Goal: Task Accomplishment & Management: Manage account settings

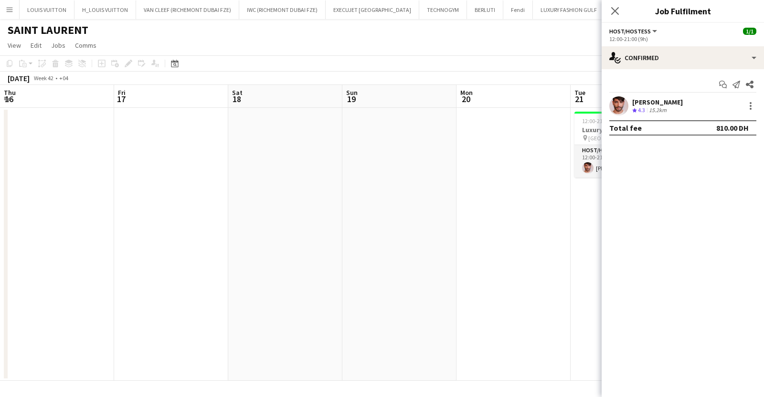
scroll to position [0, 358]
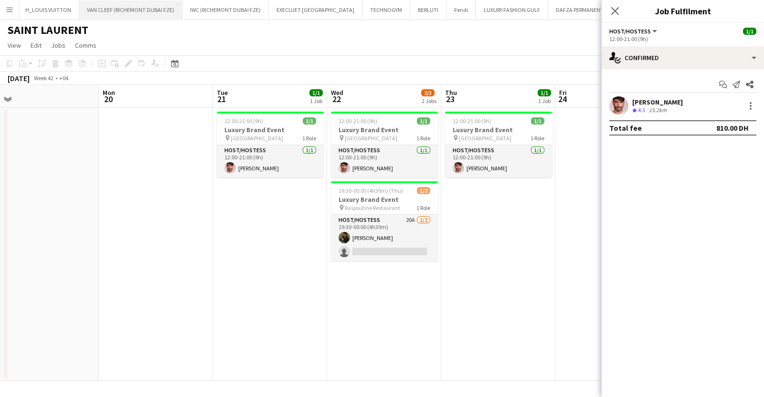
click at [96, 13] on button "VAN CLEEF (RICHEMONT DUBAI FZE) Close" at bounding box center [130, 9] width 103 height 19
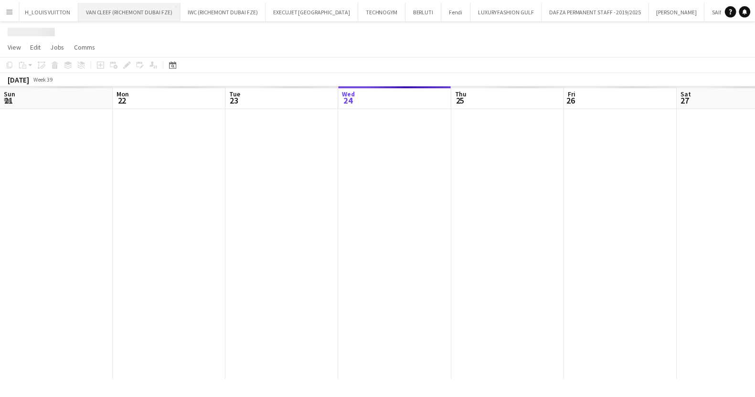
scroll to position [0, 228]
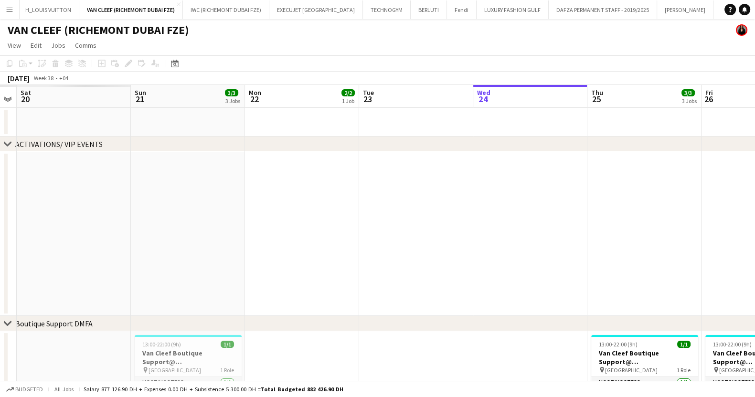
drag, startPoint x: 246, startPoint y: 200, endPoint x: 605, endPoint y: 193, distance: 359.2
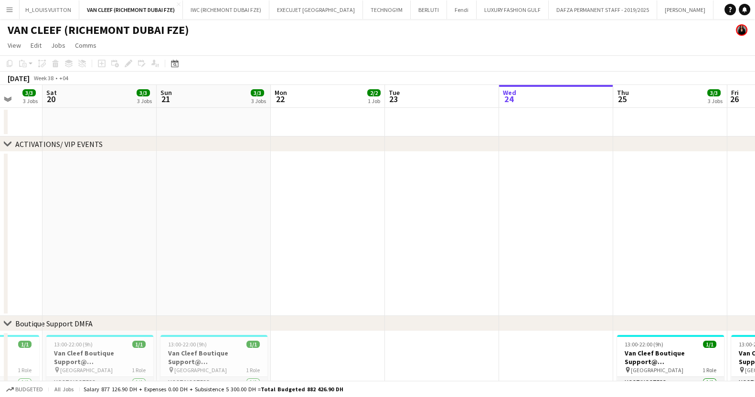
drag, startPoint x: 363, startPoint y: 189, endPoint x: 764, endPoint y: 193, distance: 400.2
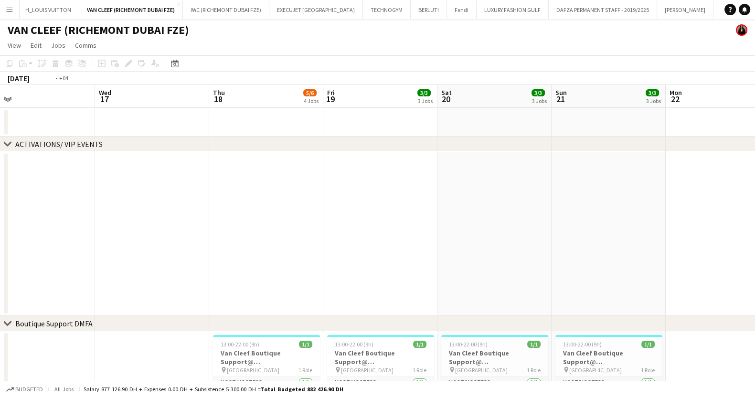
drag, startPoint x: 407, startPoint y: 192, endPoint x: 698, endPoint y: 195, distance: 290.4
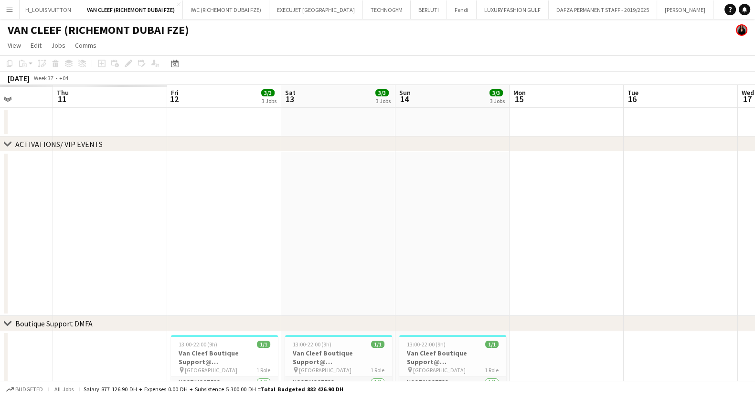
drag, startPoint x: 224, startPoint y: 194, endPoint x: 564, endPoint y: 216, distance: 341.2
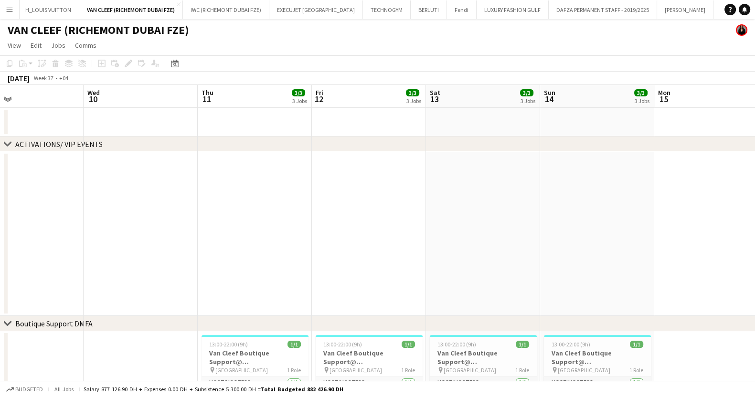
drag, startPoint x: 204, startPoint y: 209, endPoint x: 391, endPoint y: 224, distance: 186.8
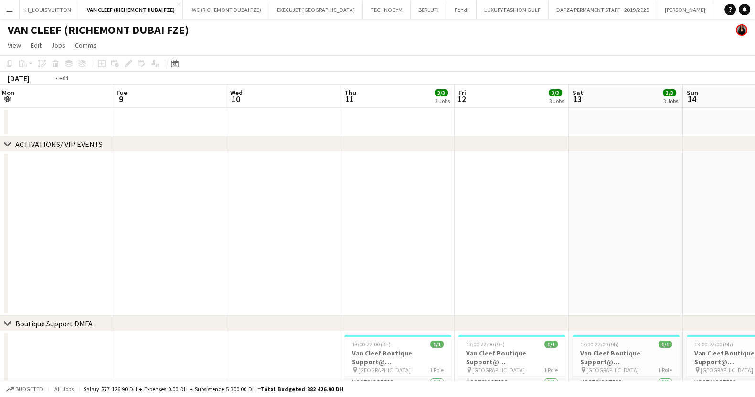
drag, startPoint x: 220, startPoint y: 222, endPoint x: 333, endPoint y: 221, distance: 113.2
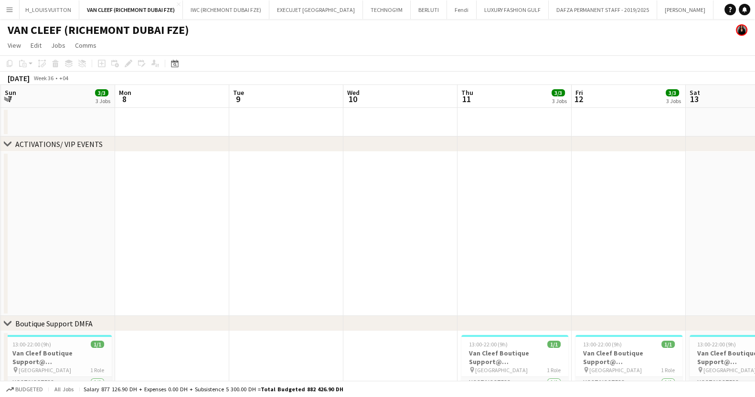
drag, startPoint x: 186, startPoint y: 199, endPoint x: 483, endPoint y: 235, distance: 299.2
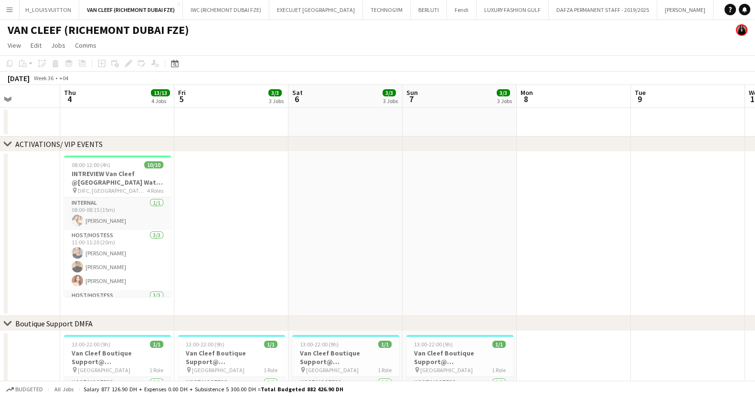
drag, startPoint x: 210, startPoint y: 205, endPoint x: 452, endPoint y: 245, distance: 245.3
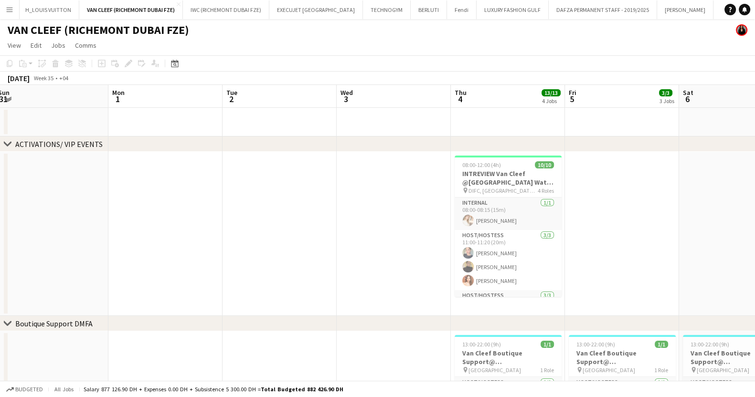
scroll to position [0, 251]
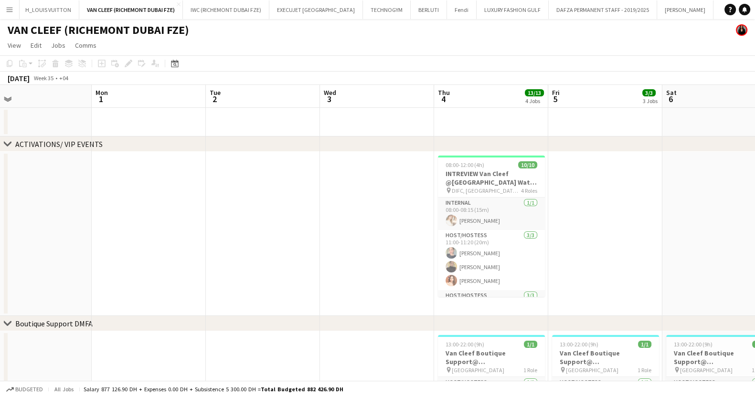
drag, startPoint x: 112, startPoint y: 224, endPoint x: 258, endPoint y: 240, distance: 146.6
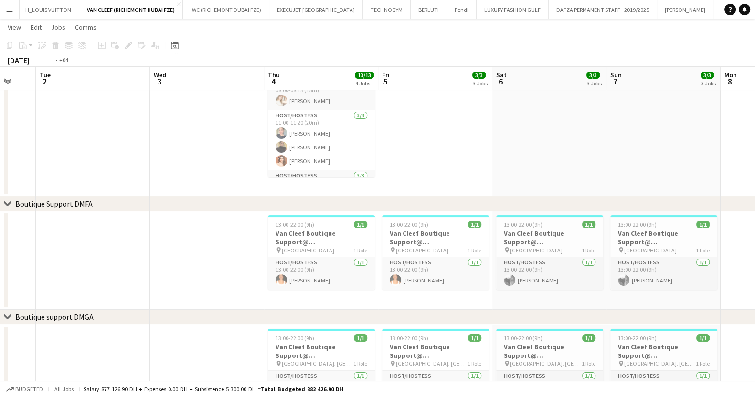
scroll to position [0, 401]
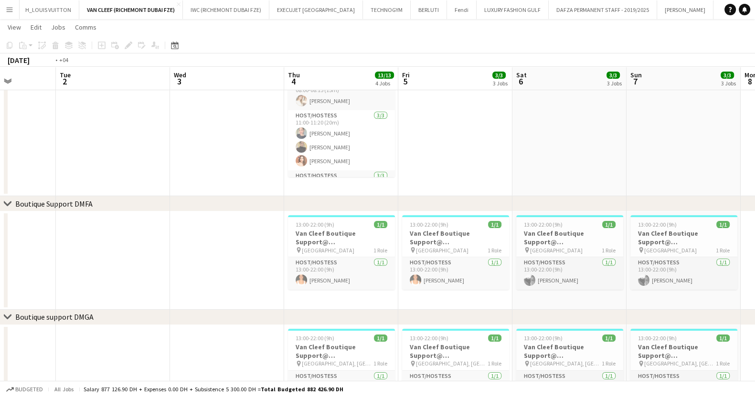
drag, startPoint x: 401, startPoint y: 244, endPoint x: 137, endPoint y: 261, distance: 264.7
click at [137, 261] on app-calendar-viewport "Fri 29 Sat 30 Sun 31 Mon 1 Tue 2 Wed 3 Thu 4 13/13 4 Jobs Fri 5 3/3 3 Jobs Sat …" at bounding box center [377, 350] width 755 height 864
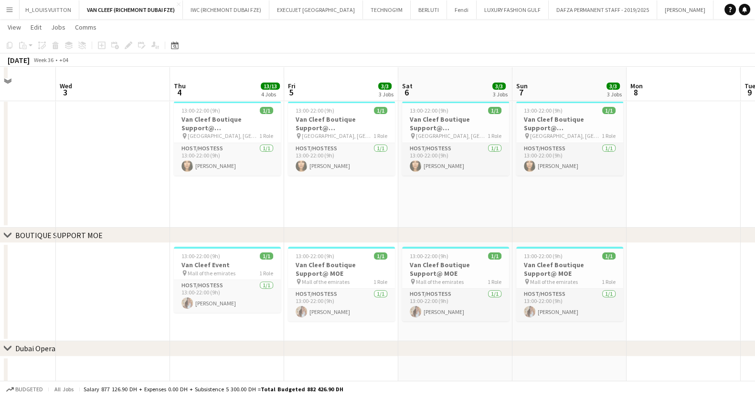
scroll to position [358, 0]
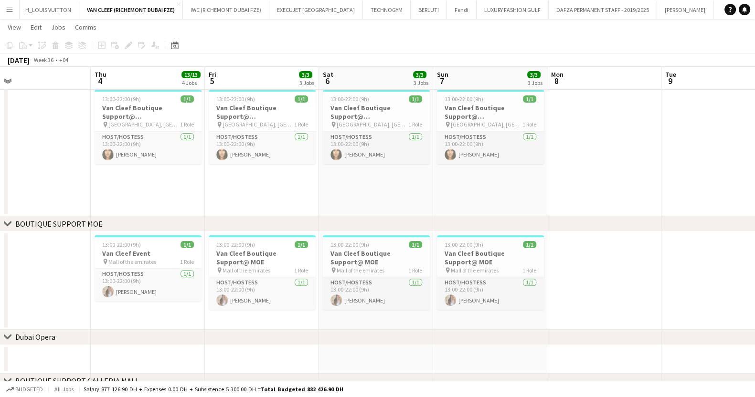
drag, startPoint x: 676, startPoint y: 203, endPoint x: 292, endPoint y: 257, distance: 387.2
click at [293, 258] on app-calendar-viewport "Sat 30 Sun 31 Mon 1 Tue 2 Wed 3 Thu 4 13/13 4 Jobs Fri 5 3/3 3 Jobs Sat 6 3/3 3…" at bounding box center [377, 111] width 755 height 864
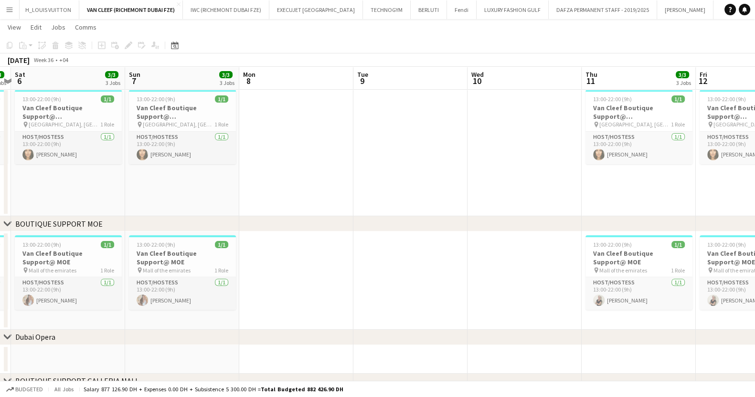
drag, startPoint x: 495, startPoint y: 231, endPoint x: 283, endPoint y: 256, distance: 213.5
click at [286, 256] on div "chevron-right ACTIVATIONS/ VIP EVENTS chevron-right Boutique Support DMFA chevr…" at bounding box center [377, 111] width 755 height 864
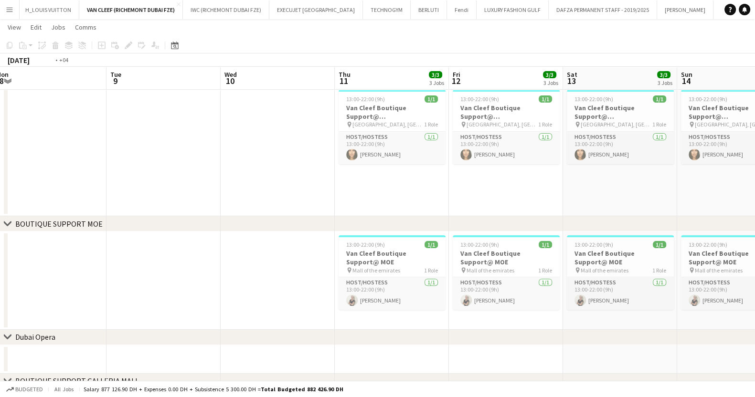
drag, startPoint x: 519, startPoint y: 207, endPoint x: 257, endPoint y: 211, distance: 261.7
click at [219, 221] on div "chevron-right ACTIVATIONS/ VIP EVENTS chevron-right Boutique Support DMFA chevr…" at bounding box center [377, 111] width 755 height 864
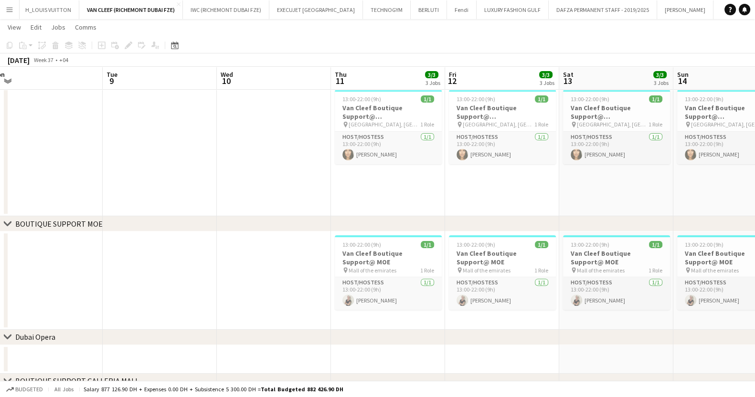
drag, startPoint x: 429, startPoint y: 211, endPoint x: 378, endPoint y: 211, distance: 50.6
click at [378, 211] on app-calendar-viewport "Fri 5 3/3 3 Jobs Sat 6 3/3 3 Jobs Sun 7 3/3 3 Jobs Mon 8 Tue 9 Wed 10 Thu 11 3/…" at bounding box center [377, 111] width 755 height 864
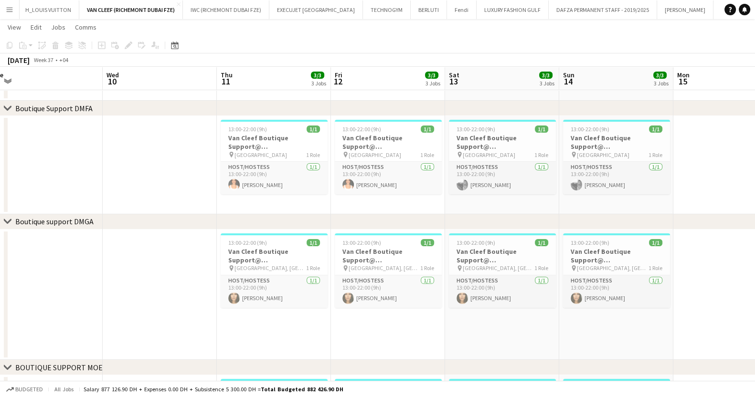
scroll to position [298, 0]
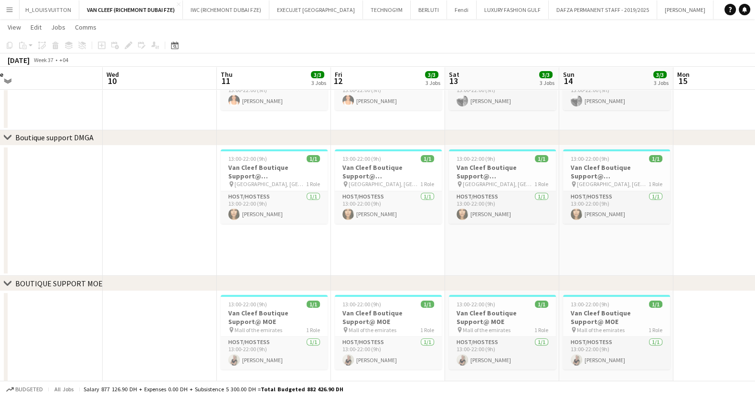
drag, startPoint x: 594, startPoint y: 286, endPoint x: 316, endPoint y: 286, distance: 278.4
click at [310, 289] on div "chevron-right BOUTIQUE SUPPORT MOE" at bounding box center [377, 283] width 755 height 15
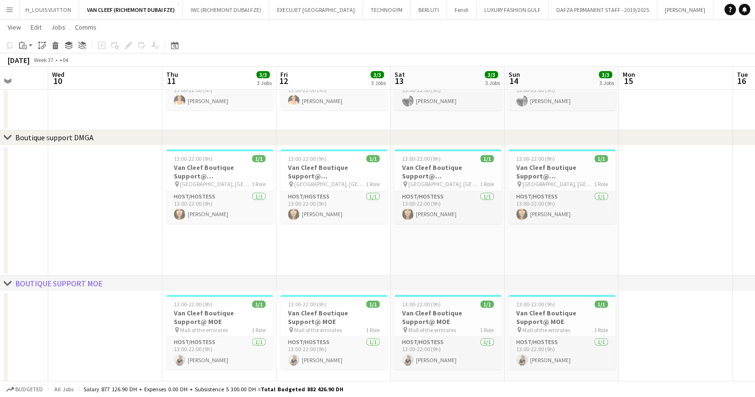
drag, startPoint x: 542, startPoint y: 235, endPoint x: 228, endPoint y: 254, distance: 314.3
click at [229, 254] on app-calendar-viewport "Sat 6 3/3 3 Jobs Sun 7 3/3 3 Jobs Mon 8 Tue 9 Wed 10 Thu 11 3/3 3 Jobs Fri 12 3…" at bounding box center [377, 171] width 755 height 864
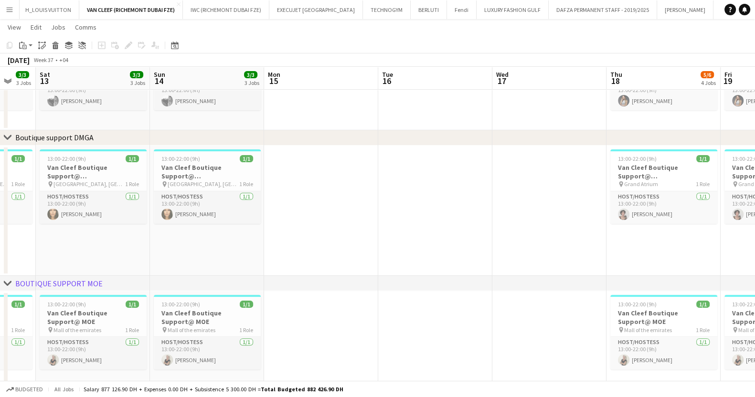
drag, startPoint x: 513, startPoint y: 229, endPoint x: 349, endPoint y: 254, distance: 166.6
click at [349, 254] on app-calendar-viewport "Tue 9 Wed 10 Thu 11 3/3 3 Jobs Fri 12 3/3 3 Jobs Sat 13 3/3 3 Jobs Sun 14 3/3 3…" at bounding box center [377, 171] width 755 height 864
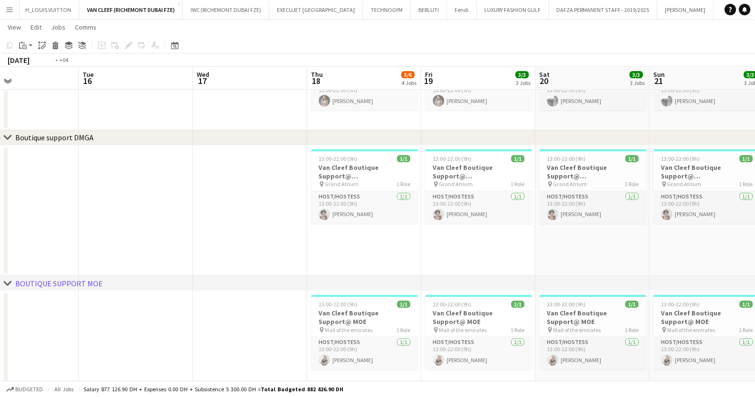
drag, startPoint x: 442, startPoint y: 248, endPoint x: 302, endPoint y: 264, distance: 140.8
click at [302, 264] on app-calendar-viewport "Fri 12 3/3 3 Jobs Sat 13 3/3 3 Jobs Sun 14 3/3 3 Jobs Mon 15 Tue 16 Wed 17 Thu …" at bounding box center [377, 171] width 755 height 864
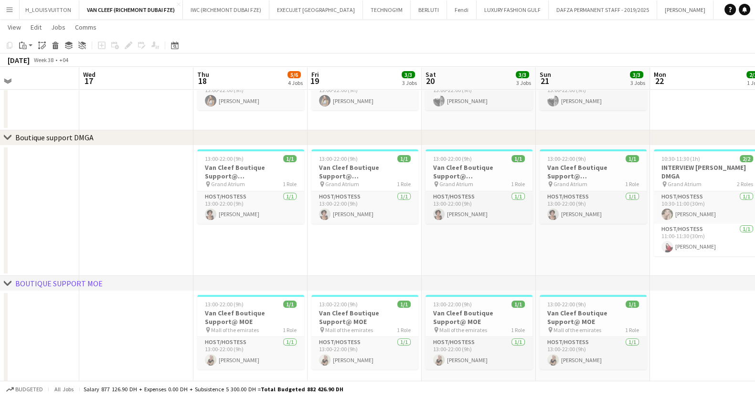
drag, startPoint x: 470, startPoint y: 258, endPoint x: 406, endPoint y: 266, distance: 64.9
click at [406, 266] on app-calendar-viewport "Sat 13 3/3 3 Jobs Sun 14 3/3 3 Jobs Mon 15 Tue 16 Wed 17 Thu 18 5/6 4 Jobs Fri …" at bounding box center [377, 171] width 755 height 864
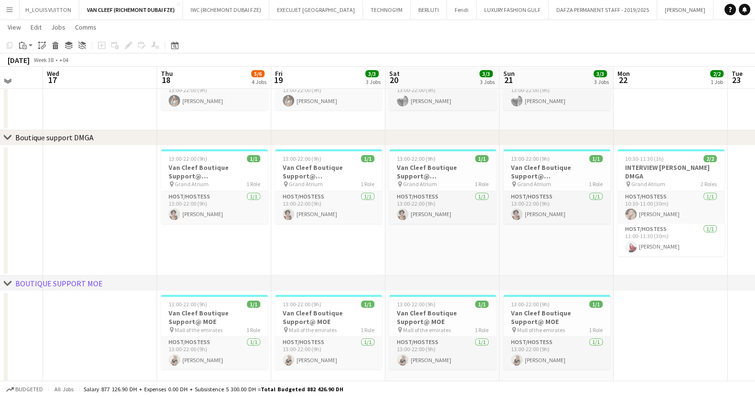
scroll to position [238, 0]
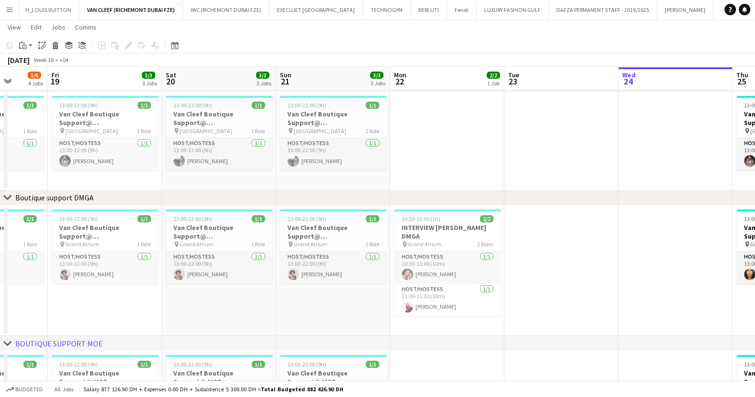
drag, startPoint x: 382, startPoint y: 316, endPoint x: 189, endPoint y: 315, distance: 193.4
click at [189, 316] on app-calendar-viewport "Mon 15 Tue 16 Wed 17 Thu 18 5/6 4 Jobs Fri 19 3/3 3 Jobs Sat 20 3/3 3 Jobs Sun …" at bounding box center [377, 231] width 755 height 864
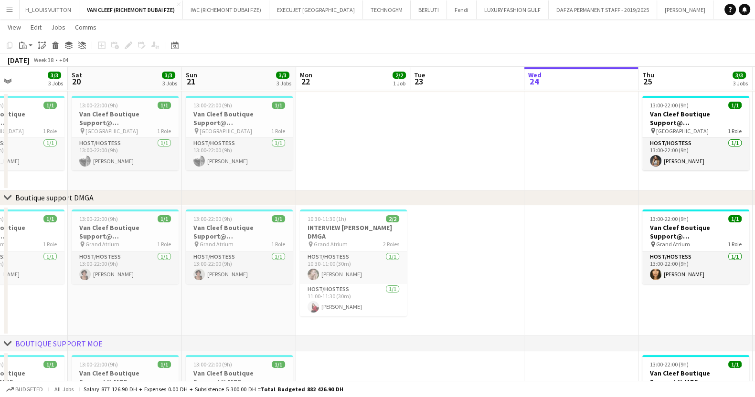
drag, startPoint x: 415, startPoint y: 294, endPoint x: 372, endPoint y: 295, distance: 43.5
click at [372, 295] on app-calendar-viewport "Wed 17 Thu 18 5/6 4 Jobs Fri 19 3/3 3 Jobs Sat 20 3/3 3 Jobs Sun 21 3/3 3 Jobs …" at bounding box center [377, 231] width 755 height 864
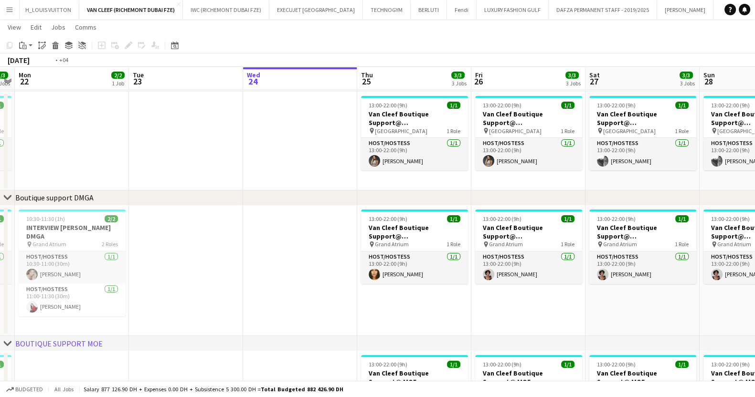
click at [357, 312] on app-calendar-viewport "Fri 19 3/3 3 Jobs Sat 20 3/3 3 Jobs Sun 21 3/3 3 Jobs Mon 22 2/2 1 Job Tue 23 W…" at bounding box center [377, 231] width 755 height 864
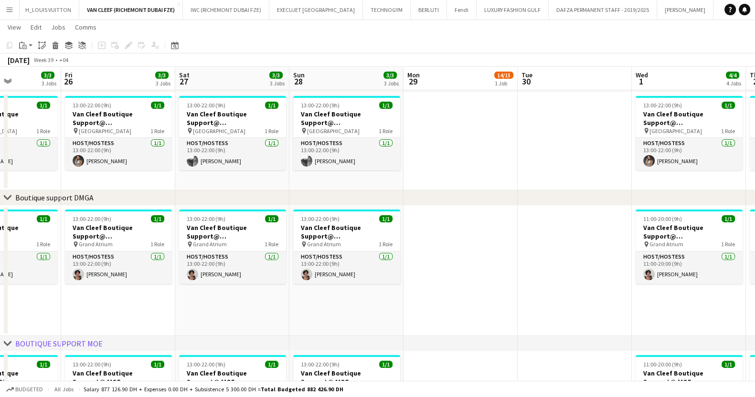
drag, startPoint x: 624, startPoint y: 298, endPoint x: 447, endPoint y: 304, distance: 177.8
click at [447, 304] on app-calendar-viewport "Tue 23 Wed 24 Thu 25 3/3 3 Jobs Fri 26 3/3 3 Jobs Sat 27 3/3 3 Jobs Sun 28 3/3 …" at bounding box center [377, 231] width 755 height 864
click at [447, 304] on app-date-cell at bounding box center [461, 271] width 114 height 131
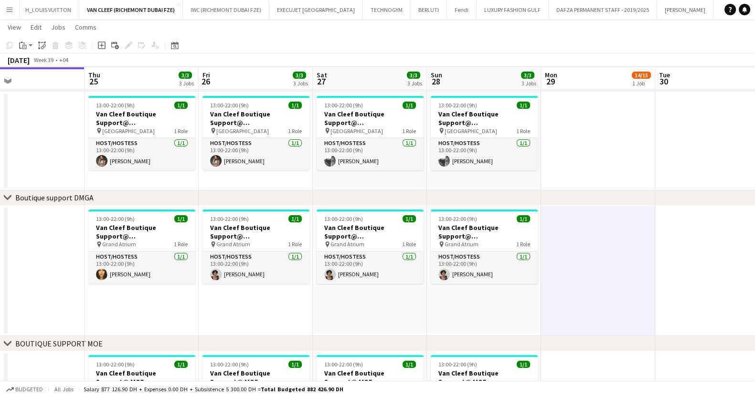
scroll to position [0, 257]
drag, startPoint x: 476, startPoint y: 311, endPoint x: 719, endPoint y: 301, distance: 243.3
click at [719, 301] on app-calendar-viewport "Mon 22 2/2 1 Job Tue 23 Wed 24 Thu 25 3/3 3 Jobs Fri 26 3/3 3 Jobs Sat 27 3/3 3…" at bounding box center [377, 231] width 755 height 864
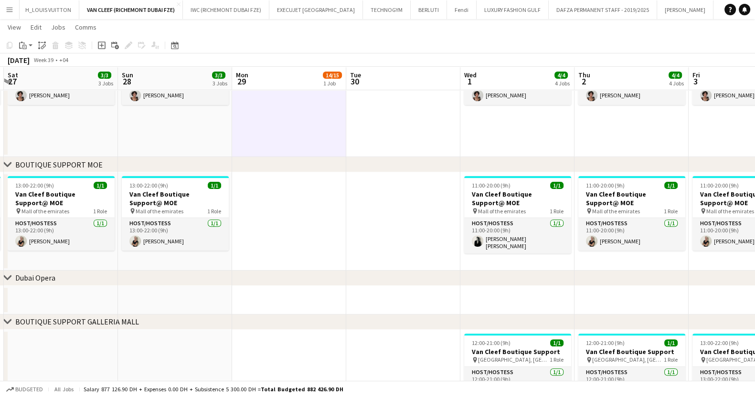
scroll to position [0, 329]
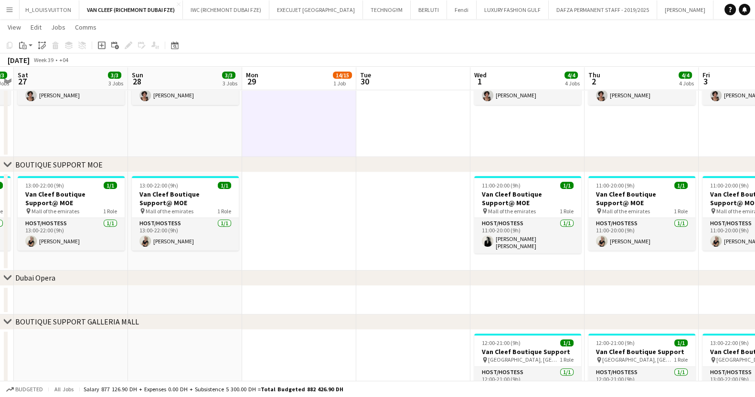
drag, startPoint x: 639, startPoint y: 230, endPoint x: 311, endPoint y: 273, distance: 330.4
click at [311, 273] on div "chevron-right ACTIVATIONS/ VIP EVENTS chevron-right Boutique Support DMFA chevr…" at bounding box center [377, 52] width 755 height 864
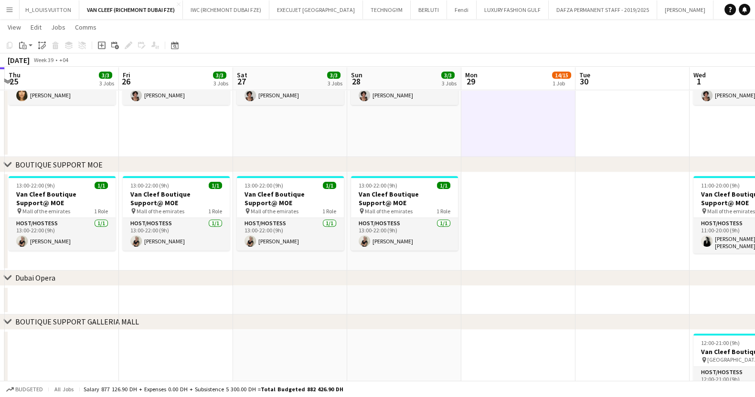
drag, startPoint x: 226, startPoint y: 298, endPoint x: 511, endPoint y: 291, distance: 285.2
click at [511, 297] on app-calendar-viewport "Tue 23 Wed 24 Thu 25 3/3 3 Jobs Fri 26 3/3 3 Jobs Sat 27 3/3 3 Jobs Sun 28 3/3 …" at bounding box center [377, 52] width 755 height 864
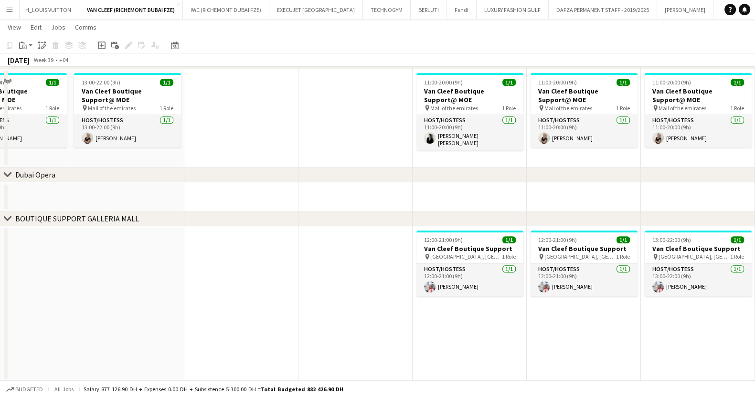
scroll to position [162, 0]
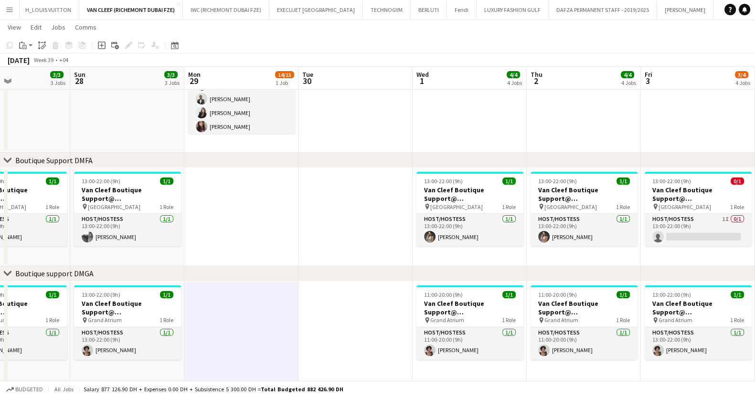
click at [14, 0] on button "Menu" at bounding box center [9, 9] width 19 height 19
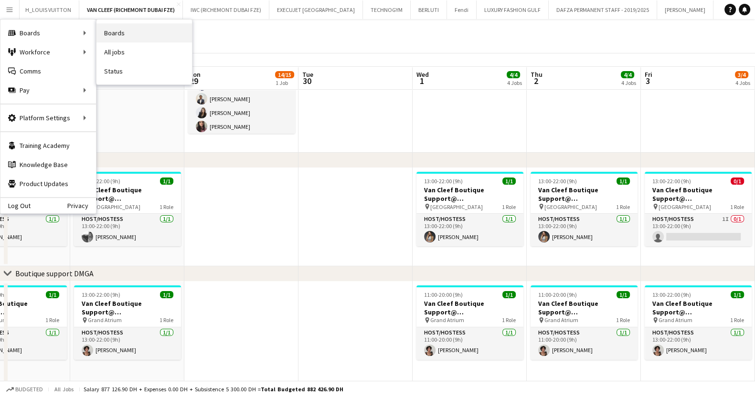
click at [121, 24] on link "Boards" at bounding box center [144, 32] width 96 height 19
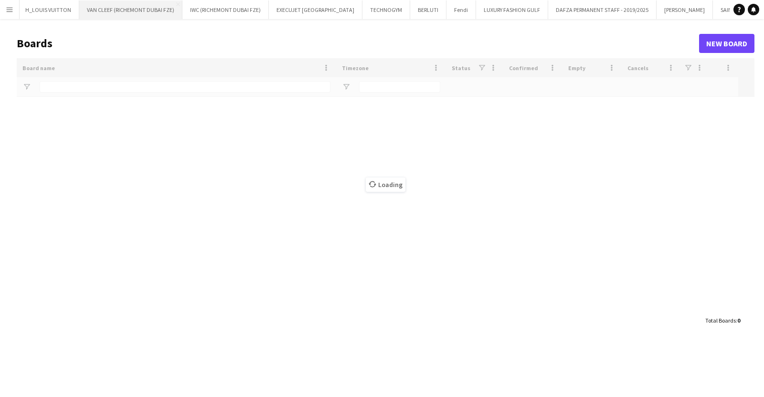
type input "*****"
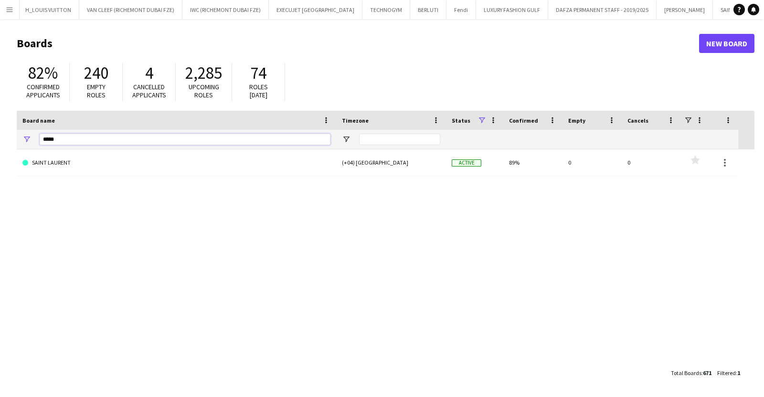
drag, startPoint x: 67, startPoint y: 142, endPoint x: 0, endPoint y: 131, distance: 67.8
click at [0, 131] on main "Boards New Board 82% Confirmed applicants 240 Empty roles 4 Cancelled applicant…" at bounding box center [382, 208] width 764 height 378
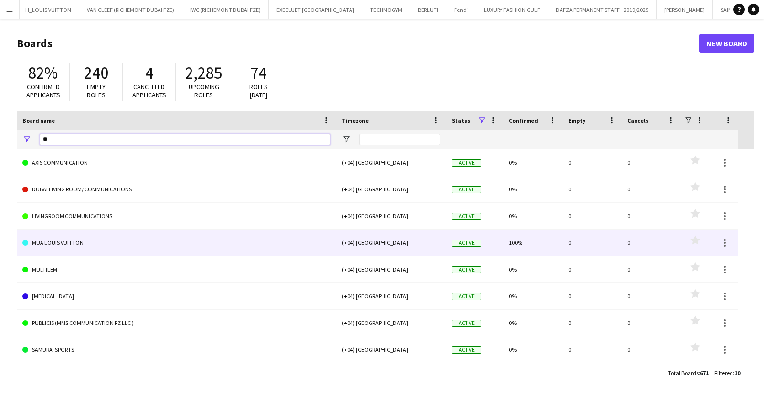
type input "**"
click at [115, 241] on link "MUA LOUIS VUITTON" at bounding box center [176, 243] width 308 height 27
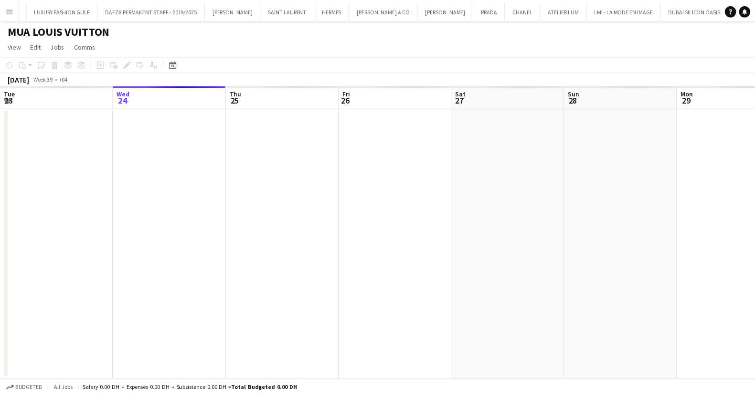
scroll to position [0, 511]
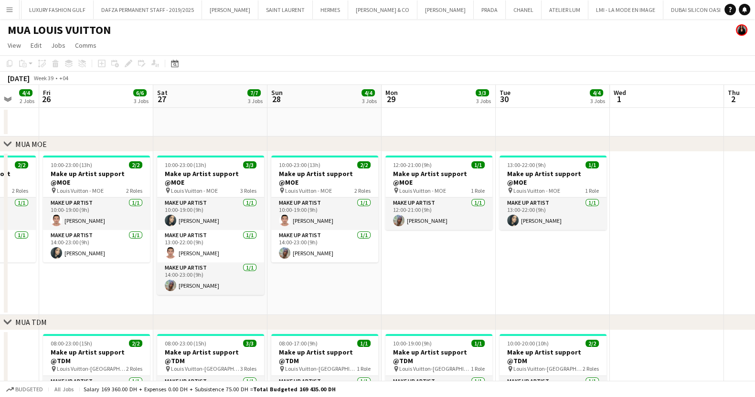
drag, startPoint x: 618, startPoint y: 238, endPoint x: 375, endPoint y: 254, distance: 243.6
click at [375, 254] on app-calendar-viewport "Mon 22 4/4 3 Jobs Tue 23 5/5 3 Jobs Wed 24 4/4 3 Jobs Thu 25 4/4 2 Jobs Fri 26 …" at bounding box center [377, 362] width 755 height 554
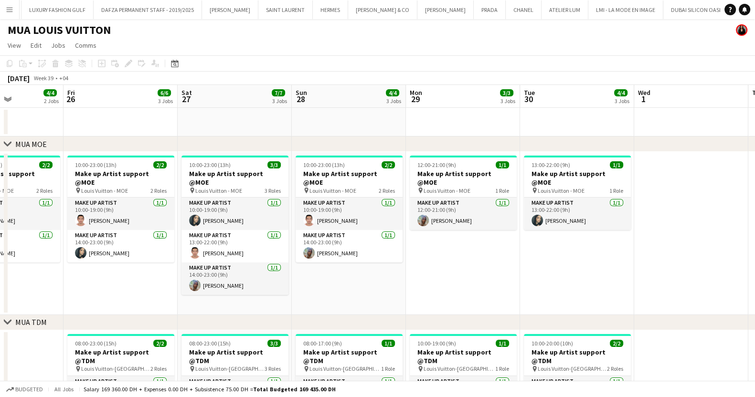
click at [414, 239] on app-calendar-viewport "Mon 22 4/4 3 Jobs Tue 23 5/5 3 Jobs Wed 24 4/4 3 Jobs Thu 25 4/4 2 Jobs Fri 26 …" at bounding box center [377, 362] width 755 height 554
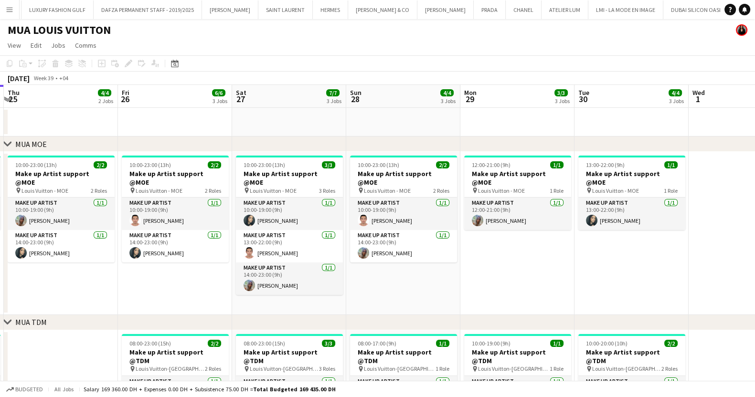
drag, startPoint x: 265, startPoint y: 238, endPoint x: 671, endPoint y: 234, distance: 405.5
click at [671, 234] on app-calendar-viewport "Tue 23 5/5 3 Jobs Wed 24 4/4 3 Jobs Thu 25 4/4 2 Jobs Fri 26 6/6 3 Jobs Sat 27 …" at bounding box center [377, 362] width 755 height 554
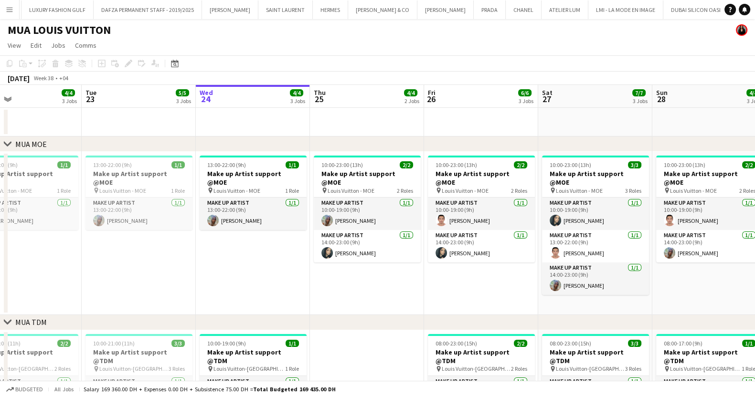
drag, startPoint x: 262, startPoint y: 244, endPoint x: 474, endPoint y: 246, distance: 212.5
click at [474, 246] on app-calendar-viewport "Sat 20 Sun 21 6/6 3 Jobs Mon 22 4/4 3 Jobs Tue 23 5/5 3 Jobs Wed 24 4/4 3 Jobs …" at bounding box center [377, 362] width 755 height 554
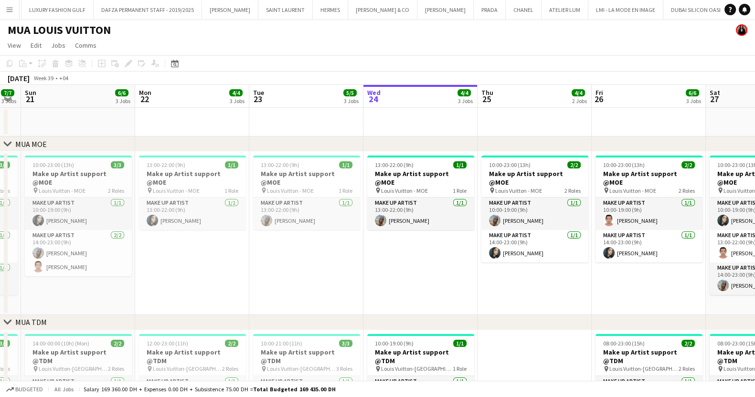
drag, startPoint x: 485, startPoint y: 237, endPoint x: 527, endPoint y: 235, distance: 42.6
click at [527, 235] on app-calendar-viewport "Fri 19 5/5 3 Jobs Sat 20 7/7 3 Jobs Sun 21 6/6 3 Jobs Mon 22 4/4 3 Jobs Tue 23 …" at bounding box center [377, 362] width 755 height 554
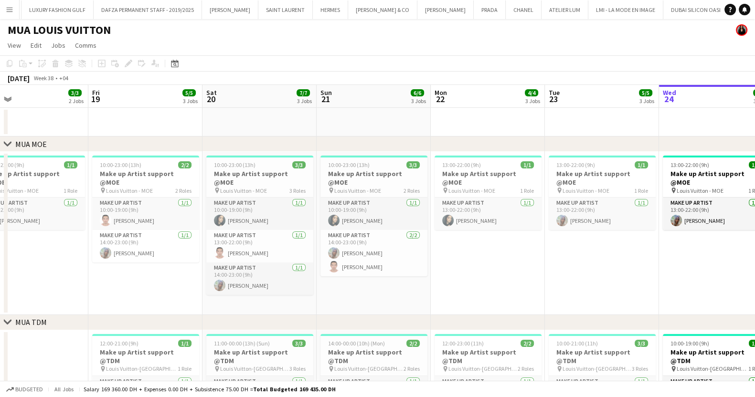
drag, startPoint x: 220, startPoint y: 213, endPoint x: 393, endPoint y: 208, distance: 172.5
click at [393, 208] on app-calendar-viewport "Tue 16 6/6 3 Jobs Wed 17 4/4 3 Jobs Thu 18 3/3 2 Jobs Fri 19 5/5 3 Jobs Sat 20 …" at bounding box center [377, 362] width 755 height 554
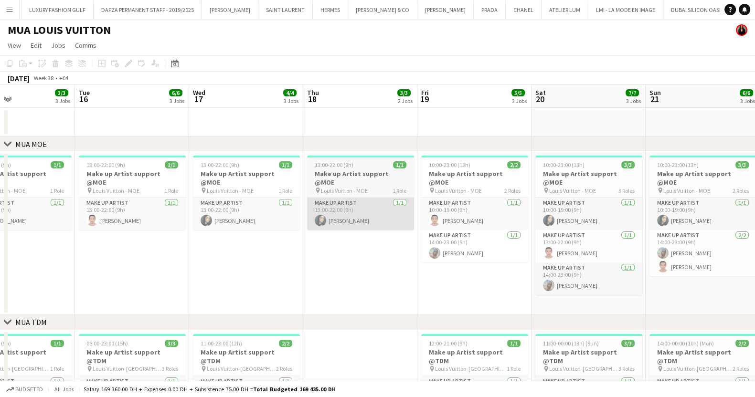
drag, startPoint x: 157, startPoint y: 207, endPoint x: 322, endPoint y: 211, distance: 165.3
click at [360, 212] on app-calendar-viewport "Sat 13 Sun 14 Mon 15 3/3 3 Jobs Tue 16 6/6 3 Jobs Wed 17 4/4 3 Jobs Thu 18 3/3 …" at bounding box center [377, 362] width 755 height 554
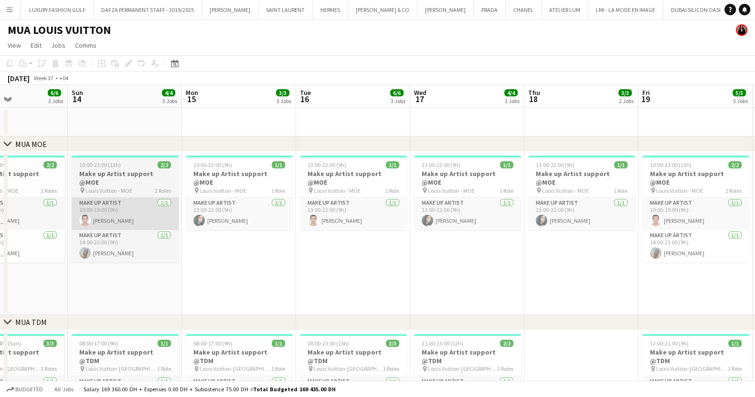
drag, startPoint x: 183, startPoint y: 209, endPoint x: 152, endPoint y: 212, distance: 31.2
click at [439, 209] on app-calendar-viewport "Thu 11 Fri 12 Sat 13 6/6 3 Jobs Sun 14 4/4 3 Jobs Mon 15 3/3 3 Jobs Tue 16 6/6 …" at bounding box center [377, 362] width 755 height 554
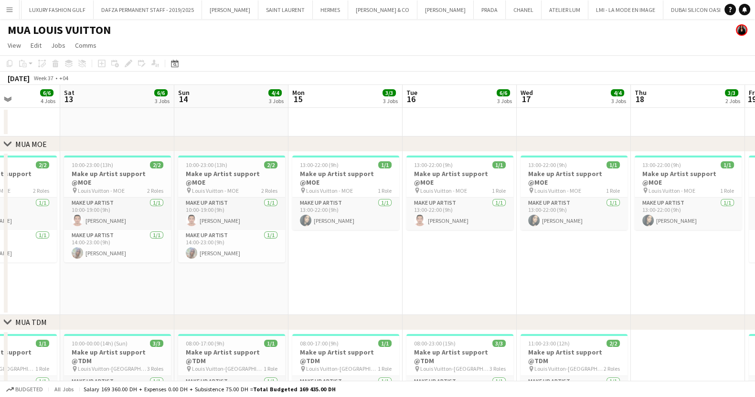
drag, startPoint x: 142, startPoint y: 212, endPoint x: 388, endPoint y: 209, distance: 246.0
click at [388, 209] on app-calendar-viewport "Thu 11 4/5 3 Jobs Fri 12 6/6 4 Jobs Sat 13 6/6 3 Jobs Sun 14 4/4 3 Jobs Mon 15 …" at bounding box center [377, 369] width 755 height 568
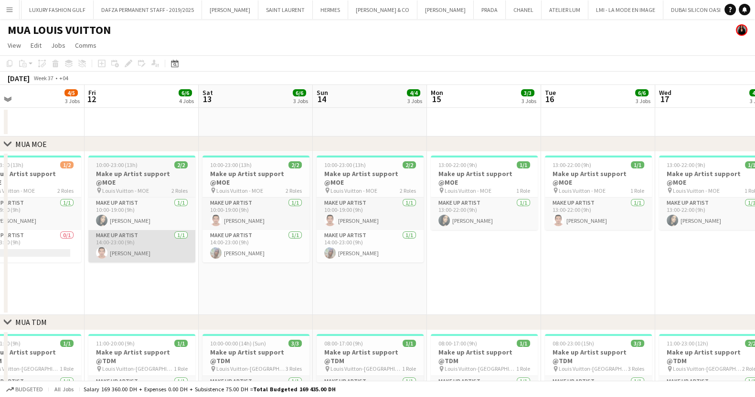
drag, startPoint x: 162, startPoint y: 208, endPoint x: 341, endPoint y: 222, distance: 179.6
click at [342, 222] on app-calendar-viewport "Tue 9 4/4 3 Jobs Wed 10 4/5 3 Jobs Thu 11 4/5 3 Jobs Fri 12 6/6 4 Jobs Sat 13 6…" at bounding box center [377, 369] width 755 height 568
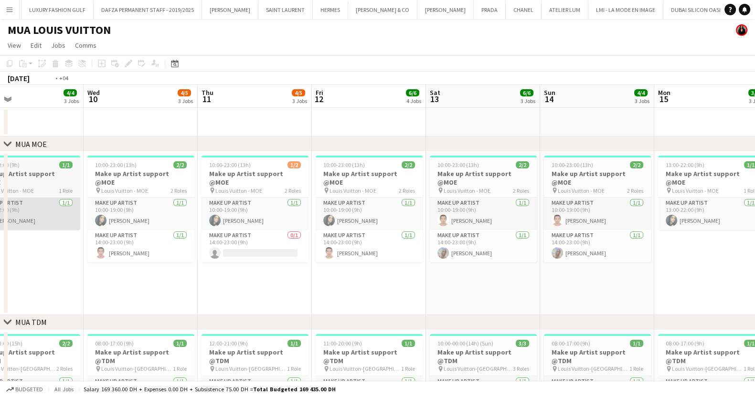
drag, startPoint x: 146, startPoint y: 219, endPoint x: 251, endPoint y: 218, distance: 105.6
click at [373, 230] on app-calendar-viewport "Sun 7 3/3 2 Jobs Mon 8 4/4 3 Jobs Tue 9 4/4 3 Jobs Wed 10 4/5 3 Jobs Thu 11 4/5…" at bounding box center [377, 369] width 755 height 568
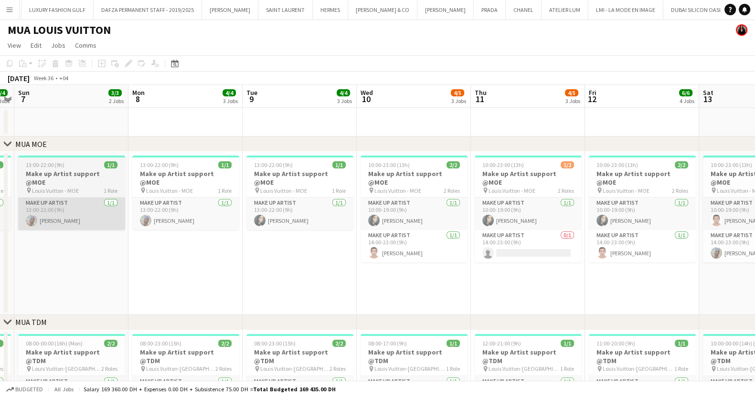
drag, startPoint x: 130, startPoint y: 214, endPoint x: 186, endPoint y: 220, distance: 56.2
click at [331, 227] on app-calendar-viewport "Fri 5 3/3 2 Jobs Sat 6 4/4 2 Jobs Sun 7 3/3 2 Jobs Mon 8 4/4 3 Jobs Tue 9 4/4 3…" at bounding box center [377, 369] width 755 height 568
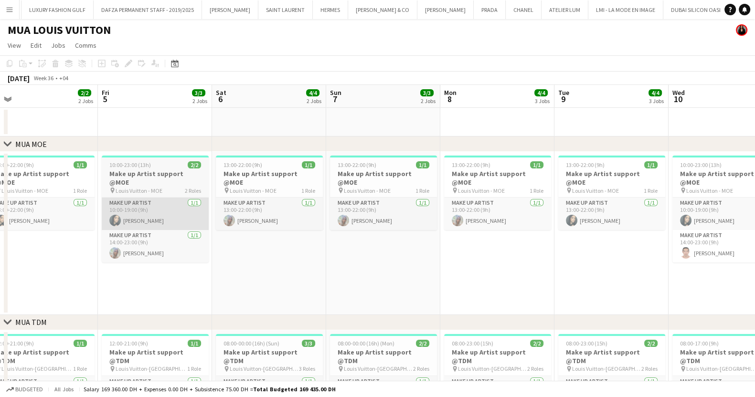
drag, startPoint x: 83, startPoint y: 214, endPoint x: 224, endPoint y: 214, distance: 141.8
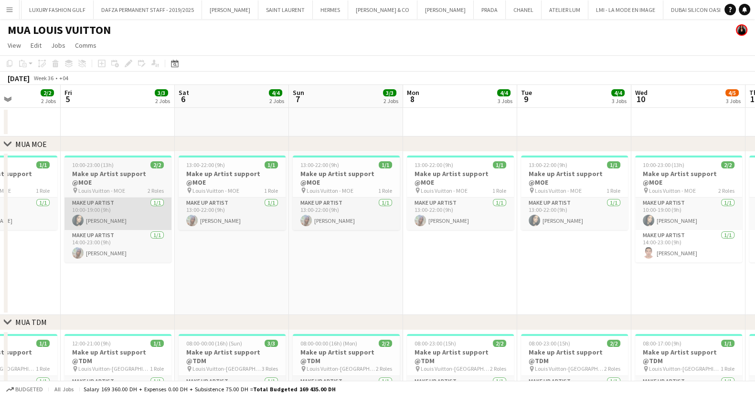
click at [304, 215] on app-calendar-viewport "Tue 2 Wed 3 2/2 2 Jobs Thu 4 2/2 2 Jobs Fri 5 3/3 2 Jobs Sat 6 4/4 2 Jobs Sun 7…" at bounding box center [377, 369] width 755 height 568
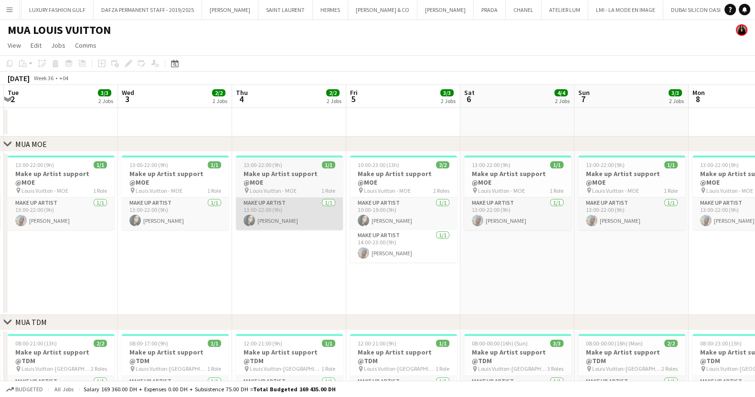
drag, startPoint x: 131, startPoint y: 212, endPoint x: 277, endPoint y: 215, distance: 146.2
click at [301, 215] on app-calendar-viewport "Sun 31 Mon 1 2/2 2 Jobs Tue 2 3/3 2 Jobs Wed 3 2/2 2 Jobs Thu 4 2/2 2 Jobs Fri …" at bounding box center [377, 369] width 755 height 568
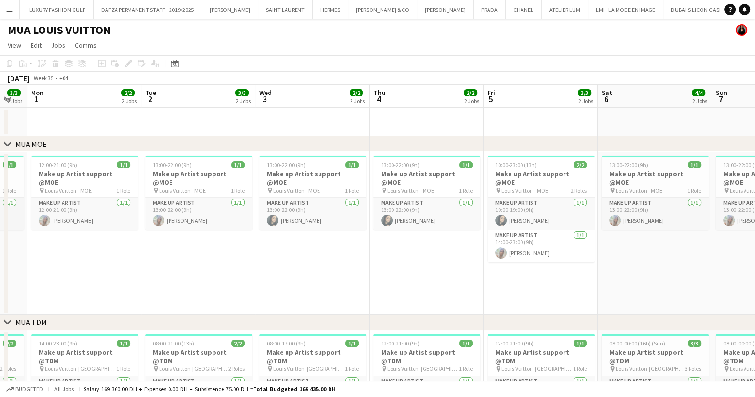
drag, startPoint x: 139, startPoint y: 213, endPoint x: 272, endPoint y: 215, distance: 133.2
click at [272, 215] on app-calendar-viewport "Sat 30 3/3 2 Jobs Sun 31 3/3 2 Jobs Mon 1 2/2 2 Jobs Tue 2 3/3 2 Jobs Wed 3 2/2…" at bounding box center [377, 369] width 755 height 568
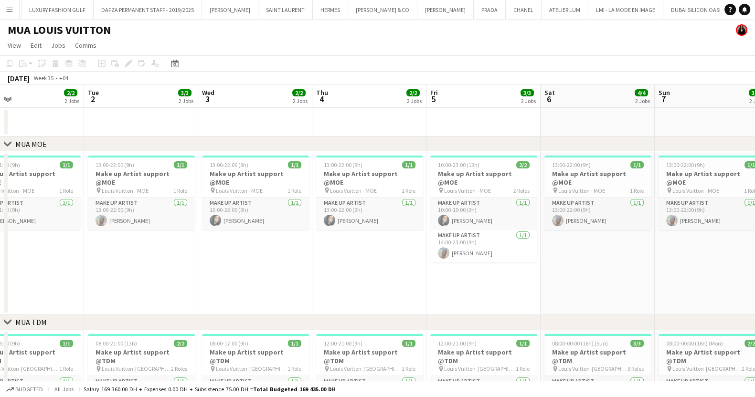
drag, startPoint x: 81, startPoint y: 211, endPoint x: 142, endPoint y: 213, distance: 61.2
click at [142, 213] on app-calendar-viewport "Sat 30 3/3 2 Jobs Sun 31 3/3 2 Jobs Mon 1 2/2 2 Jobs Tue 2 3/3 2 Jobs Wed 3 2/2…" at bounding box center [377, 369] width 755 height 568
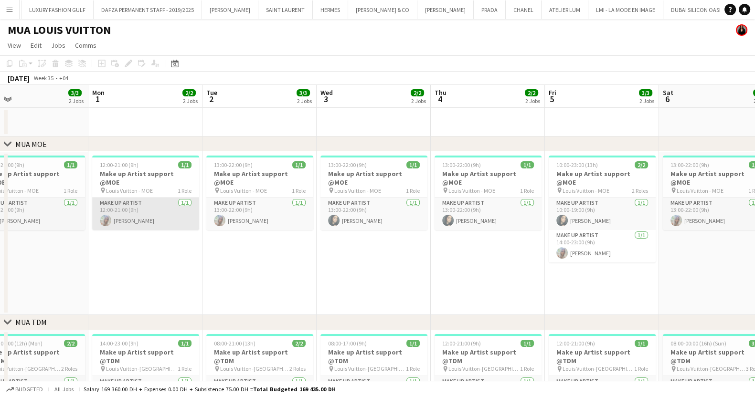
click at [138, 213] on app-card-role "Make up artist [DATE] 12:00-21:00 (9h) [PERSON_NAME]" at bounding box center [145, 214] width 107 height 32
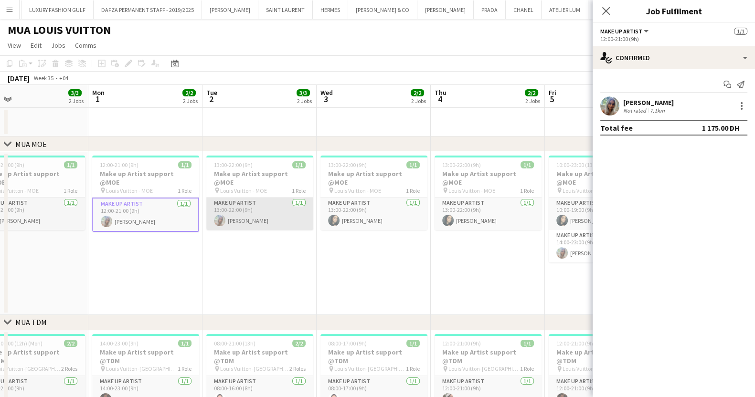
click at [219, 215] on app-user-avatar at bounding box center [219, 220] width 11 height 11
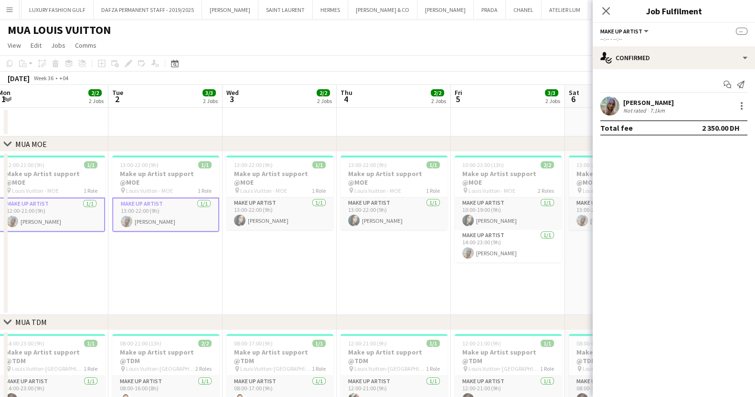
scroll to position [0, 405]
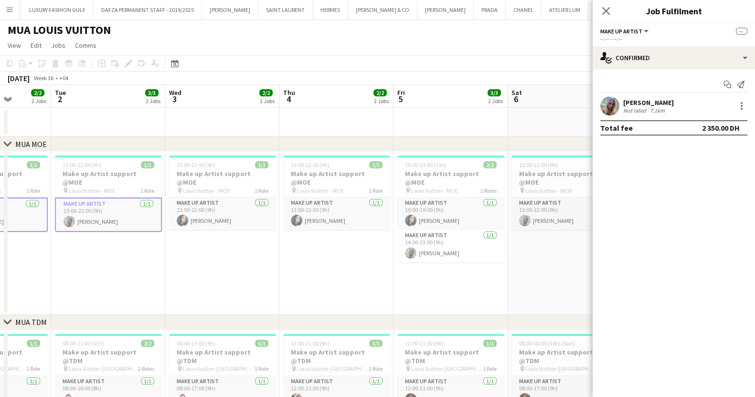
drag, startPoint x: 464, startPoint y: 221, endPoint x: 313, endPoint y: 218, distance: 151.4
click at [313, 218] on app-calendar-viewport "Fri 29 3/4 2 Jobs Sat 30 3/3 2 Jobs Sun 31 3/3 2 Jobs Mon 1 2/2 2 Jobs Tue 2 3/…" at bounding box center [377, 369] width 755 height 568
click at [469, 237] on app-card-role "Make up artist [DATE] 14:00-23:00 (9h) [PERSON_NAME]" at bounding box center [450, 246] width 107 height 32
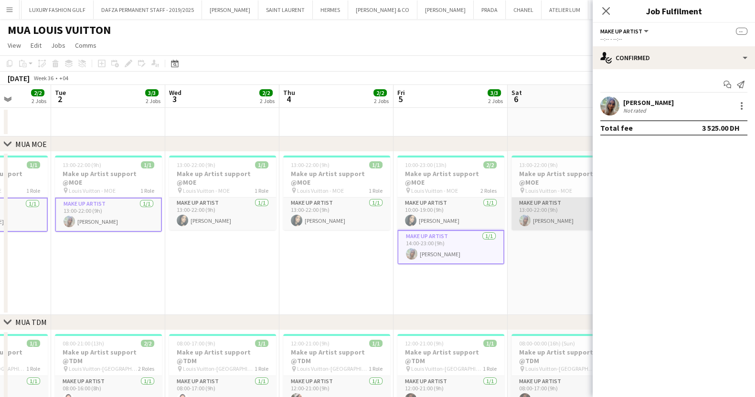
click at [556, 199] on app-card-role "Make up artist [DATE] 13:00-22:00 (9h) [PERSON_NAME]" at bounding box center [564, 214] width 107 height 32
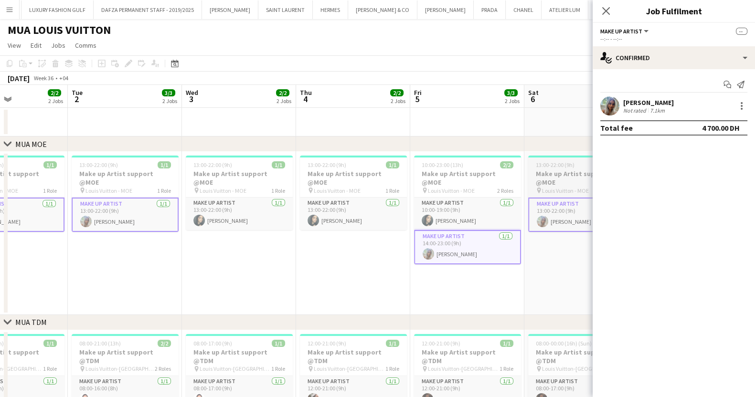
scroll to position [0, 420]
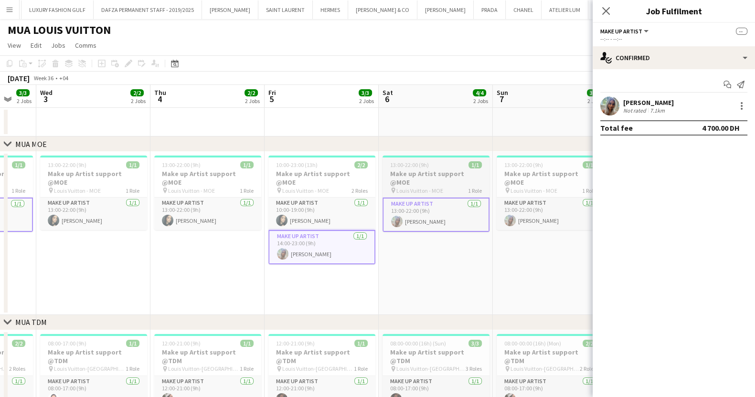
drag, startPoint x: 484, startPoint y: 203, endPoint x: 203, endPoint y: 214, distance: 281.0
click at [203, 214] on app-calendar-viewport "Sat 30 3/3 2 Jobs Sun 31 3/3 2 Jobs Mon 1 2/2 2 Jobs Tue 2 3/3 2 Jobs Wed 3 2/2…" at bounding box center [377, 369] width 755 height 568
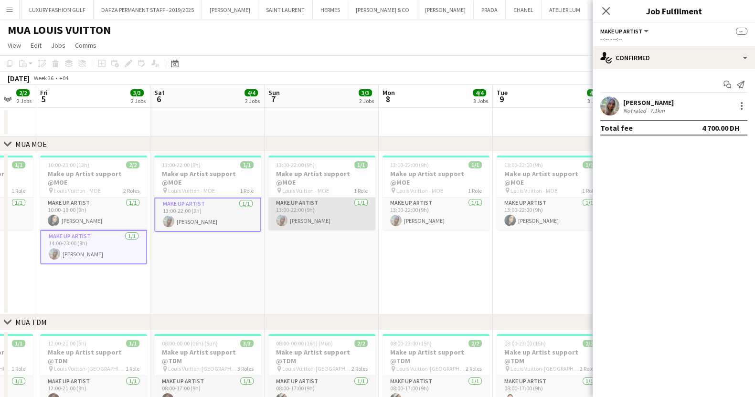
click at [334, 211] on app-card-role "Make up artist [DATE] 13:00-22:00 (9h) [PERSON_NAME]" at bounding box center [321, 214] width 107 height 32
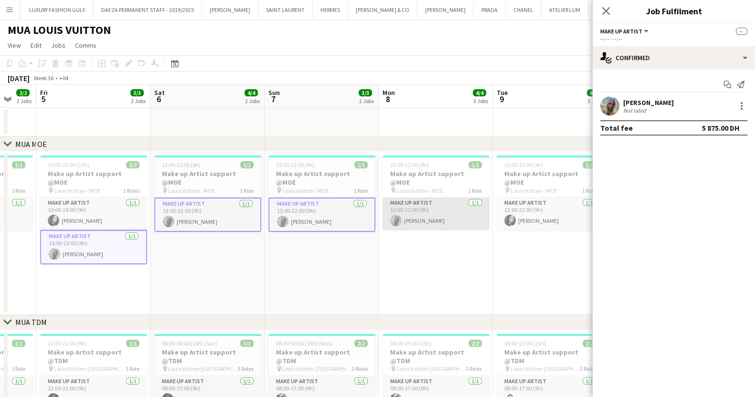
click at [456, 209] on app-card-role "Make up artist [DATE] 13:00-22:00 (9h) [PERSON_NAME]" at bounding box center [436, 214] width 107 height 32
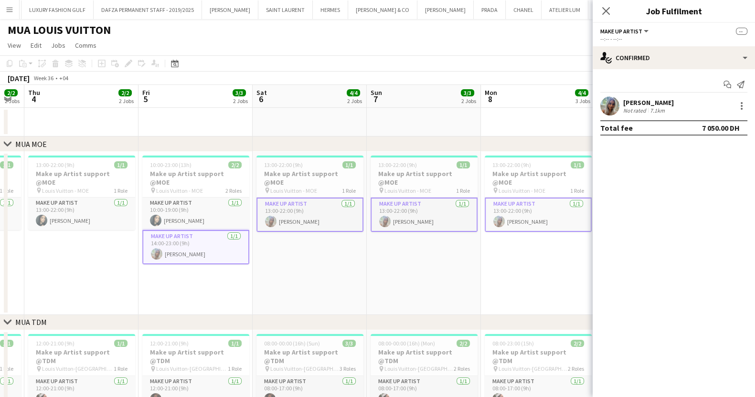
drag, startPoint x: 514, startPoint y: 207, endPoint x: 275, endPoint y: 201, distance: 239.8
click at [275, 201] on app-calendar-viewport "Mon 1 2/2 2 Jobs Tue 2 3/3 2 Jobs Wed 3 2/2 2 Jobs Thu 4 2/2 2 Jobs Fri 5 3/3 2…" at bounding box center [377, 369] width 755 height 568
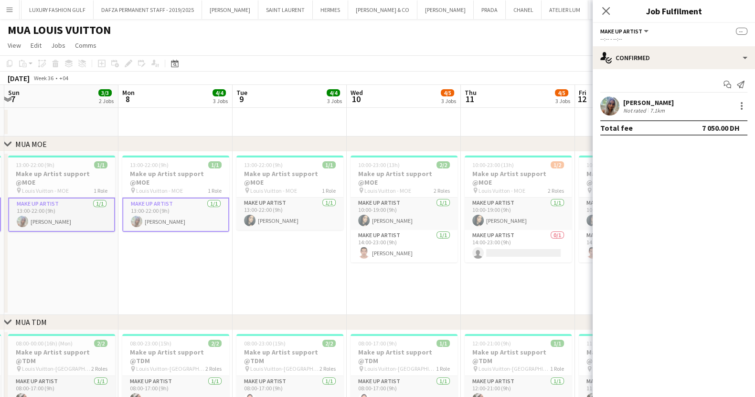
drag, startPoint x: 429, startPoint y: 207, endPoint x: 296, endPoint y: 202, distance: 133.3
click at [296, 202] on app-calendar-viewport "Thu 4 2/2 2 Jobs Fri 5 3/3 2 Jobs Sat 6 4/4 2 Jobs Sun 7 3/3 2 Jobs Mon 8 4/4 3…" at bounding box center [377, 369] width 755 height 568
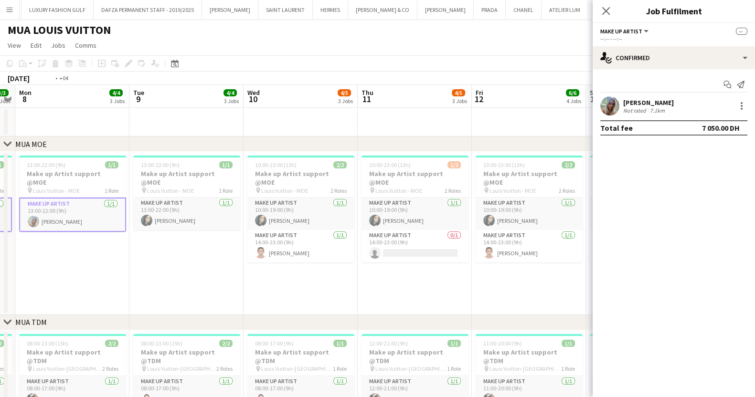
drag, startPoint x: 410, startPoint y: 205, endPoint x: 195, endPoint y: 200, distance: 215.0
click at [195, 200] on app-calendar-viewport "Fri 5 3/3 2 Jobs Sat 6 4/4 2 Jobs Sun 7 3/3 2 Jobs Mon 8 4/4 3 Jobs Tue 9 4/4 3…" at bounding box center [377, 369] width 755 height 568
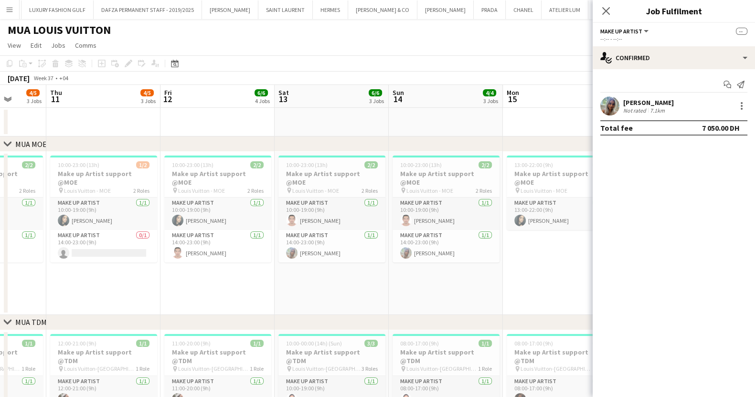
drag, startPoint x: 373, startPoint y: 206, endPoint x: 275, endPoint y: 205, distance: 97.4
click at [275, 205] on app-calendar-viewport "Sun 7 3/3 2 Jobs Mon 8 4/4 3 Jobs Tue 9 4/4 3 Jobs Wed 10 4/5 3 Jobs Thu 11 4/5…" at bounding box center [377, 369] width 755 height 568
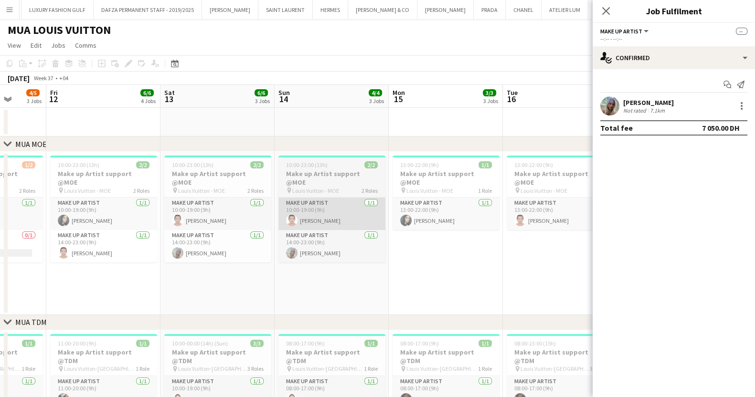
scroll to position [0, 310]
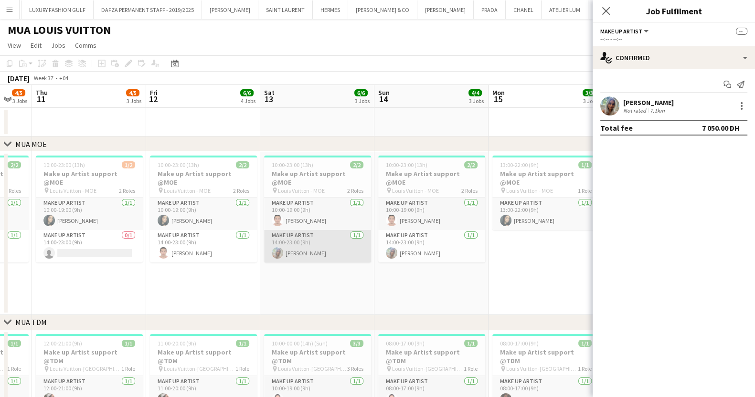
click at [334, 230] on app-card-role "Make up artist [DATE] 14:00-23:00 (9h) [PERSON_NAME]" at bounding box center [317, 246] width 107 height 32
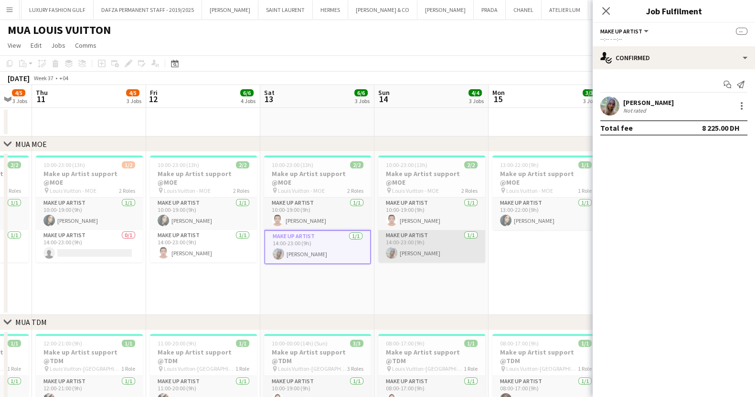
click at [421, 236] on app-card-role "Make up artist [DATE] 14:00-23:00 (9h) [PERSON_NAME]" at bounding box center [431, 246] width 107 height 32
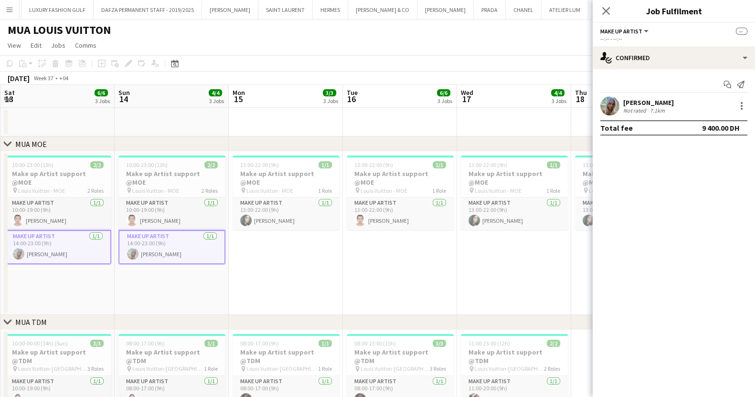
drag, startPoint x: 533, startPoint y: 225, endPoint x: 274, endPoint y: 223, distance: 259.8
click at [274, 223] on app-calendar-viewport "Wed 10 4/5 3 Jobs Thu 11 4/5 3 Jobs Fri 12 6/6 4 Jobs Sat 13 6/6 3 Jobs Sun 14 …" at bounding box center [377, 369] width 755 height 568
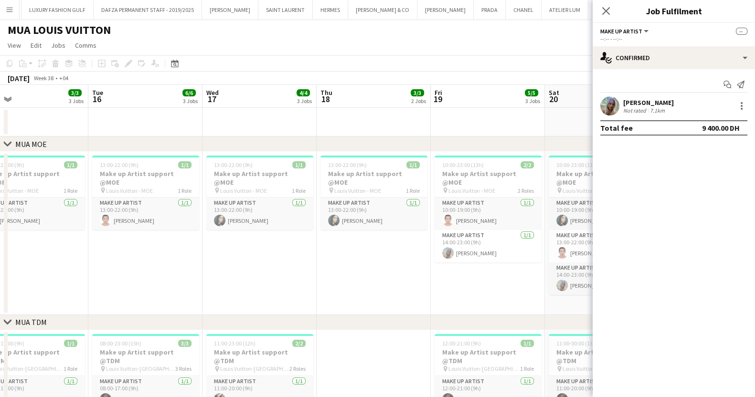
drag, startPoint x: 390, startPoint y: 223, endPoint x: 136, endPoint y: 226, distance: 254.1
click at [136, 226] on app-calendar-viewport "Fri 12 6/6 4 Jobs Sat 13 6/6 3 Jobs Sun 14 4/4 3 Jobs Mon 15 3/3 3 Jobs Tue 16 …" at bounding box center [377, 369] width 755 height 568
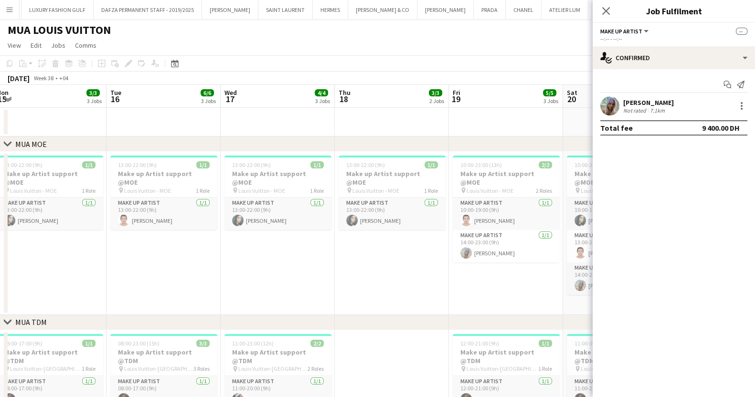
drag, startPoint x: 303, startPoint y: 225, endPoint x: 200, endPoint y: 224, distance: 103.2
click at [200, 224] on app-calendar-viewport "Fri 12 6/6 4 Jobs Sat 13 6/6 3 Jobs Sun 14 4/4 3 Jobs Mon 15 3/3 3 Jobs Tue 16 …" at bounding box center [377, 369] width 755 height 568
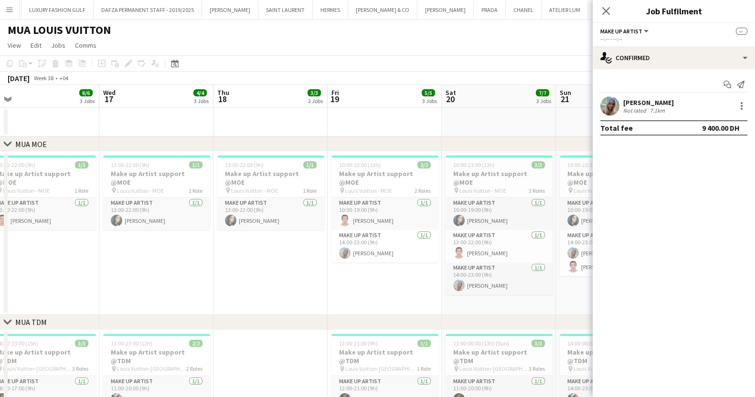
scroll to position [0, 242]
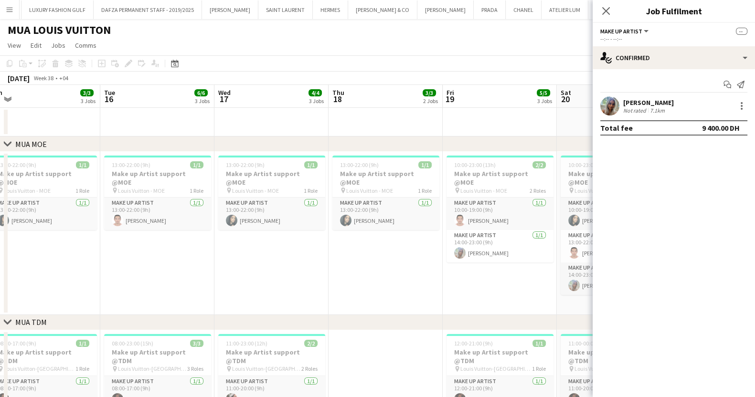
drag, startPoint x: 405, startPoint y: 224, endPoint x: 292, endPoint y: 224, distance: 113.2
click at [292, 224] on app-calendar-viewport "Sat 13 6/6 3 Jobs Sun 14 4/4 3 Jobs Mon 15 3/3 3 Jobs Tue 16 6/6 3 Jobs Wed 17 …" at bounding box center [377, 369] width 755 height 568
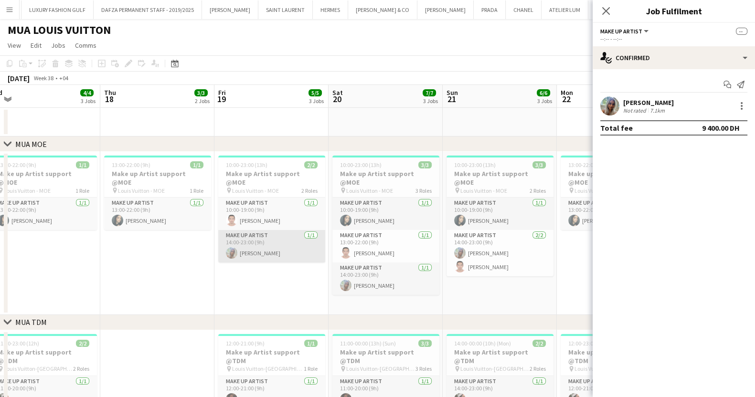
click at [287, 245] on app-card-role "Make up artist [DATE] 14:00-23:00 (9h) [PERSON_NAME]" at bounding box center [271, 246] width 107 height 32
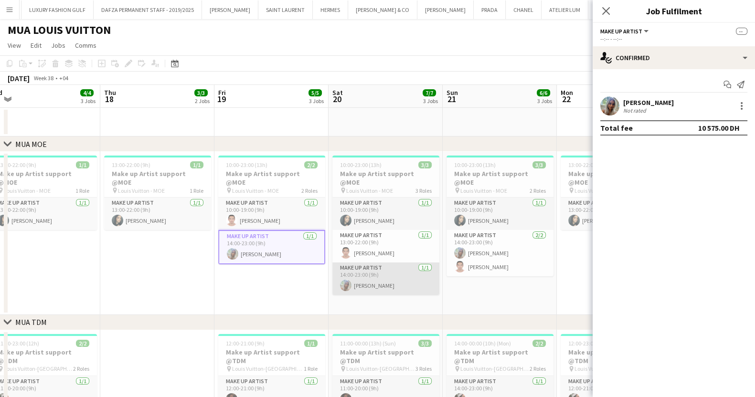
click at [403, 274] on app-card-role "Make up artist [DATE] 14:00-23:00 (9h) [PERSON_NAME]" at bounding box center [385, 279] width 107 height 32
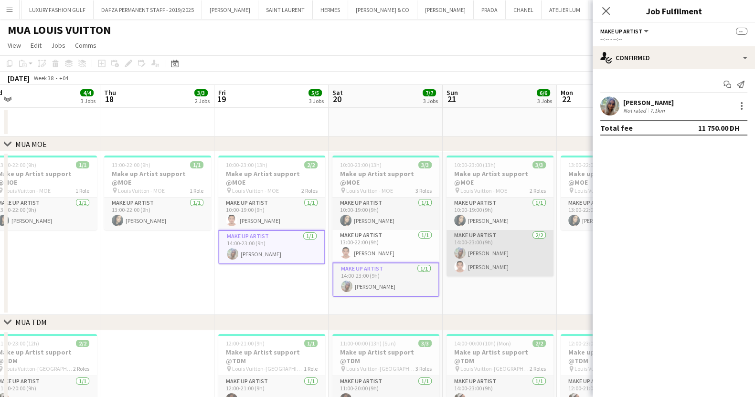
click at [472, 238] on app-card-role "Make up artist [DATE] 14:00-23:00 (9h) [PERSON_NAME] [PERSON_NAME] Trinidad" at bounding box center [500, 253] width 107 height 46
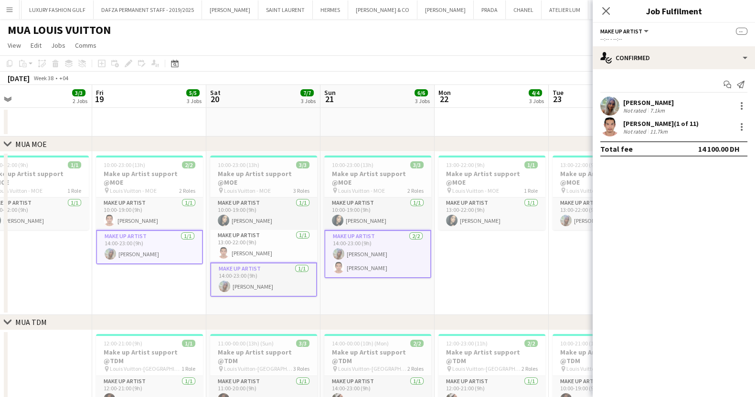
scroll to position [0, 417]
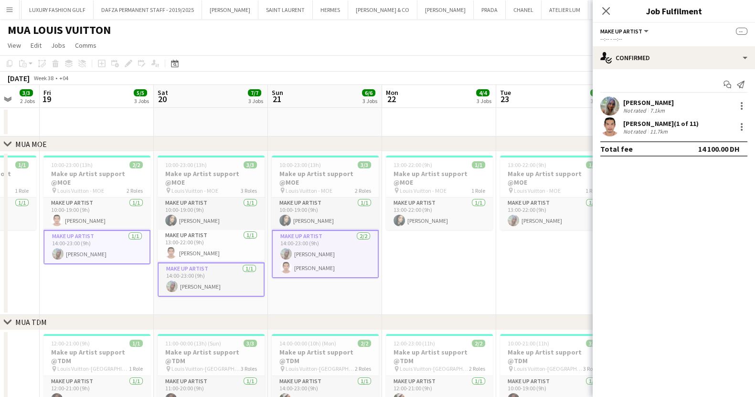
drag, startPoint x: 547, startPoint y: 241, endPoint x: 373, endPoint y: 245, distance: 174.8
click at [373, 245] on app-calendar-viewport "Mon 15 3/3 3 Jobs Tue 16 6/6 3 Jobs Wed 17 4/4 3 Jobs Thu 18 3/3 2 Jobs Fri 19 …" at bounding box center [377, 369] width 755 height 568
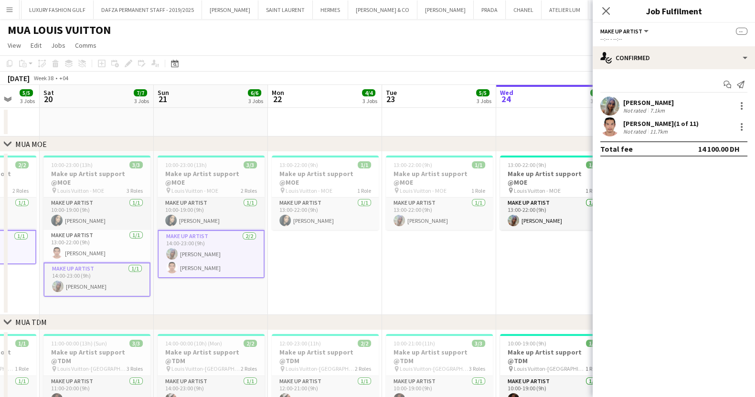
scroll to position [0, 354]
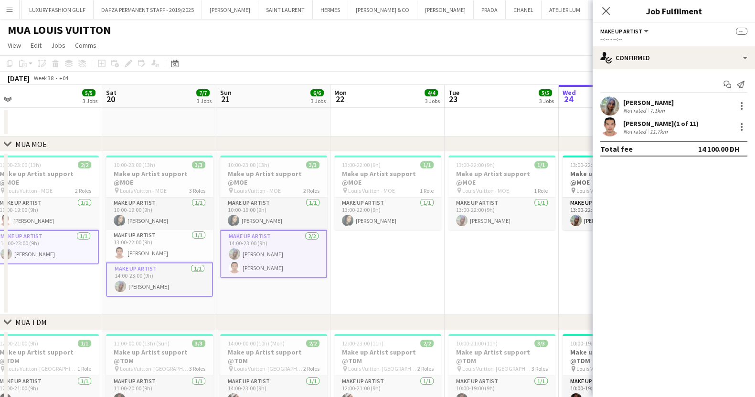
drag, startPoint x: 400, startPoint y: 252, endPoint x: 353, endPoint y: 249, distance: 46.9
click at [353, 249] on app-calendar-viewport "Tue 16 6/6 3 Jobs Wed 17 4/4 3 Jobs Thu 18 3/3 2 Jobs Fri 19 5/5 3 Jobs Sat 20 …" at bounding box center [377, 369] width 755 height 568
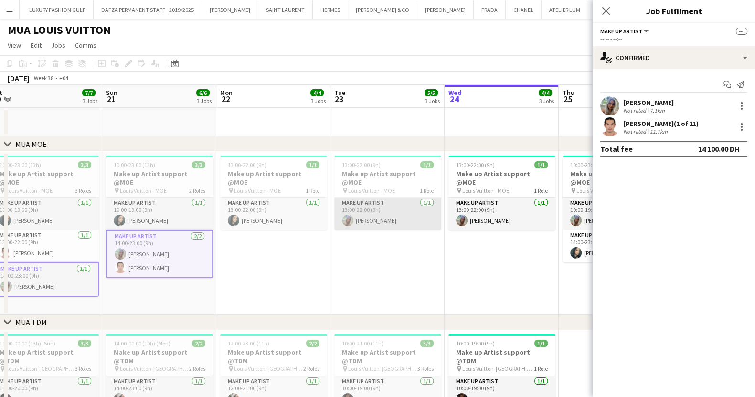
click at [380, 207] on app-card-role "Make up artist [DATE] 13:00-22:00 (9h) [PERSON_NAME]" at bounding box center [387, 214] width 107 height 32
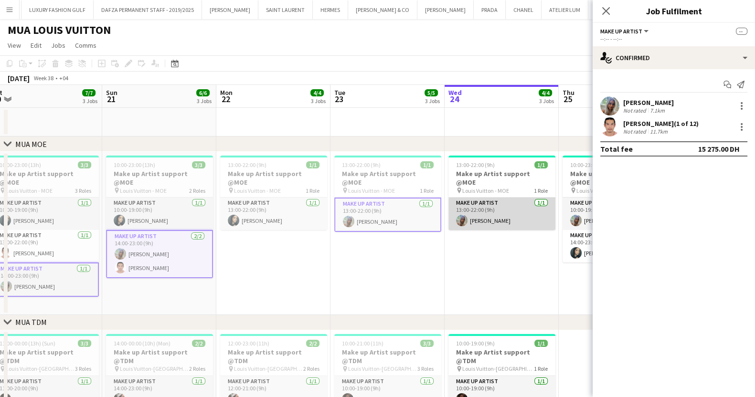
click at [497, 215] on app-card-role "Make up artist [DATE] 13:00-22:00 (9h) [PERSON_NAME]" at bounding box center [501, 214] width 107 height 32
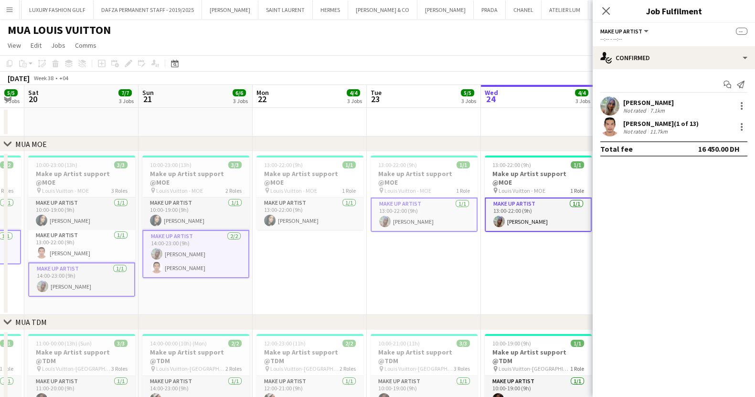
scroll to position [0, 322]
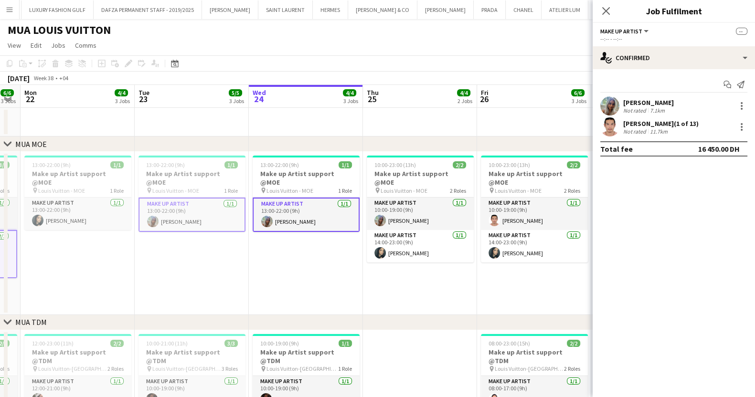
drag, startPoint x: 513, startPoint y: 239, endPoint x: 318, endPoint y: 248, distance: 196.0
click at [318, 248] on app-calendar-viewport "Fri 19 5/5 3 Jobs Sat 20 7/7 3 Jobs Sun 21 6/6 3 Jobs Mon 22 4/4 3 Jobs Tue 23 …" at bounding box center [377, 369] width 755 height 568
click at [369, 209] on app-card-role "Make up artist [DATE] 10:00-19:00 (9h) [PERSON_NAME]" at bounding box center [420, 214] width 107 height 32
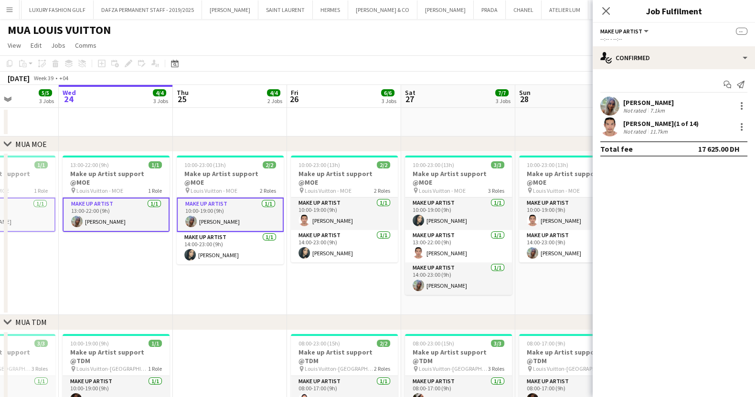
drag, startPoint x: 318, startPoint y: 246, endPoint x: 287, endPoint y: 250, distance: 30.8
click at [287, 250] on app-calendar-viewport "Sat 20 7/7 3 Jobs Sun 21 6/6 3 Jobs Mon 22 4/4 3 Jobs Tue 23 5/5 3 Jobs Wed 24 …" at bounding box center [377, 369] width 755 height 568
click at [454, 270] on app-card-role "Make up artist [DATE] 14:00-23:00 (9h) [PERSON_NAME]" at bounding box center [457, 279] width 107 height 32
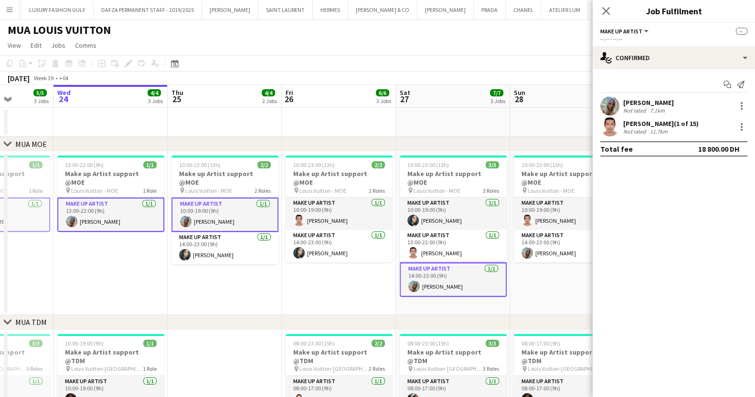
drag
click at [289, 269] on app-calendar-viewport "Sat 20 7/7 3 Jobs Sun 21 6/6 3 Jobs Mon 22 4/4 3 Jobs Tue 23 5/5 3 Jobs Wed 24 …" at bounding box center [377, 369] width 755 height 568
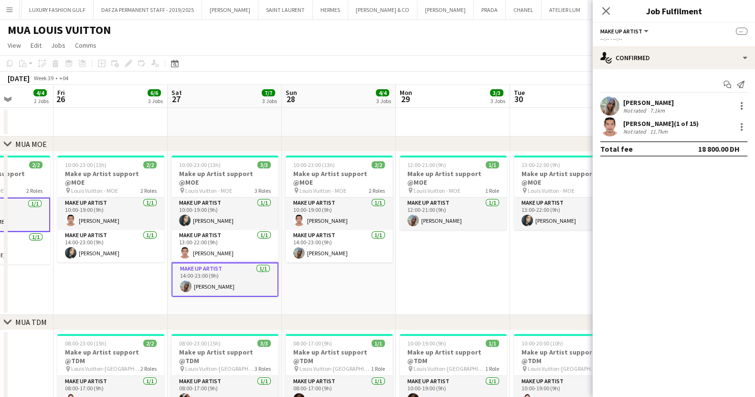
scroll to position [0, 405]
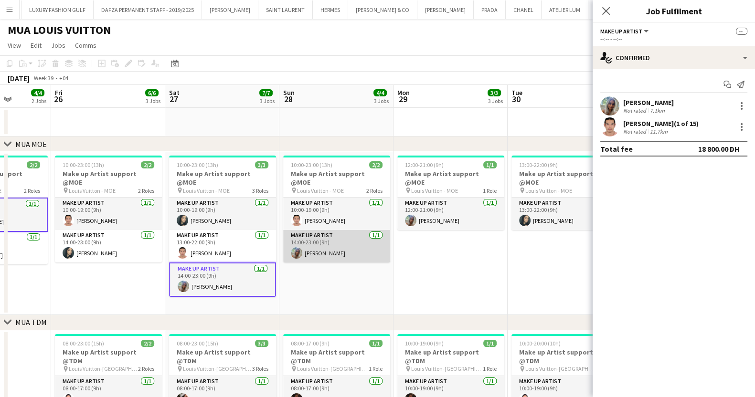
click at [317, 237] on app-card-role "Make up artist [DATE] 14:00-23:00 (9h) [PERSON_NAME]" at bounding box center [336, 246] width 107 height 32
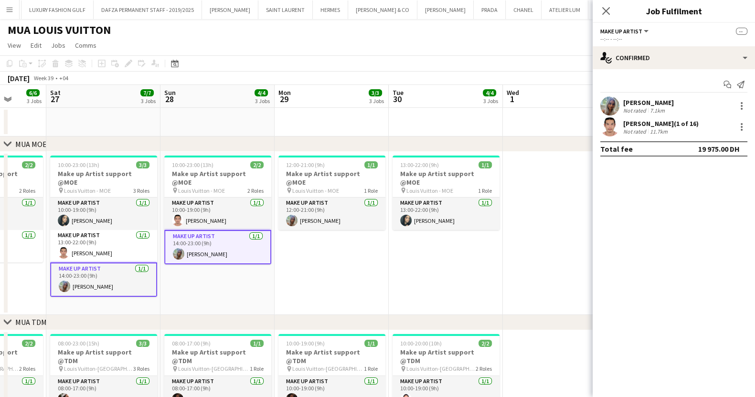
click at [376, 251] on app-calendar-viewport "Tue 23 5/5 3 Jobs Wed 24 4/4 3 Jobs Thu 25 4/4 2 Jobs Fri 26 6/6 3 Jobs Sat 27 …" at bounding box center [377, 369] width 755 height 568
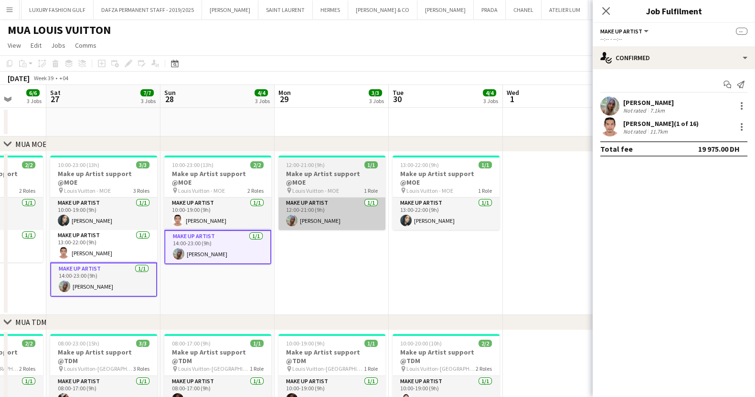
scroll to position [0, 414]
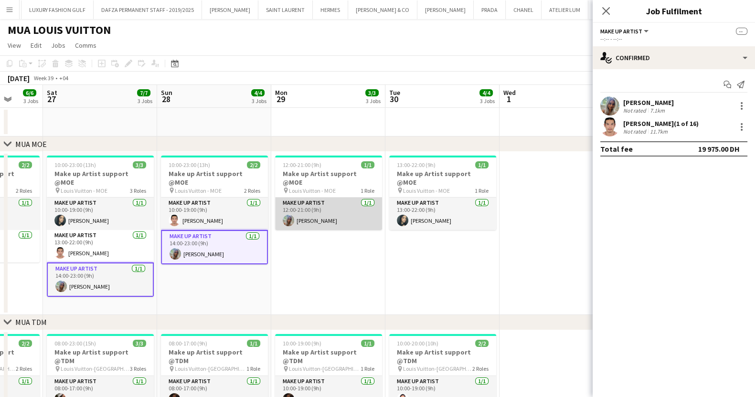
click at [342, 202] on app-card-role "Make up artist [DATE] 12:00-21:00 (9h) [PERSON_NAME]" at bounding box center [328, 214] width 107 height 32
click at [743, 106] on div at bounding box center [741, 105] width 11 height 11
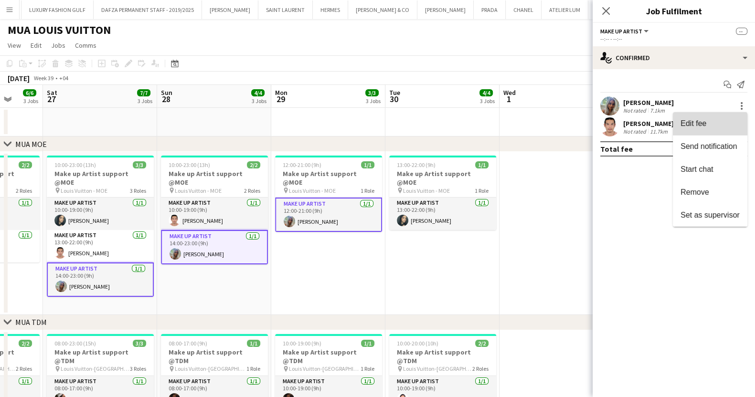
click at [702, 125] on span "Edit fee" at bounding box center [694, 123] width 26 height 8
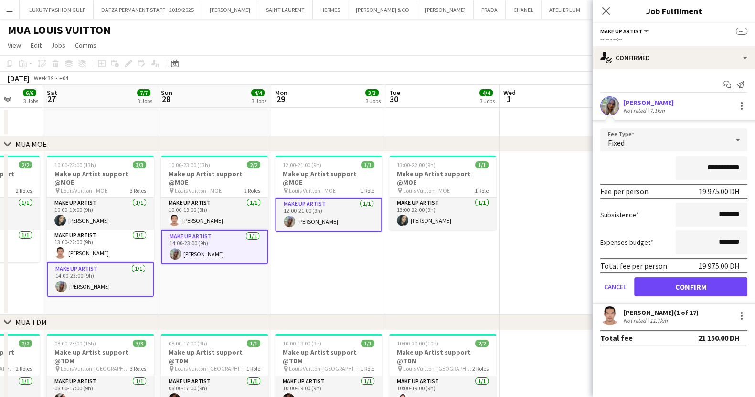
click at [228, 277] on app-date-cell "10:00-23:00 (13h) 2/2 Make up Artist support @MOE pin [PERSON_NAME] - [PERSON_N…" at bounding box center [214, 233] width 114 height 163
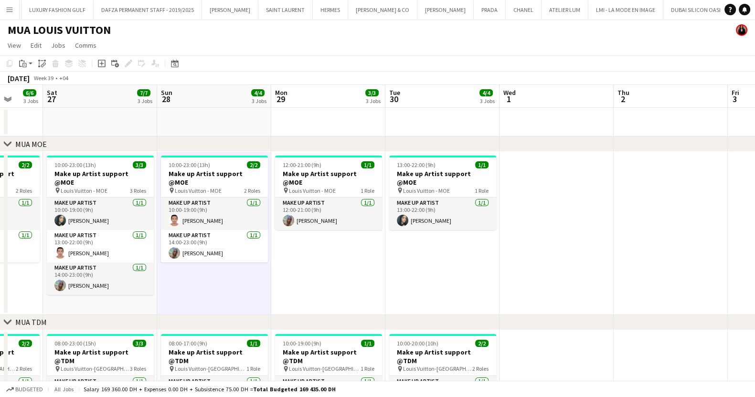
drag, startPoint x: 57, startPoint y: 259, endPoint x: 379, endPoint y: 263, distance: 321.9
click at [379, 263] on app-calendar-viewport "Tue 23 5/5 3 Jobs Wed 24 4/4 3 Jobs Thu 25 4/4 2 Jobs Fri 26 6/6 3 Jobs Sat 27 …" at bounding box center [377, 369] width 755 height 568
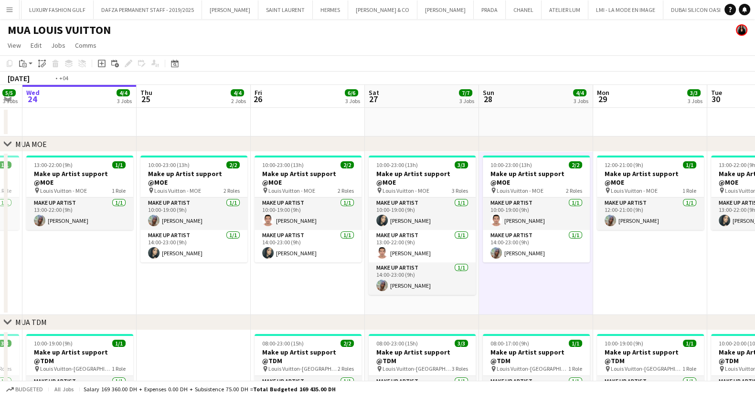
drag, startPoint x: 192, startPoint y: 252, endPoint x: 363, endPoint y: 237, distance: 172.1
click at [516, 229] on app-calendar-viewport "Sun 21 6/6 3 Jobs Mon 22 4/4 3 Jobs Tue 23 5/5 3 Jobs Wed 24 4/4 3 Jobs Thu 25 …" at bounding box center [377, 369] width 755 height 568
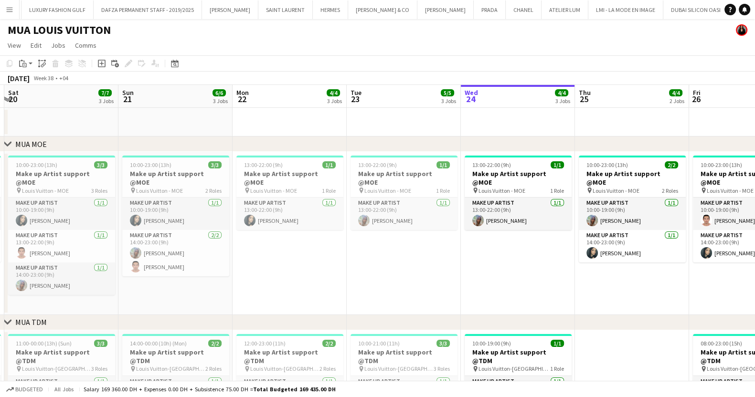
drag, startPoint x: 269, startPoint y: 237, endPoint x: 500, endPoint y: 240, distance: 231.2
click at [500, 240] on app-calendar-viewport "Thu 18 3/3 2 Jobs Fri 19 5/5 3 Jobs Sat 20 7/7 3 Jobs Sun 21 6/6 3 Jobs Mon 22 …" at bounding box center [377, 369] width 755 height 568
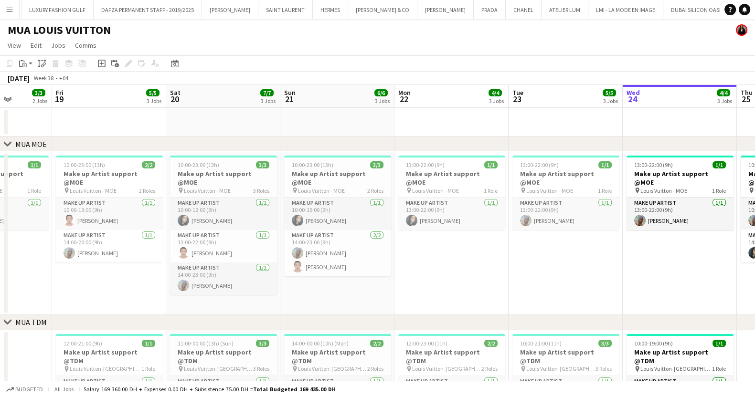
drag, startPoint x: 234, startPoint y: 243, endPoint x: 417, endPoint y: 249, distance: 184.0
click at [417, 249] on app-calendar-viewport "Wed 17 4/4 3 Jobs Thu 18 3/3 2 Jobs Fri 19 5/5 3 Jobs Sat 20 7/7 3 Jobs Sun 21 …" at bounding box center [377, 369] width 755 height 568
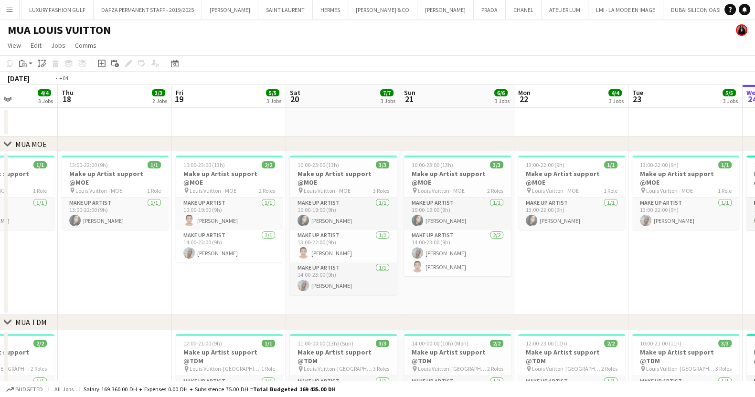
drag, startPoint x: 229, startPoint y: 266, endPoint x: 437, endPoint y: 277, distance: 208.5
click at [437, 277] on app-calendar-viewport "Mon 15 3/3 3 Jobs Tue 16 6/6 3 Jobs Wed 17 4/4 3 Jobs Thu 18 3/3 2 Jobs Fri 19 …" at bounding box center [377, 369] width 755 height 568
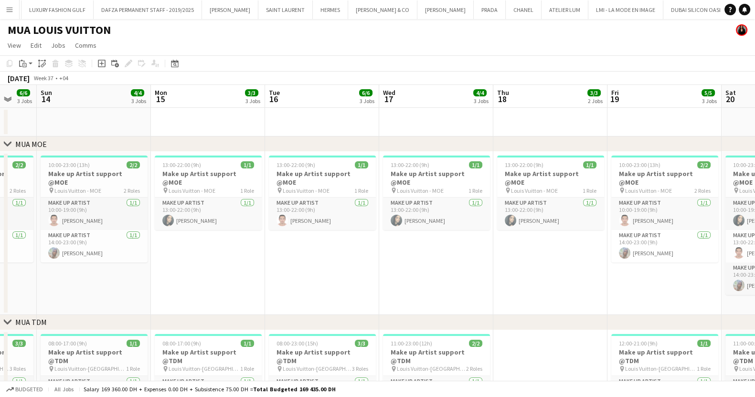
drag, startPoint x: 100, startPoint y: 197, endPoint x: 318, endPoint y: 203, distance: 218.3
click at [318, 203] on app-calendar-viewport "Fri 12 6/6 4 Jobs Sat 13 6/6 3 Jobs Sun 14 4/4 3 Jobs Mon 15 3/3 3 Jobs Tue 16 …" at bounding box center [377, 369] width 755 height 568
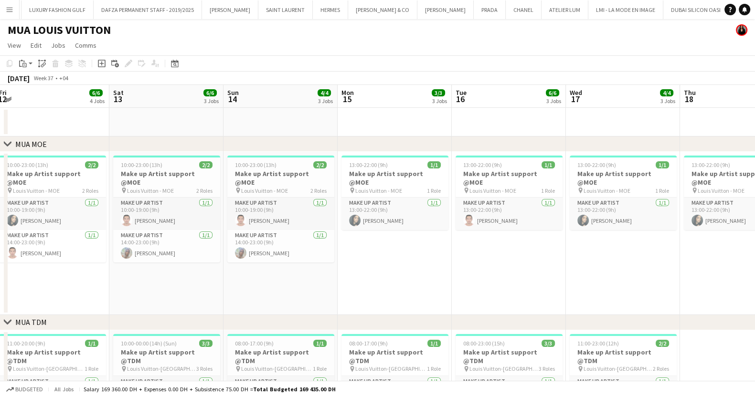
drag, startPoint x: 124, startPoint y: 195, endPoint x: 262, endPoint y: 205, distance: 138.9
click at [262, 205] on app-calendar-viewport "Wed 10 4/5 3 Jobs Thu 11 4/5 3 Jobs Fri 12 6/6 4 Jobs Sat 13 6/6 3 Jobs Sun 14 …" at bounding box center [377, 369] width 755 height 568
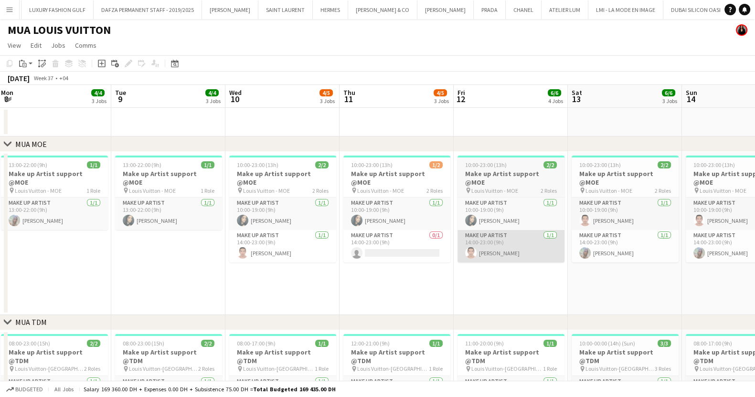
drag, startPoint x: 334, startPoint y: 225, endPoint x: 460, endPoint y: 224, distance: 126.6
click at [480, 224] on app-calendar-viewport "Sat 6 4/4 2 Jobs Sun 7 3/3 2 Jobs Mon 8 4/4 3 Jobs Tue 9 4/4 3 Jobs Wed 10 4/5 …" at bounding box center [377, 369] width 755 height 568
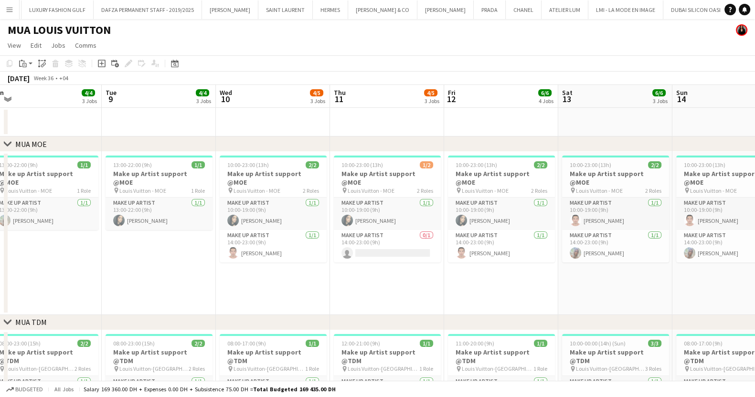
drag, startPoint x: 170, startPoint y: 211, endPoint x: 429, endPoint y: 205, distance: 259.4
click at [429, 205] on app-calendar-viewport "Sat 6 4/4 2 Jobs Sun 7 3/3 2 Jobs Mon 8 4/4 3 Jobs Tue 9 4/4 3 Jobs Wed 10 4/5 …" at bounding box center [377, 369] width 755 height 568
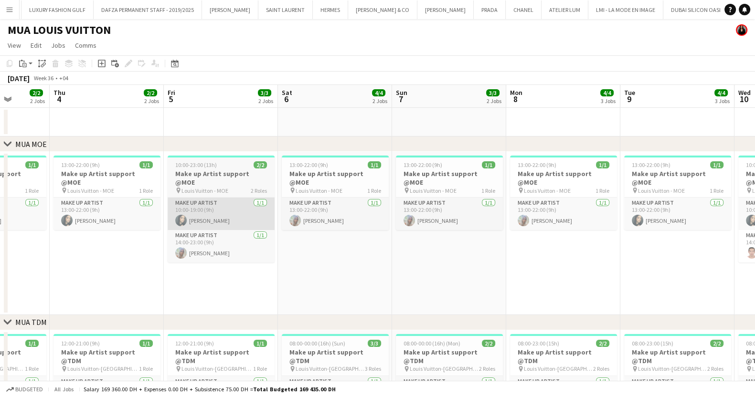
drag, startPoint x: 165, startPoint y: 167, endPoint x: 318, endPoint y: 196, distance: 155.6
click at [470, 200] on app-calendar-viewport "Mon 1 2/2 2 Jobs Tue 2 3/3 2 Jobs Wed 3 2/2 2 Jobs Thu 4 2/2 2 Jobs Fri 5 3/3 2…" at bounding box center [377, 369] width 755 height 568
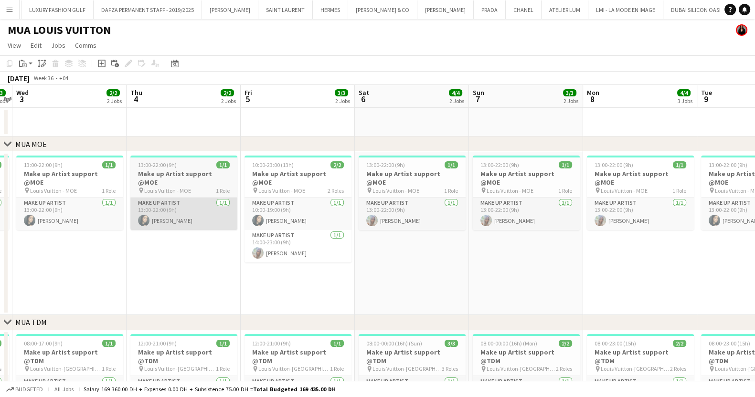
drag, startPoint x: 518, startPoint y: 204, endPoint x: 175, endPoint y: 189, distance: 343.7
click at [518, 204] on app-card-role "Make up artist [DATE] 13:00-22:00 (9h) [PERSON_NAME]" at bounding box center [526, 214] width 107 height 32
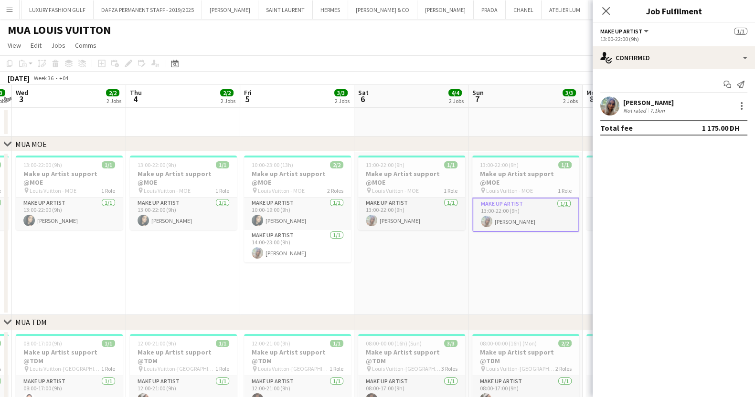
drag, startPoint x: 135, startPoint y: 192, endPoint x: 341, endPoint y: 192, distance: 205.4
click at [335, 192] on app-calendar-viewport "Mon 1 2/2 2 Jobs Tue 2 3/3 2 Jobs Wed 3 2/2 2 Jobs Thu 4 2/2 2 Jobs Fri 5 3/3 2…" at bounding box center [377, 369] width 755 height 568
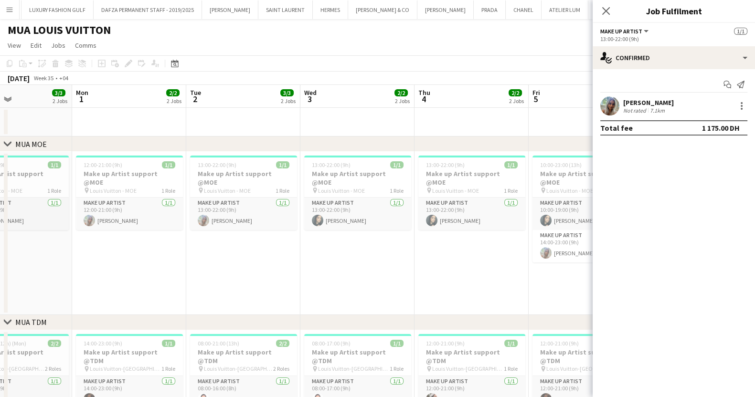
drag, startPoint x: 179, startPoint y: 191, endPoint x: 382, endPoint y: 188, distance: 203.0
click at [382, 188] on app-calendar-viewport "Fri 29 3/4 2 Jobs Sat 30 3/3 2 Jobs Sun 31 3/3 2 Jobs Mon 1 2/2 2 Jobs Tue 2 3/…" at bounding box center [377, 369] width 755 height 568
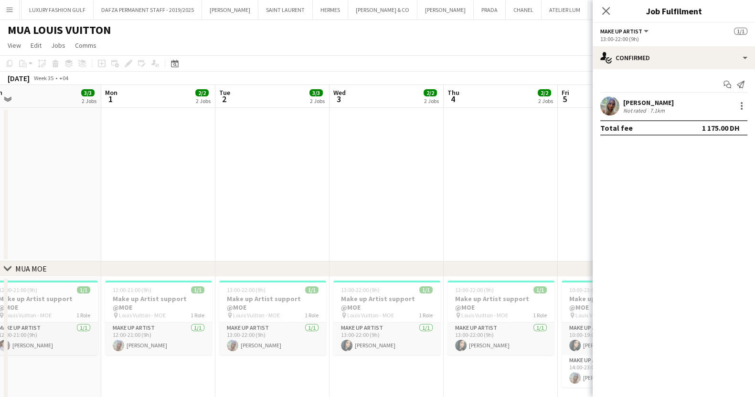
drag, startPoint x: 155, startPoint y: 197, endPoint x: 86, endPoint y: 194, distance: 68.8
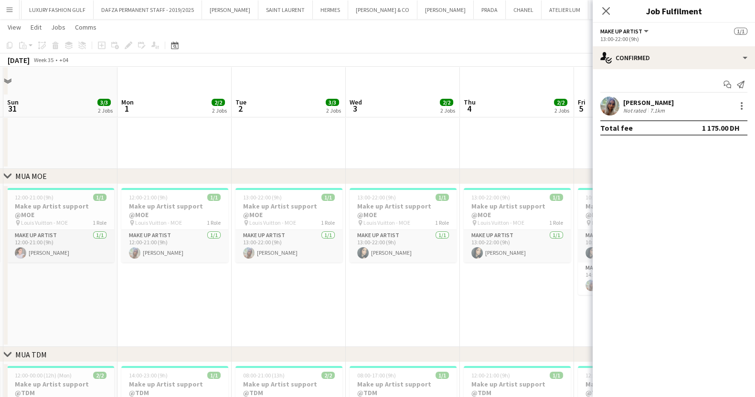
scroll to position [119, 0]
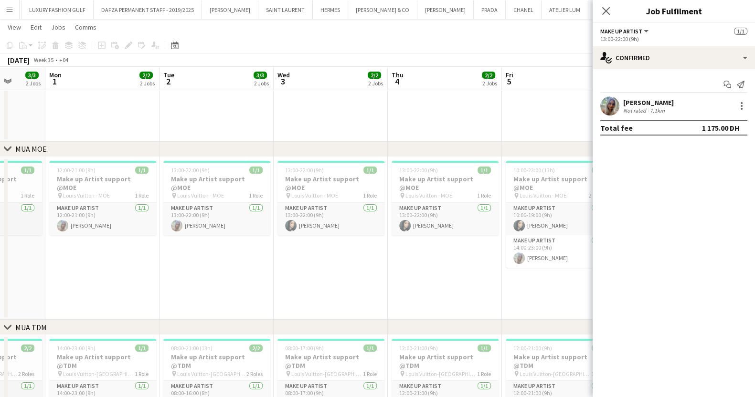
drag, startPoint x: 278, startPoint y: 212, endPoint x: 202, endPoint y: 212, distance: 76.9
click at [202, 212] on app-calendar-viewport "Thu 28 2/2 1 Job Fri 29 3/4 2 Jobs Sat 30 3/3 2 Jobs Sun 31 3/3 2 Jobs Mon 1 2/…" at bounding box center [377, 288] width 755 height 740
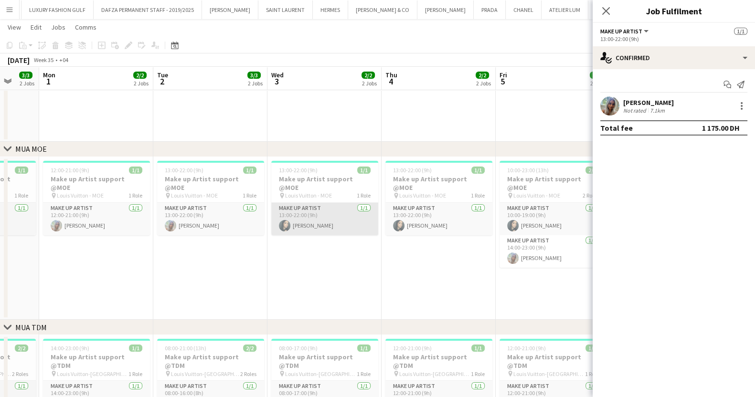
click at [308, 213] on app-card-role "Make up artist [DATE] 13:00-22:00 (9h) [PERSON_NAME]" at bounding box center [324, 219] width 107 height 32
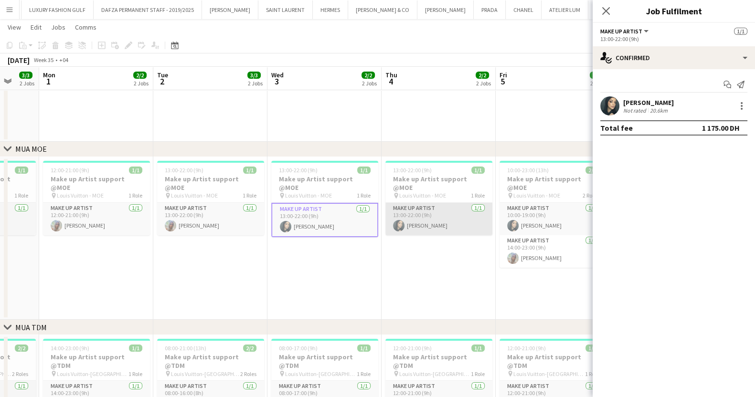
click at [447, 219] on app-card-role "Make up artist [DATE] 13:00-22:00 (9h) [PERSON_NAME]" at bounding box center [438, 219] width 107 height 32
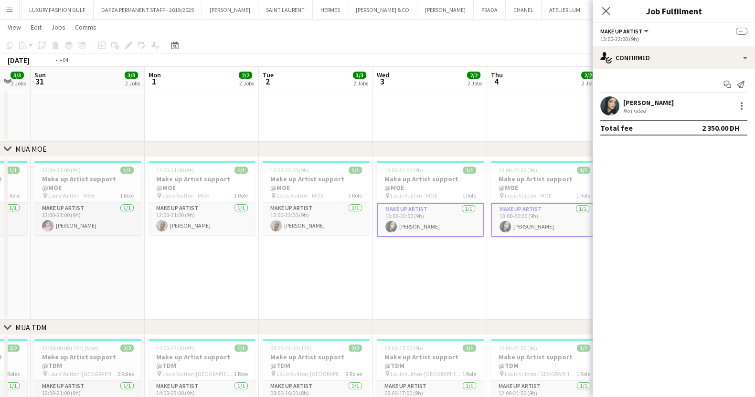
drag, startPoint x: 372, startPoint y: 209, endPoint x: 329, endPoint y: 211, distance: 42.6
click at [333, 210] on app-calendar-viewport "Thu 28 2/2 1 Job Fri 29 3/4 2 Jobs Sat 30 3/3 2 Jobs Sun 31 3/3 2 Jobs Mon 1 2/…" at bounding box center [377, 288] width 755 height 740
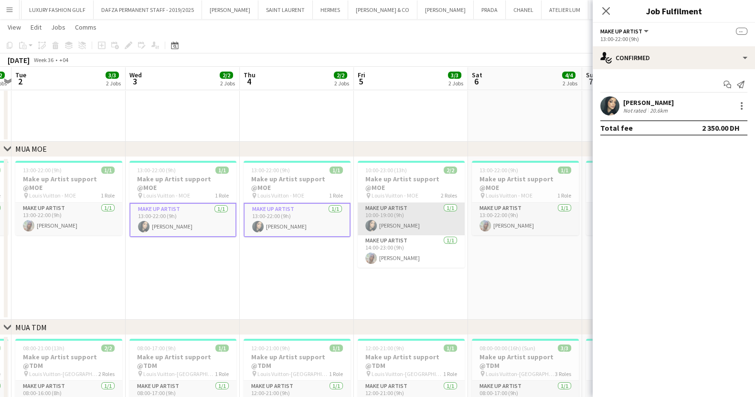
click at [387, 204] on app-card-role "Make up artist [DATE] 10:00-19:00 (9h) [PERSON_NAME]" at bounding box center [411, 219] width 107 height 32
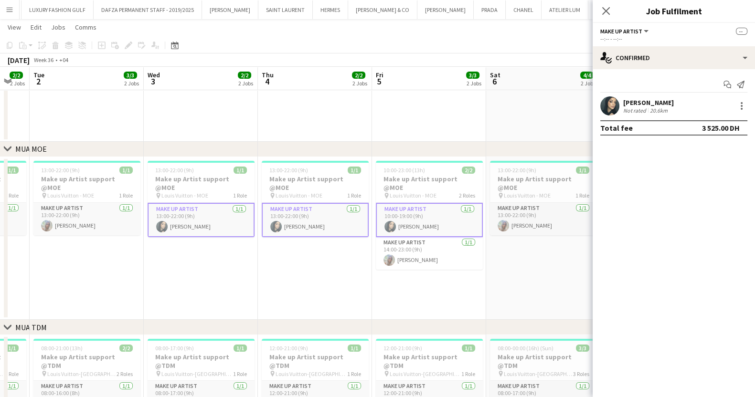
drag, startPoint x: 334, startPoint y: 235, endPoint x: 322, endPoint y: 234, distance: 12.1
click at [322, 234] on app-calendar-viewport "Sat 30 3/3 2 Jobs Sun 31 3/3 2 Jobs Mon 1 2/2 2 Jobs Tue 2 3/3 2 Jobs Wed 3 2/2…" at bounding box center [377, 288] width 755 height 740
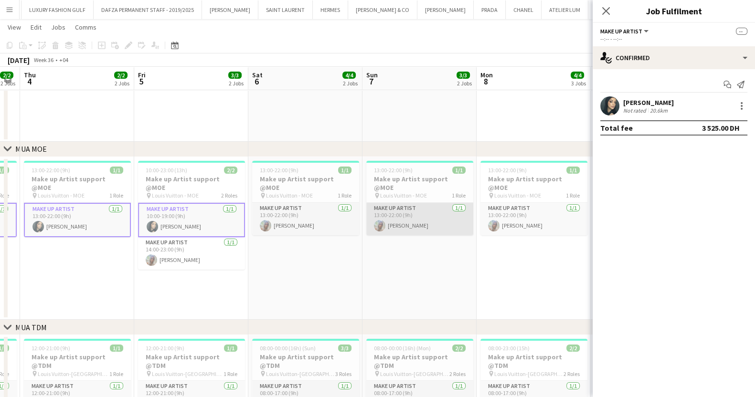
drag, startPoint x: 444, startPoint y: 213, endPoint x: 218, endPoint y: 217, distance: 225.9
click at [218, 217] on app-calendar-viewport "Mon 1 2/2 2 Jobs Tue 2 3/3 2 Jobs Wed 3 2/2 2 Jobs Thu 4 2/2 2 Jobs Fri 5 3/3 2…" at bounding box center [377, 288] width 755 height 740
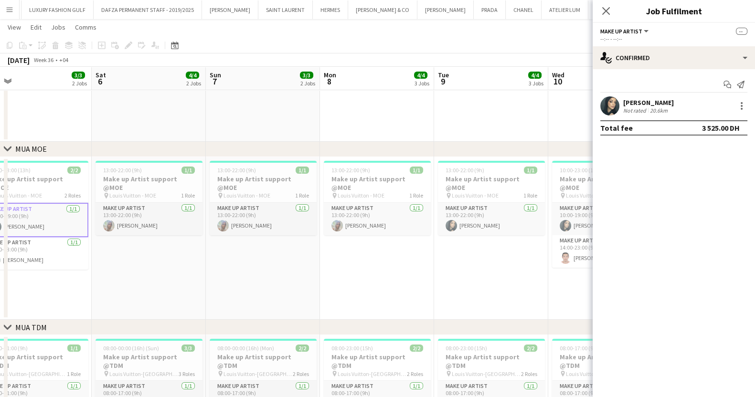
drag, startPoint x: 290, startPoint y: 231, endPoint x: 262, endPoint y: 233, distance: 28.7
click at [262, 233] on app-calendar-viewport "Wed 3 2/2 2 Jobs Thu 4 2/2 2 Jobs Fri 5 3/3 2 Jobs Sat 6 4/4 2 Jobs Sun 7 3/3 2…" at bounding box center [377, 288] width 755 height 740
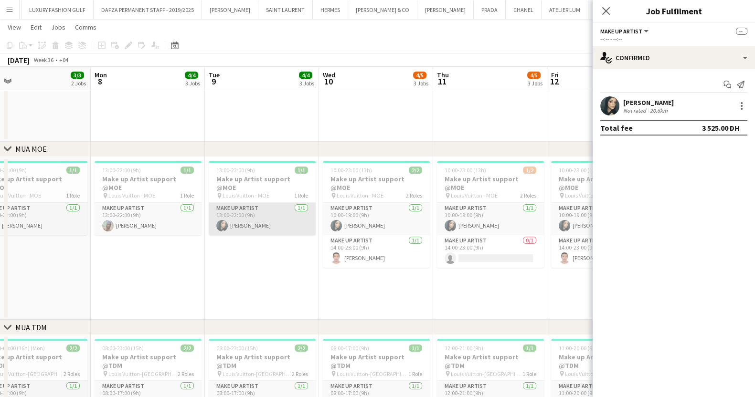
click at [267, 209] on app-card-role "Make up artist [DATE] 13:00-22:00 (9h) [PERSON_NAME]" at bounding box center [262, 219] width 107 height 32
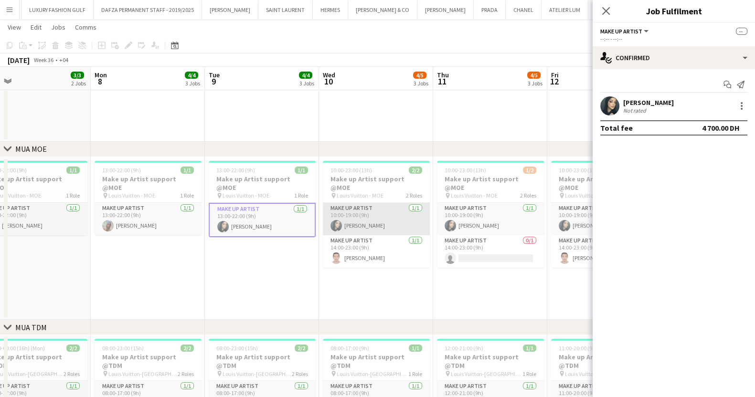
click at [375, 214] on app-card-role "Make up artist [DATE] 10:00-19:00 (9h) [PERSON_NAME]" at bounding box center [376, 219] width 107 height 32
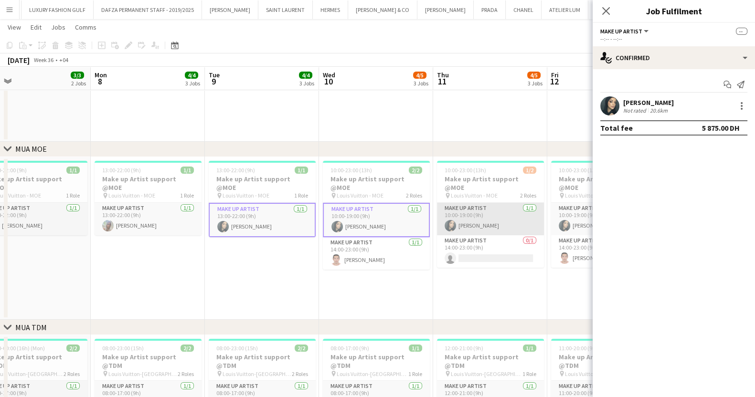
click at [490, 208] on app-card-role "Make up artist [DATE] 10:00-19:00 (9h) [PERSON_NAME]" at bounding box center [490, 219] width 107 height 32
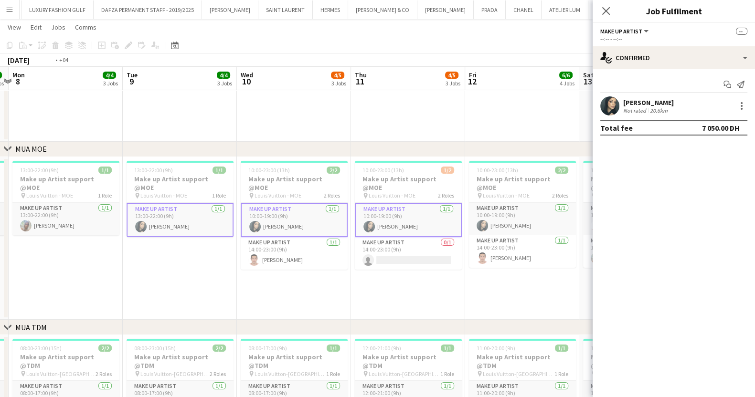
drag, startPoint x: 537, startPoint y: 228, endPoint x: 362, endPoint y: 231, distance: 174.8
click at [362, 231] on app-calendar-viewport "Fri 5 3/3 2 Jobs Sat 6 4/4 2 Jobs Sun 7 3/3 2 Jobs Mon 8 4/4 3 Jobs Tue 9 4/4 3…" at bounding box center [377, 288] width 755 height 740
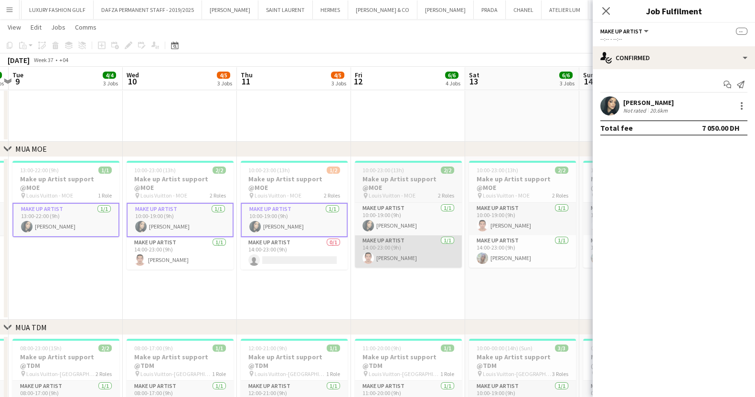
scroll to position [0, 344]
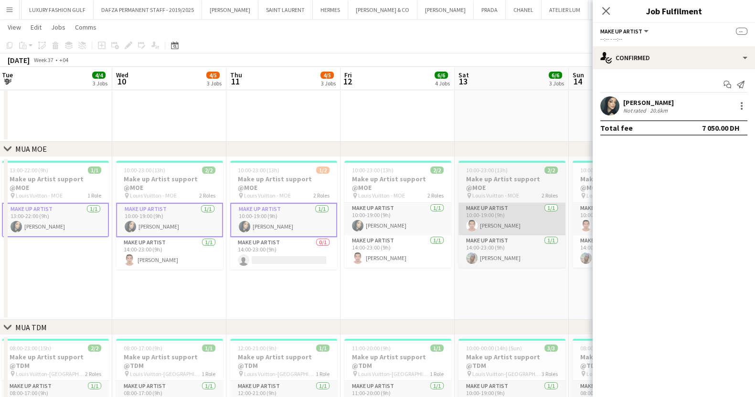
drag, startPoint x: 387, startPoint y: 211, endPoint x: 472, endPoint y: 217, distance: 85.2
click at [387, 211] on app-card-role "Make up artist [DATE] 10:00-19:00 (9h) [PERSON_NAME]" at bounding box center [397, 219] width 107 height 32
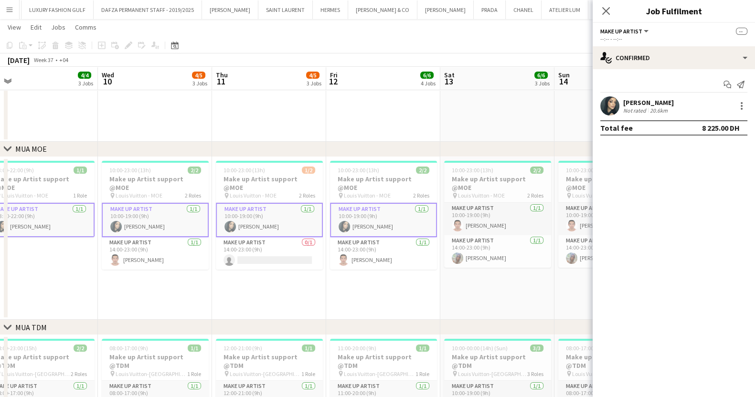
drag, startPoint x: 456, startPoint y: 263, endPoint x: 222, endPoint y: 255, distance: 234.6
click at [222, 255] on app-calendar-viewport "Sat 6 4/4 2 Jobs Sun 7 3/3 2 Jobs Mon 8 4/4 3 Jobs Tue 9 4/4 3 Jobs Wed 10 4/5 …" at bounding box center [377, 288] width 755 height 740
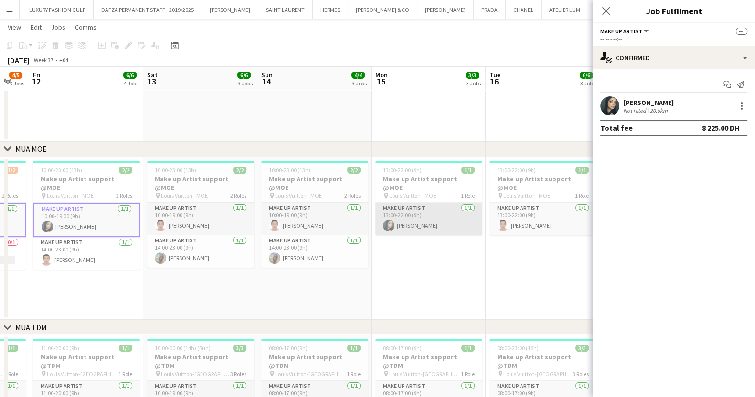
click at [440, 211] on app-card-role "Make up artist [DATE] 13:00-22:00 (9h) [PERSON_NAME]" at bounding box center [428, 219] width 107 height 32
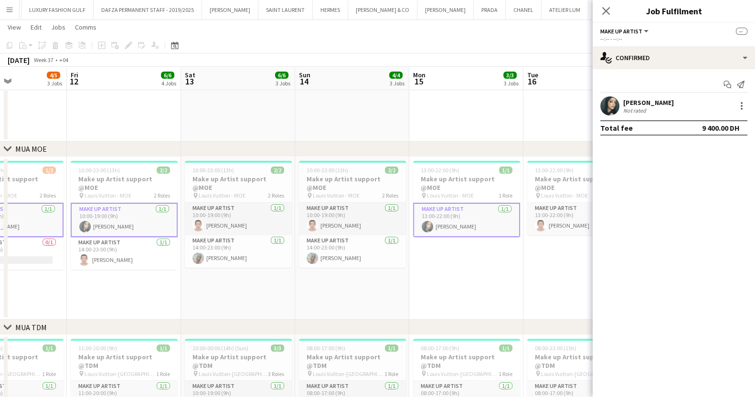
drag, startPoint x: 440, startPoint y: 255, endPoint x: 241, endPoint y: 257, distance: 199.1
click at [263, 254] on app-calendar-viewport "Tue 9 4/4 3 Jobs Wed 10 4/5 3 Jobs Thu 11 4/5 3 Jobs Fri 12 6/6 4 Jobs Sat 13 6…" at bounding box center [377, 288] width 755 height 740
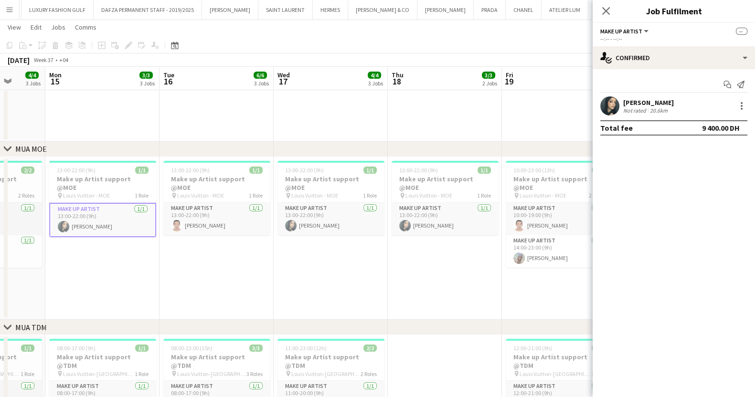
drag, startPoint x: 349, startPoint y: 261, endPoint x: 235, endPoint y: 262, distance: 114.1
click at [235, 262] on app-calendar-viewport "Thu 11 4/5 3 Jobs Fri 12 6/6 4 Jobs Sat 13 6/6 3 Jobs Sun 14 4/4 3 Jobs Mon 15 …" at bounding box center [377, 288] width 755 height 740
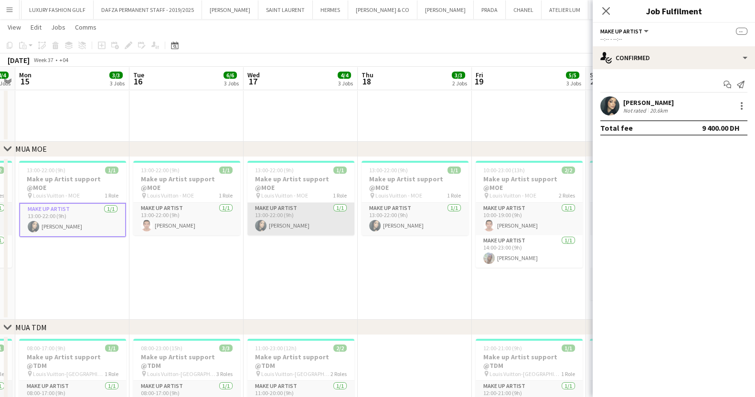
click at [298, 221] on app-card-role "Make up artist [DATE] 13:00-22:00 (9h) [PERSON_NAME]" at bounding box center [300, 219] width 107 height 32
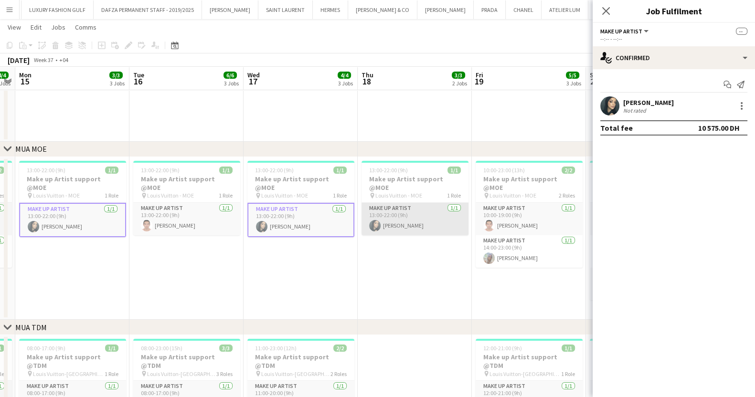
click at [394, 212] on app-card-role "Make up artist [DATE] 13:00-22:00 (9h) [PERSON_NAME]" at bounding box center [415, 219] width 107 height 32
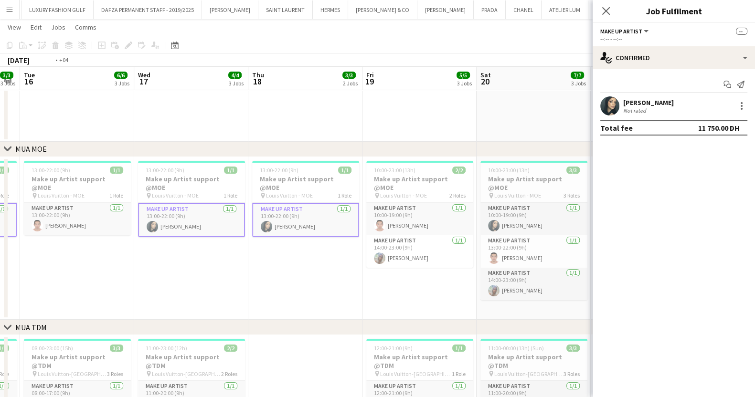
drag, startPoint x: 464, startPoint y: 283, endPoint x: 201, endPoint y: 270, distance: 263.5
click at [210, 269] on app-calendar-viewport "Fri 12 6/6 4 Jobs Sat 13 6/6 3 Jobs Sun 14 4/4 3 Jobs Mon 15 3/3 3 Jobs Tue 16 …" at bounding box center [377, 288] width 755 height 740
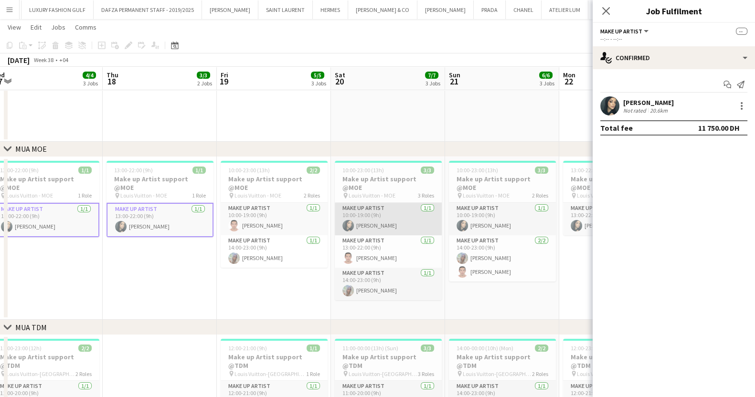
click at [373, 208] on app-card-role "Make up artist [DATE] 10:00-19:00 (9h) [PERSON_NAME]" at bounding box center [388, 219] width 107 height 32
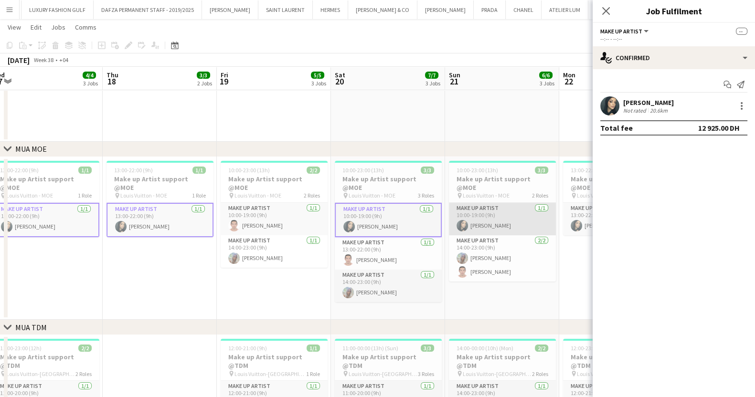
click at [510, 211] on app-card-role "Make up artist [DATE] 10:00-19:00 (9h) [PERSON_NAME]" at bounding box center [502, 219] width 107 height 32
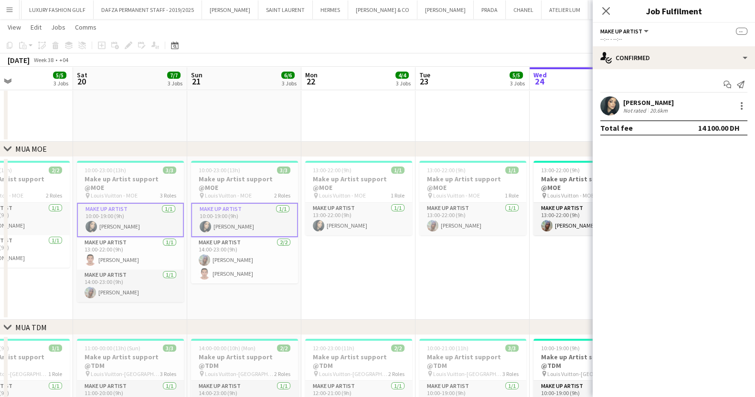
drag, startPoint x: 376, startPoint y: 265, endPoint x: 287, endPoint y: 267, distance: 89.4
click at [287, 267] on app-calendar-viewport "Tue 16 6/6 3 Jobs Wed 17 4/4 3 Jobs Thu 18 3/3 2 Jobs Fri 19 5/5 3 Jobs Sat 20 …" at bounding box center [377, 288] width 755 height 740
click at [355, 213] on app-card-role "Make up artist [DATE] 13:00-22:00 (9h) [PERSON_NAME]" at bounding box center [358, 219] width 107 height 32
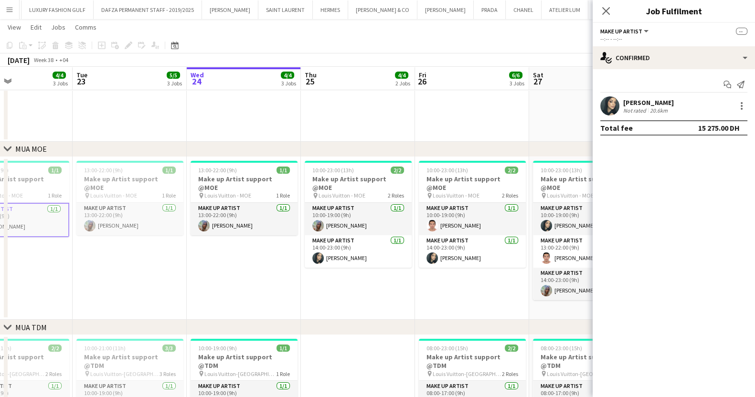
scroll to position [0, 275]
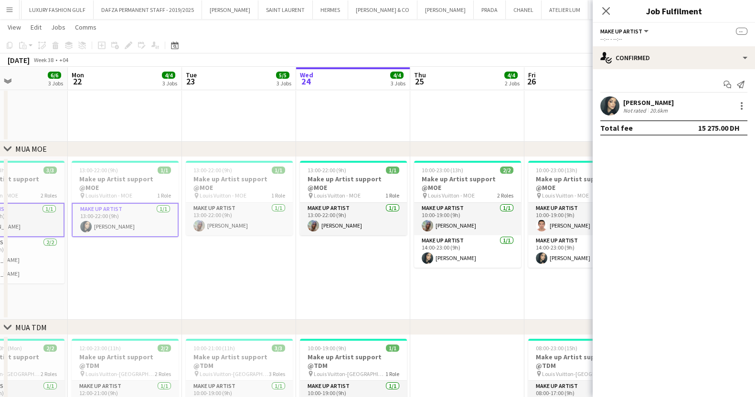
drag, startPoint x: 301, startPoint y: 273, endPoint x: 258, endPoint y: 273, distance: 42.5
click at [258, 273] on app-calendar-viewport "Fri 19 5/5 3 Jobs Sat 20 7/7 3 Jobs Sun 21 6/6 3 Jobs Mon 22 4/4 3 Jobs Tue 23 …" at bounding box center [377, 288] width 755 height 740
click at [457, 242] on app-card-role "Make up artist [DATE] 14:00-23:00 (9h) [PERSON_NAME]" at bounding box center [467, 251] width 107 height 32
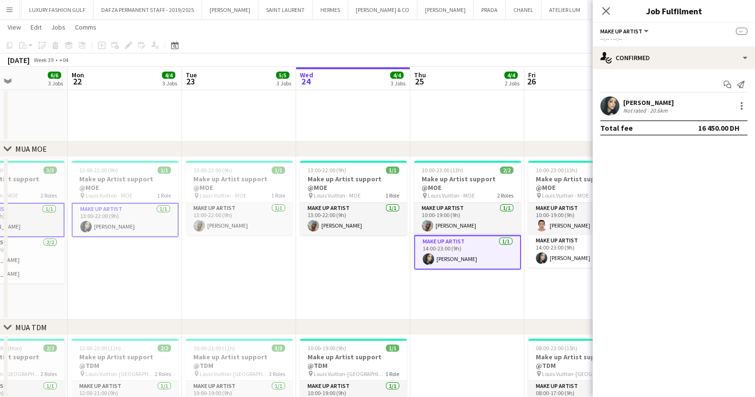
scroll to position [0, 297]
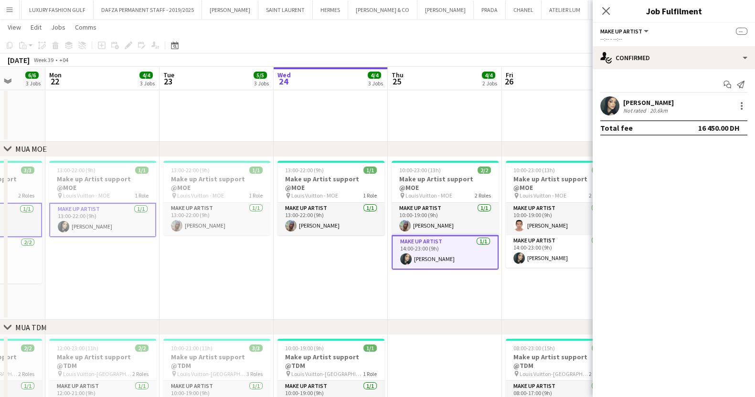
drag, startPoint x: 298, startPoint y: 299, endPoint x: 227, endPoint y: 307, distance: 71.5
click at [227, 307] on app-calendar-viewport "Fri 19 5/5 3 Jobs Sat 20 7/7 3 Jobs Sun 21 6/6 3 Jobs Mon 22 4/4 3 Jobs Tue 23 …" at bounding box center [377, 288] width 755 height 740
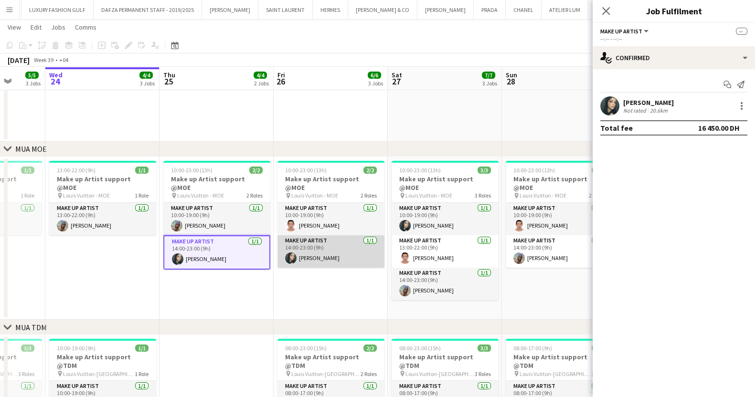
click at [305, 246] on app-card-role "Make up artist [DATE] 14:00-23:00 (9h) [PERSON_NAME]" at bounding box center [330, 251] width 107 height 32
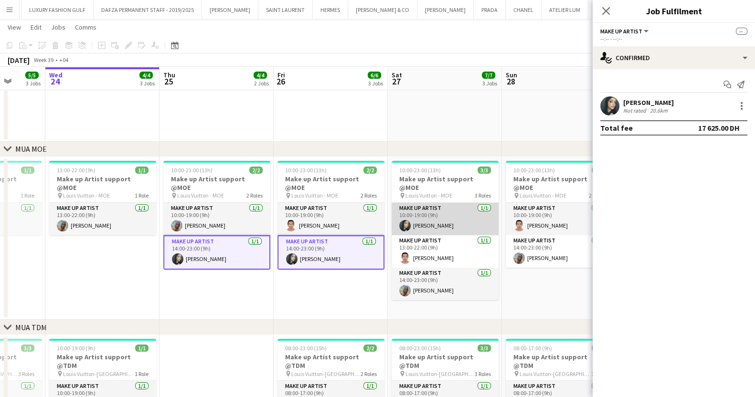
click at [434, 205] on app-card-role "Make up artist [DATE] 10:00-19:00 (9h) [PERSON_NAME]" at bounding box center [445, 219] width 107 height 32
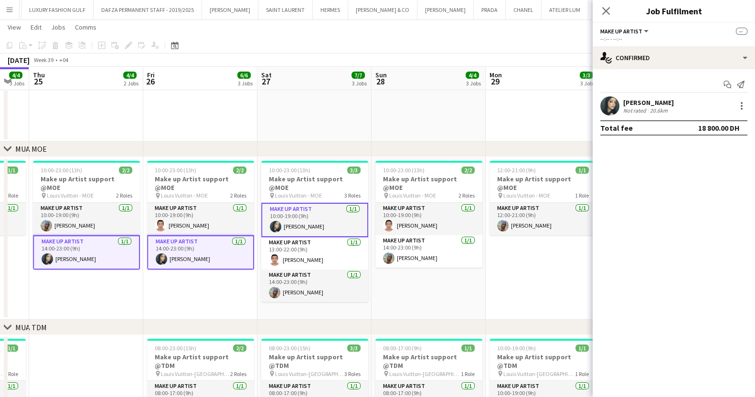
drag, startPoint x: 559, startPoint y: 293, endPoint x: 308, endPoint y: 293, distance: 251.2
click at [308, 293] on app-calendar-viewport "Sun 21 6/6 3 Jobs Mon 22 4/4 3 Jobs Tue 23 5/5 3 Jobs Wed 24 4/4 3 Jobs Thu 25 …" at bounding box center [377, 288] width 755 height 740
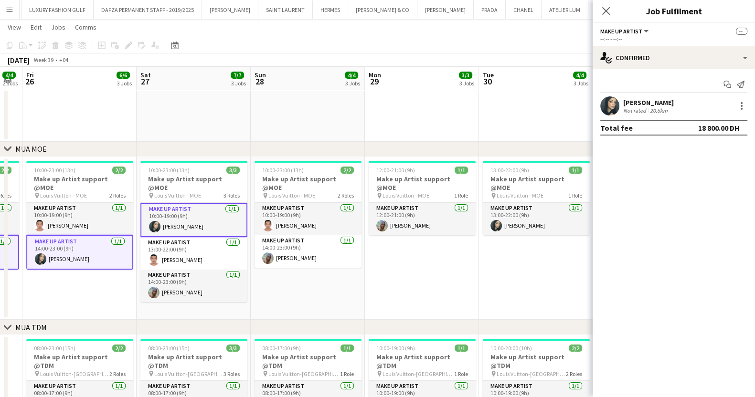
scroll to position [0, 347]
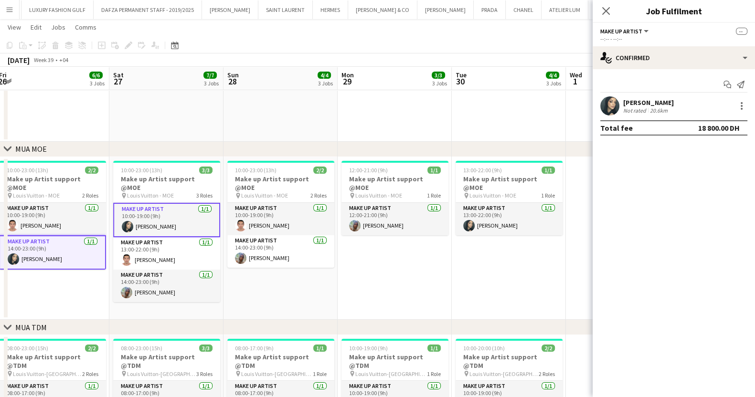
drag, startPoint x: 366, startPoint y: 283, endPoint x: 256, endPoint y: 283, distance: 110.3
click at [256, 283] on app-calendar-viewport "Tue 23 5/5 3 Jobs Wed 24 4/4 3 Jobs Thu 25 4/4 2 Jobs Fri 26 6/6 3 Jobs Sat 27 …" at bounding box center [377, 288] width 755 height 740
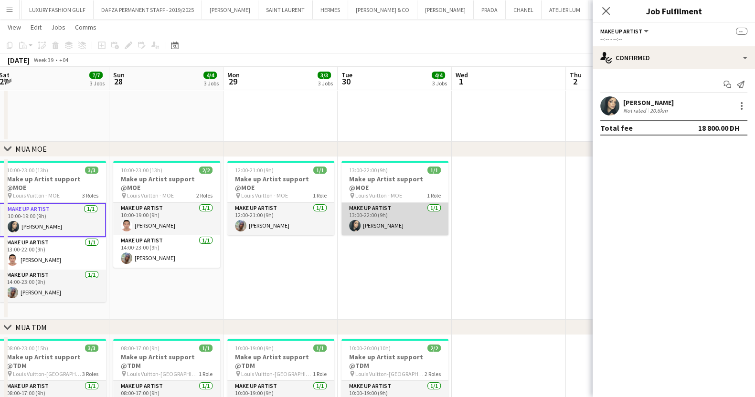
click at [383, 216] on app-card-role "Make up artist [DATE] 13:00-22:00 (9h) [PERSON_NAME]" at bounding box center [394, 219] width 107 height 32
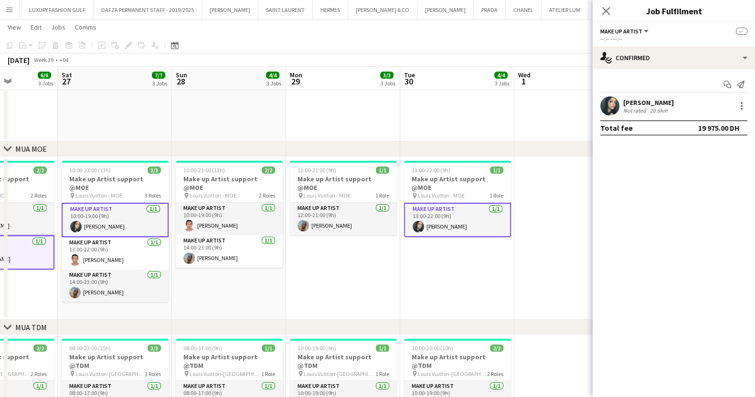
drag, startPoint x: 328, startPoint y: 216, endPoint x: 467, endPoint y: 213, distance: 139.0
click at [467, 213] on app-calendar-viewport "Wed 24 4/4 3 Jobs Thu 25 4/4 2 Jobs Fri 26 6/6 3 Jobs Sat 27 7/7 3 Jobs Sun 28 …" at bounding box center [377, 288] width 755 height 740
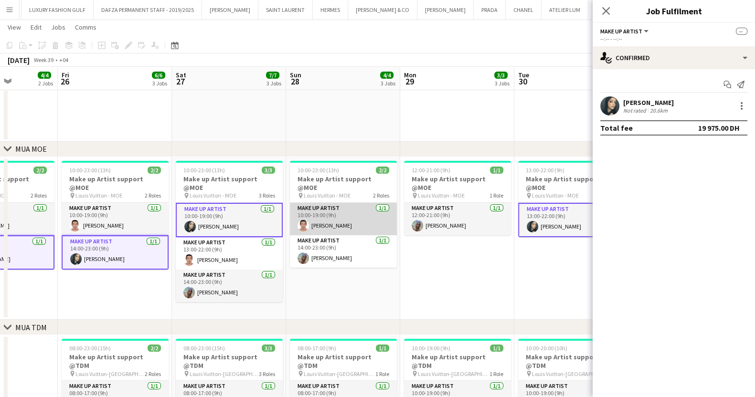
click at [325, 207] on app-card-role "Make up artist [DATE] 10:00-19:00 (9h) [PERSON_NAME]" at bounding box center [343, 219] width 107 height 32
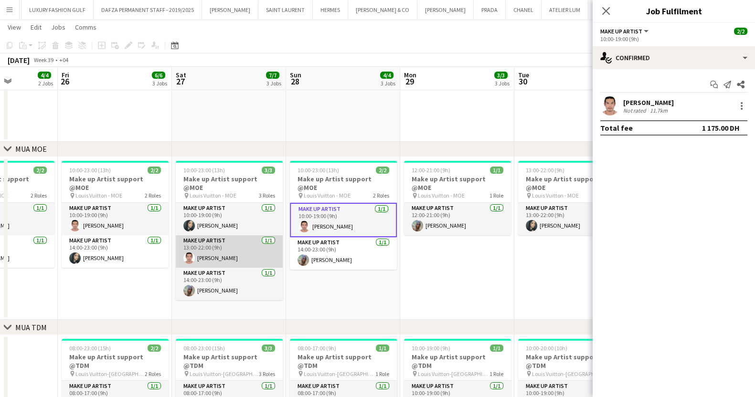
drag, startPoint x: 255, startPoint y: 236, endPoint x: 249, endPoint y: 234, distance: 6.2
click at [254, 236] on app-card-role "Make up artist [DATE] 13:00-22:00 (9h) [PERSON_NAME]" at bounding box center [229, 251] width 107 height 32
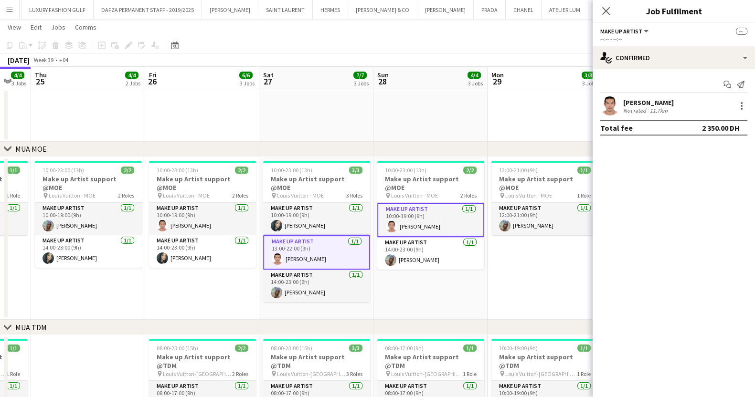
drag, startPoint x: 249, startPoint y: 234, endPoint x: 451, endPoint y: 230, distance: 202.0
click at [451, 230] on app-calendar-viewport "Tue 23 5/5 3 Jobs Wed 24 4/4 3 Jobs Thu 25 4/4 2 Jobs Fri 26 6/6 3 Jobs Sat 27 …" at bounding box center [377, 288] width 755 height 740
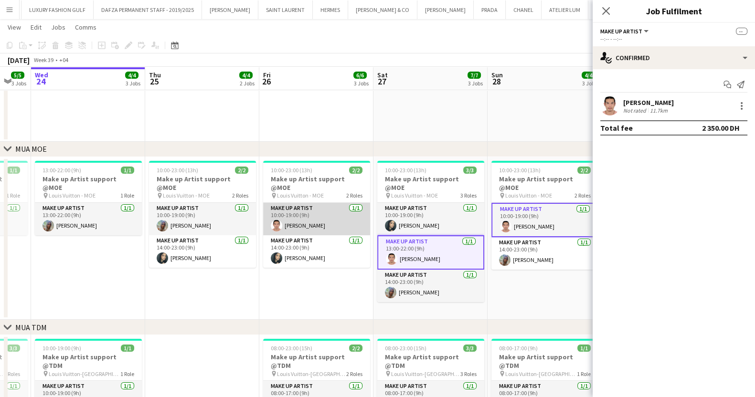
click at [325, 213] on app-card-role "Make up artist [DATE] 10:00-19:00 (9h) [PERSON_NAME]" at bounding box center [316, 219] width 107 height 32
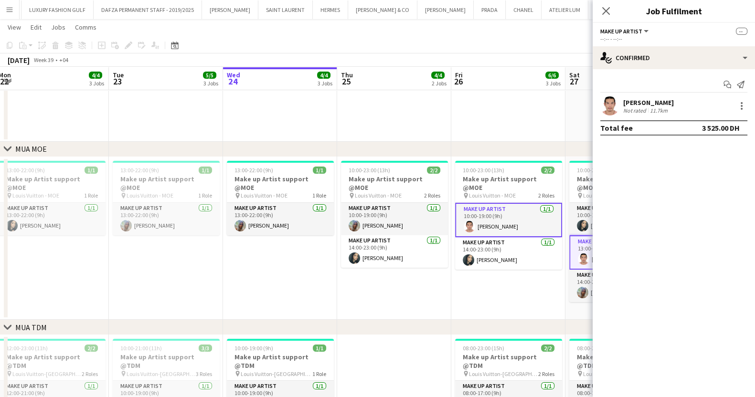
drag, startPoint x: 271, startPoint y: 231, endPoint x: 463, endPoint y: 231, distance: 192.0
click at [463, 231] on app-calendar-viewport "Sat 20 7/7 3 Jobs Sun 21 6/6 3 Jobs Mon 22 4/4 3 Jobs Tue 23 5/5 3 Jobs Wed 24 …" at bounding box center [377, 288] width 755 height 740
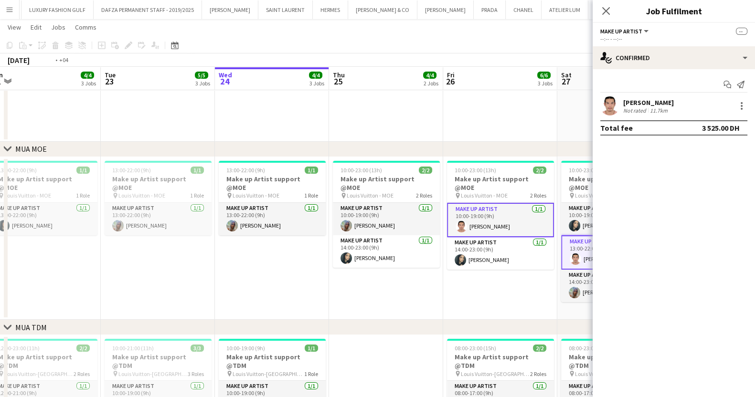
drag, startPoint x: 226, startPoint y: 244, endPoint x: 383, endPoint y: 243, distance: 156.6
click at [383, 243] on app-calendar-viewport "Sat 20 7/7 3 Jobs Sun 21 6/6 3 Jobs Mon 22 4/4 3 Jobs Tue 23 5/5 3 Jobs Wed 24 …" at bounding box center [377, 288] width 755 height 740
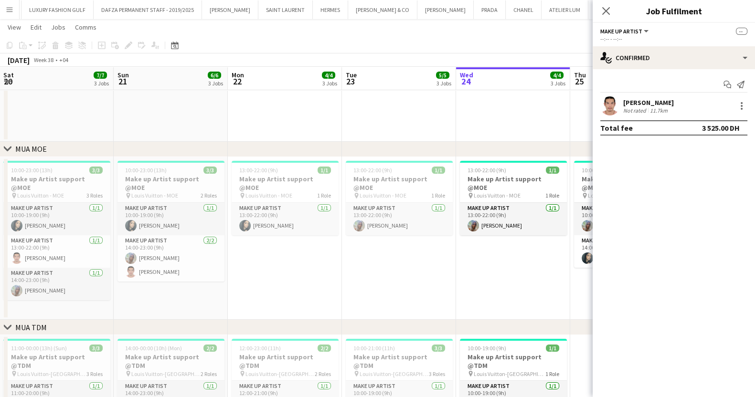
click at [500, 243] on app-calendar-viewport "Thu 18 3/3 2 Jobs Fri 19 5/5 3 Jobs Sat 20 7/7 3 Jobs Sun 21 6/6 3 Jobs Mon 22 …" at bounding box center [377, 288] width 755 height 740
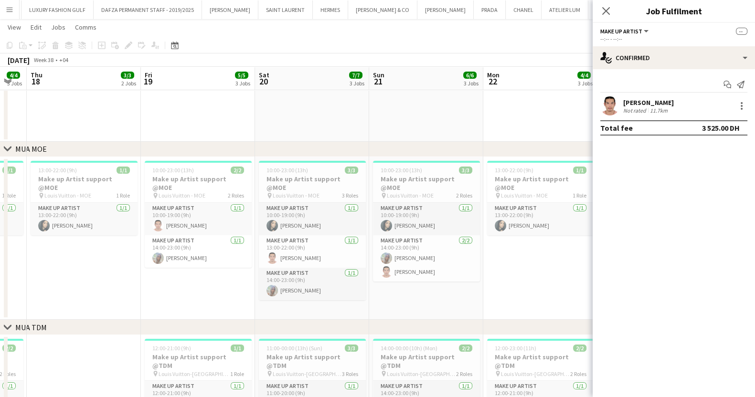
click at [481, 249] on app-calendar-viewport "Tue 16 6/6 3 Jobs Wed 17 4/4 3 Jobs Thu 18 3/3 2 Jobs Fri 19 5/5 3 Jobs Sat 20 …" at bounding box center [377, 288] width 755 height 740
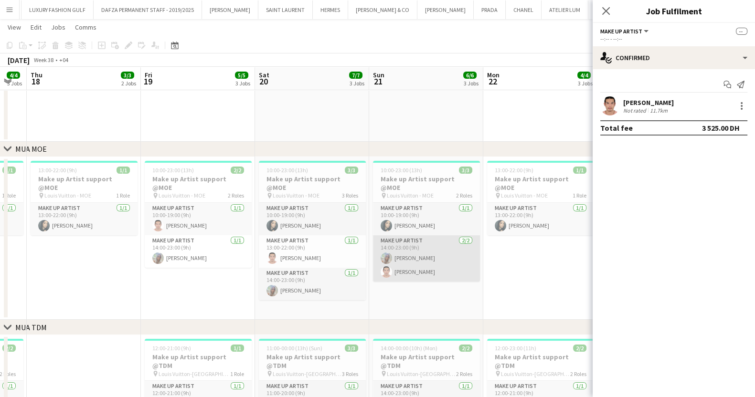
click at [428, 263] on app-card-role "Make up artist [DATE] 14:00-23:00 (9h) [PERSON_NAME] [PERSON_NAME] Trinidad" at bounding box center [426, 258] width 107 height 46
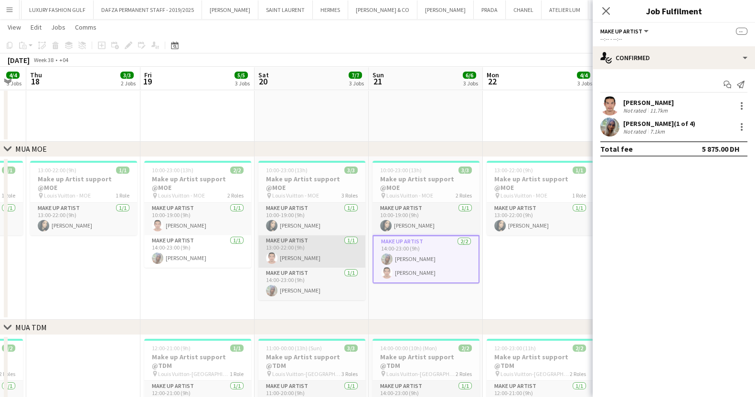
click at [297, 247] on app-card-role "Make up artist [DATE] 13:00-22:00 (9h) [PERSON_NAME]" at bounding box center [311, 251] width 107 height 32
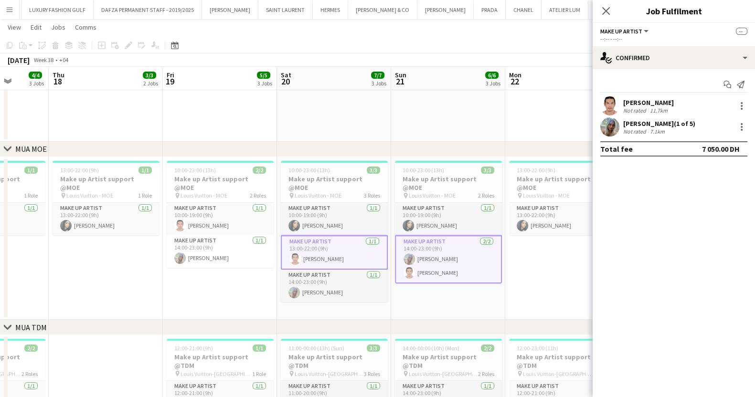
click at [430, 243] on app-calendar-viewport "Mon 15 3/3 3 Jobs Tue 16 6/6 3 Jobs Wed 17 4/4 3 Jobs Thu 18 3/3 2 Jobs Fri 19 …" at bounding box center [377, 288] width 755 height 740
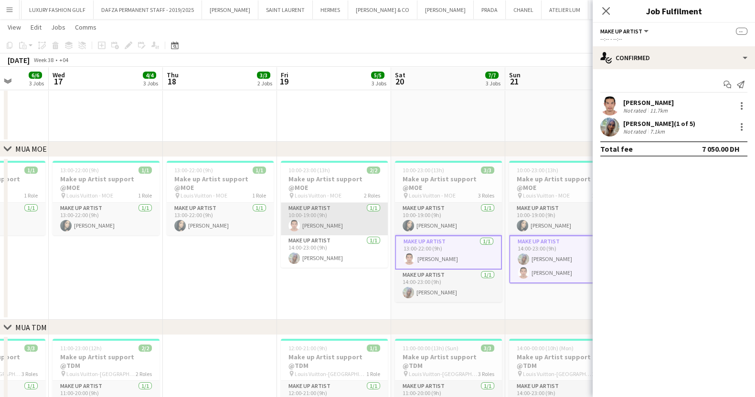
click at [342, 203] on app-card-role "Make up artist [DATE] 10:00-19:00 (9h) [PERSON_NAME]" at bounding box center [334, 219] width 107 height 32
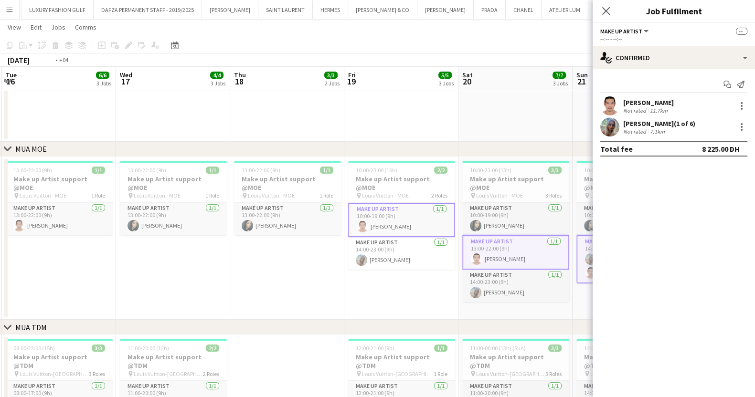
click at [479, 249] on app-calendar-viewport "Sun 14 4/4 3 Jobs Mon 15 3/3 3 Jobs Tue 16 6/6 3 Jobs Wed 17 4/4 3 Jobs Thu 18 …" at bounding box center [377, 288] width 755 height 740
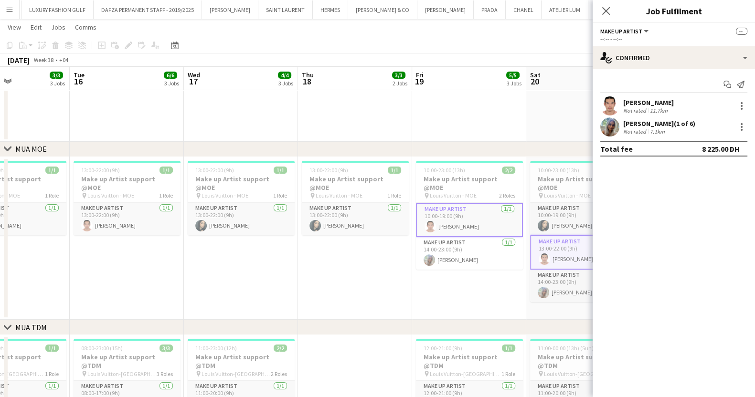
click at [431, 232] on app-calendar-viewport "Sat 13 6/6 3 Jobs Sun 14 4/4 3 Jobs Mon 15 3/3 3 Jobs Tue 16 6/6 3 Jobs Wed 17 …" at bounding box center [377, 288] width 755 height 740
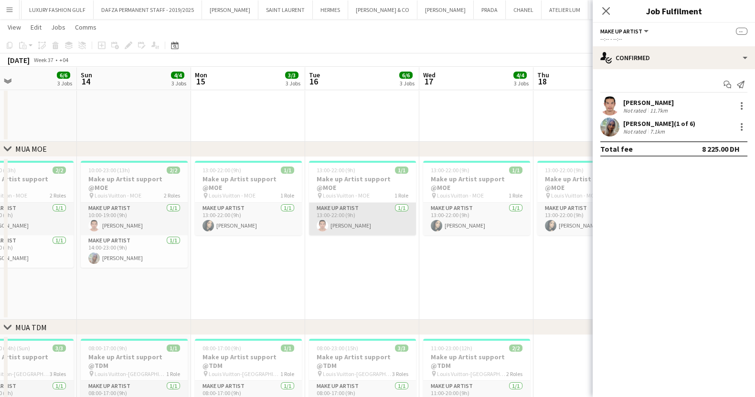
click at [328, 213] on app-card-role "Make up artist [DATE] 13:00-22:00 (9h) [PERSON_NAME]" at bounding box center [362, 219] width 107 height 32
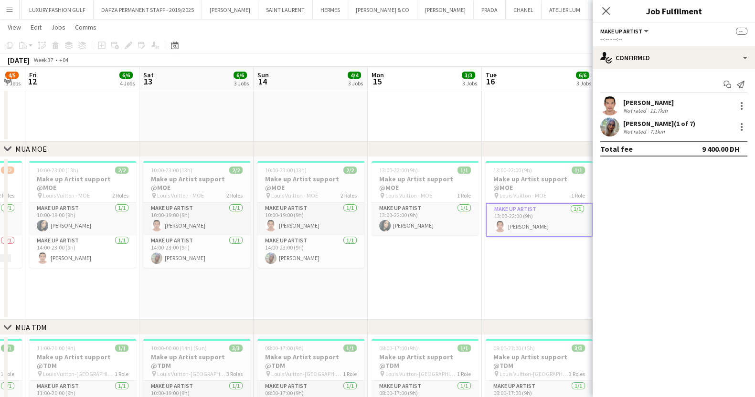
click at [564, 219] on app-calendar-viewport "Wed 10 4/5 3 Jobs Thu 11 4/5 3 Jobs Fri 12 6/6 4 Jobs Sat 13 6/6 3 Jobs Sun 14 …" at bounding box center [377, 288] width 755 height 740
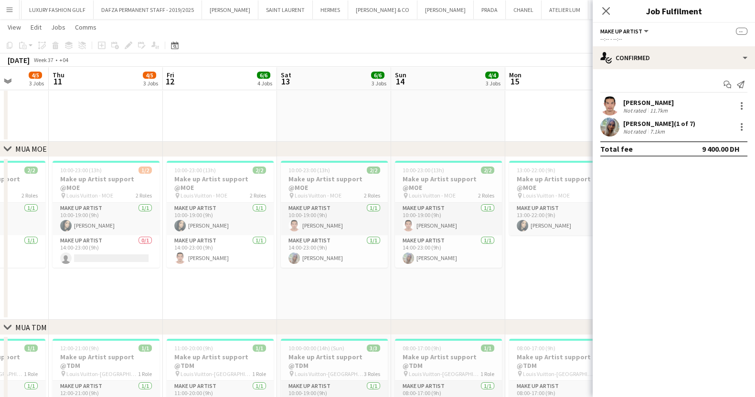
click at [477, 216] on app-calendar-viewport "Mon 8 4/4 3 Jobs Tue 9 4/4 3 Jobs Wed 10 4/5 3 Jobs Thu 11 4/5 3 Jobs Fri 12 6/…" at bounding box center [377, 288] width 755 height 740
click at [418, 205] on app-card-role "Make up artist [DATE] 10:00-19:00 (9h) [PERSON_NAME]" at bounding box center [448, 219] width 107 height 32
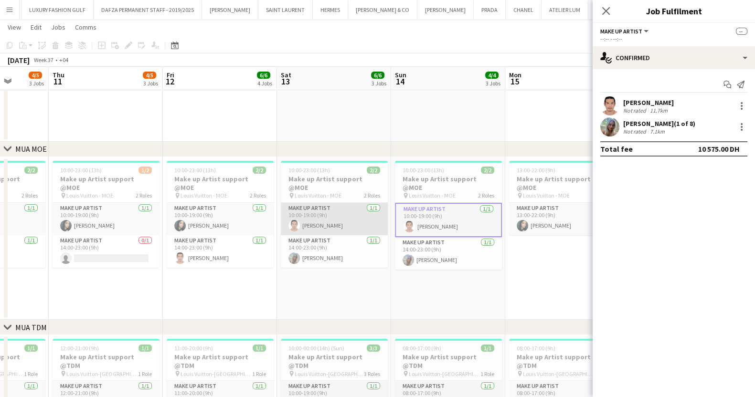
click at [330, 206] on app-card-role "Make up artist [DATE] 10:00-19:00 (9h) [PERSON_NAME]" at bounding box center [334, 219] width 107 height 32
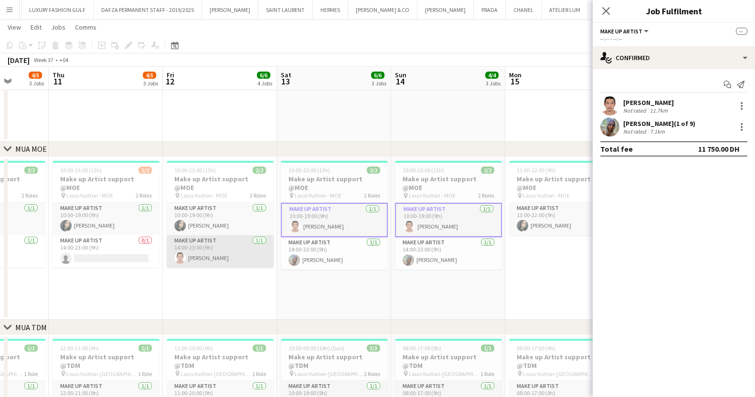
click at [217, 241] on app-card-role "Make up artist [DATE] 14:00-23:00 (9h) [PERSON_NAME]" at bounding box center [220, 251] width 107 height 32
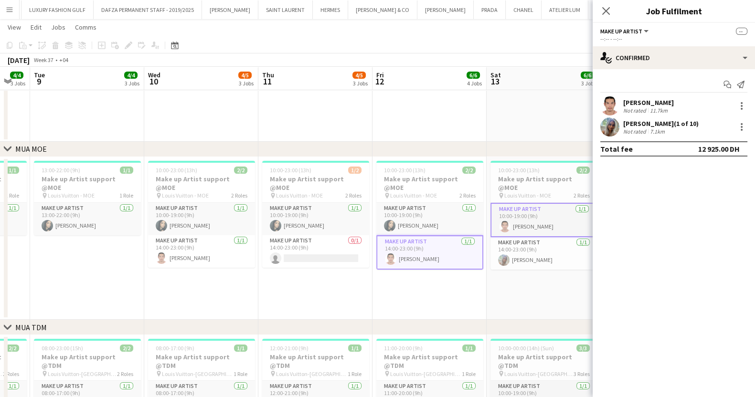
drag, startPoint x: 245, startPoint y: 236, endPoint x: 451, endPoint y: 239, distance: 206.3
click at [451, 239] on app-calendar-viewport "Sun 7 3/3 2 Jobs Mon 8 4/4 3 Jobs Tue 9 4/4 3 Jobs Wed 10 4/5 3 Jobs Thu 11 4/5…" at bounding box center [377, 288] width 755 height 740
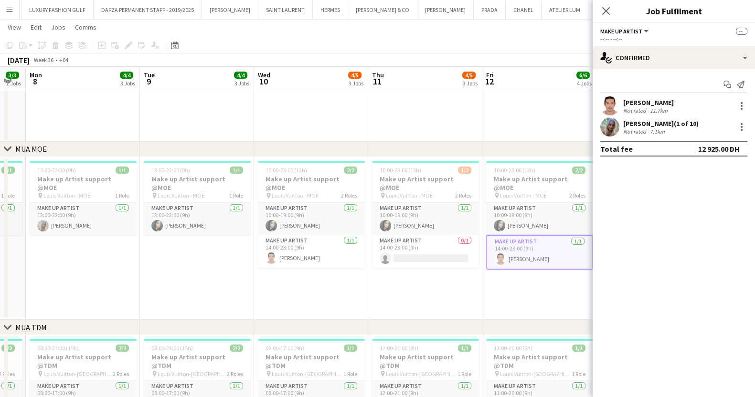
click at [494, 225] on app-calendar-viewport "Sat 6 4/4 2 Jobs Sun 7 3/3 2 Jobs Mon 8 4/4 3 Jobs Tue 9 4/4 3 Jobs Wed 10 4/5 …" at bounding box center [377, 288] width 755 height 740
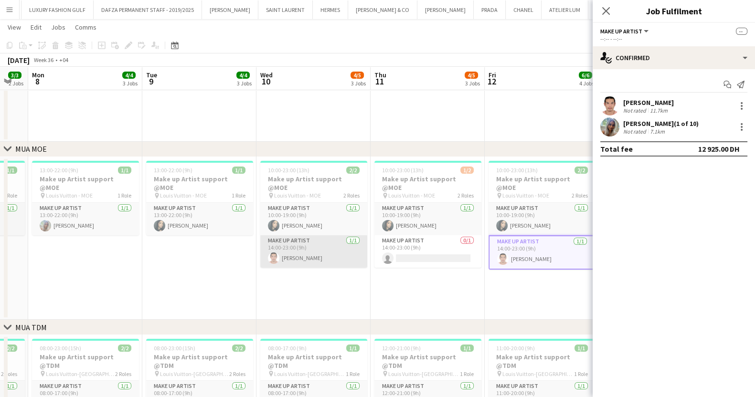
click at [327, 246] on app-card-role "Make up artist [DATE] 14:00-23:00 (9h) [PERSON_NAME]" at bounding box center [313, 251] width 107 height 32
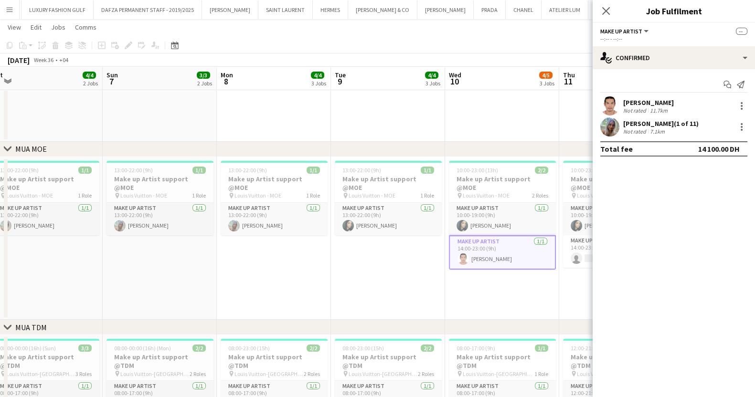
click at [512, 242] on app-calendar-viewport "Thu 4 2/2 2 Jobs Fri 5 3/3 2 Jobs Sat 6 4/4 2 Jobs Sun 7 3/3 2 Jobs Mon 8 4/4 3…" at bounding box center [377, 288] width 755 height 740
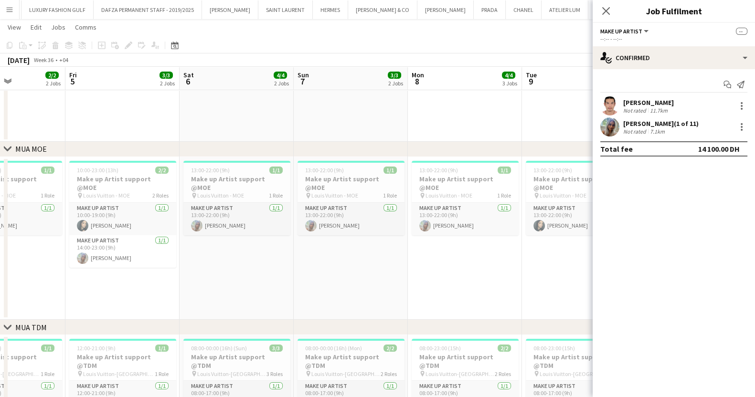
click at [423, 251] on app-calendar-viewport "Tue 2 3/3 2 Jobs Wed 3 2/2 2 Jobs Thu 4 2/2 2 Jobs Fri 5 3/3 2 Jobs Sat 6 4/4 2…" at bounding box center [377, 288] width 755 height 740
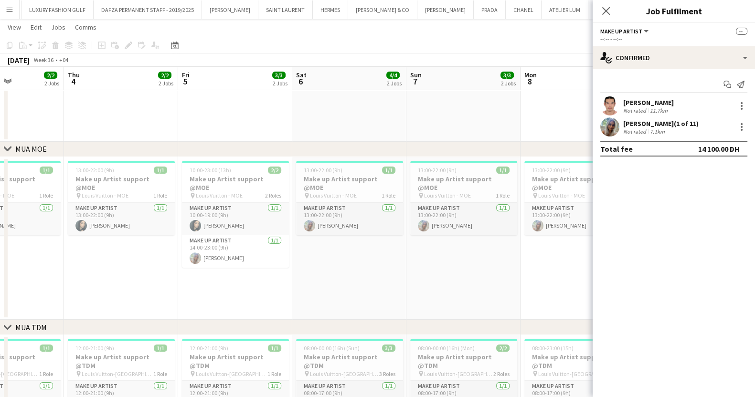
scroll to position [0, 277]
click at [453, 242] on app-calendar-viewport "Mon 1 2/2 2 Jobs Tue 2 3/3 2 Jobs Wed 3 2/2 2 Jobs Thu 4 2/2 2 Jobs Fri 5 3/3 2…" at bounding box center [377, 288] width 755 height 740
click at [739, 103] on div at bounding box center [741, 105] width 11 height 11
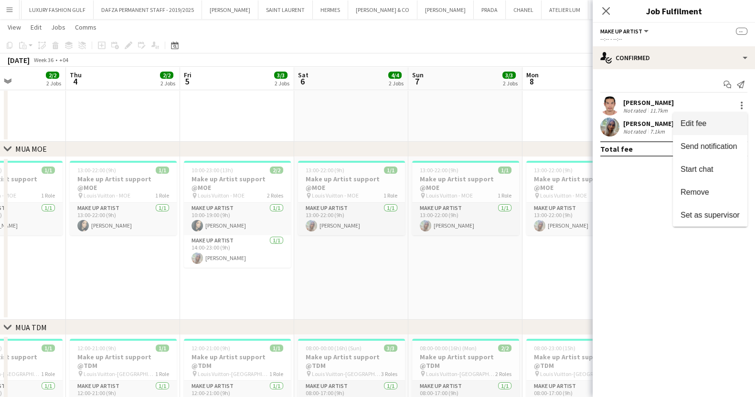
click at [718, 129] on button "Edit fee" at bounding box center [710, 123] width 75 height 23
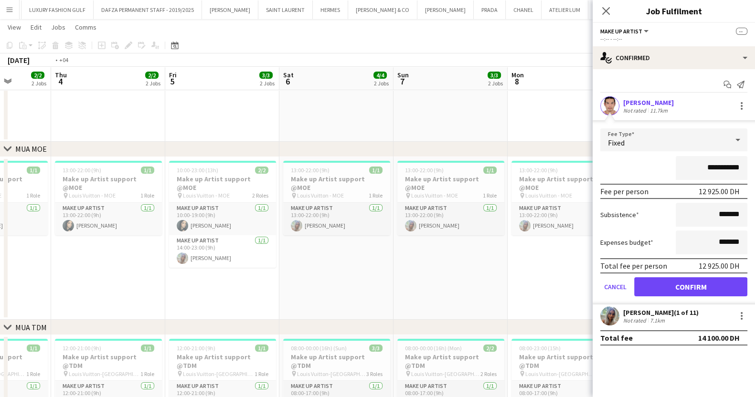
drag, startPoint x: 183, startPoint y: 220, endPoint x: 509, endPoint y: 181, distance: 327.6
click at [509, 181] on app-calendar-viewport "Mon 1 2/2 2 Jobs Tue 2 3/3 2 Jobs Wed 3 2/2 2 Jobs Thu 4 2/2 2 Jobs Fri 5 3/3 2…" at bounding box center [377, 288] width 755 height 740
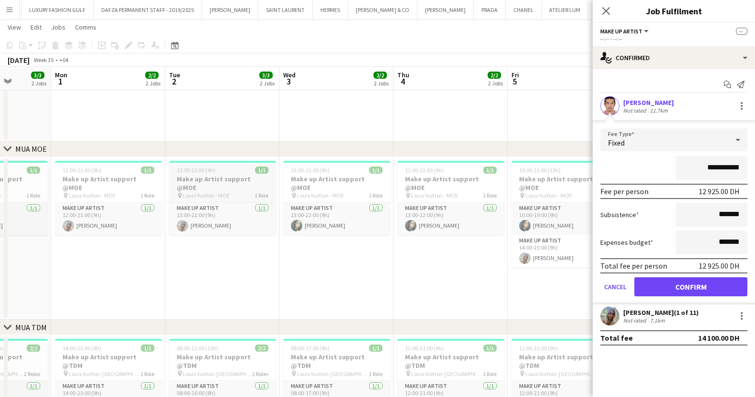
scroll to position [0, 271]
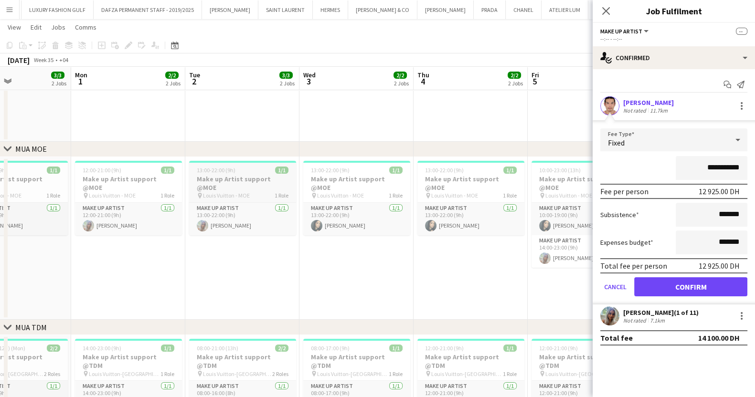
drag, startPoint x: 310, startPoint y: 175, endPoint x: 513, endPoint y: 177, distance: 203.0
click at [528, 175] on app-calendar-viewport "Fri 29 3/4 2 Jobs Sat 30 3/3 2 Jobs Sun 31 3/3 2 Jobs Mon 1 2/2 2 Jobs Tue 2 3/…" at bounding box center [377, 288] width 755 height 740
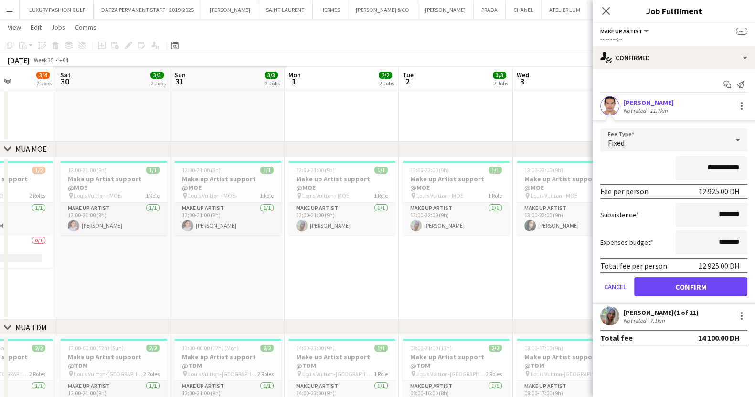
drag, startPoint x: 215, startPoint y: 212, endPoint x: 315, endPoint y: 192, distance: 101.2
click at [315, 192] on app-calendar-viewport "Wed 27 Thu 28 2/2 1 Job Fri 29 3/4 2 Jobs Sat 30 3/3 2 Jobs Sun 31 3/3 2 Jobs M…" at bounding box center [377, 288] width 755 height 740
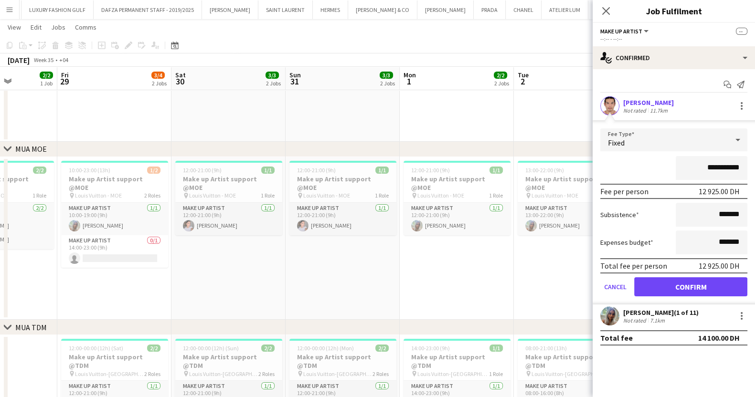
drag, startPoint x: 211, startPoint y: 213, endPoint x: 326, endPoint y: 199, distance: 116.5
click at [326, 199] on app-calendar-viewport "Tue 26 5/5 1 Job Wed 27 Thu 28 2/2 1 Job Fri 29 3/4 2 Jobs Sat 30 3/3 2 Jobs Su…" at bounding box center [377, 288] width 755 height 740
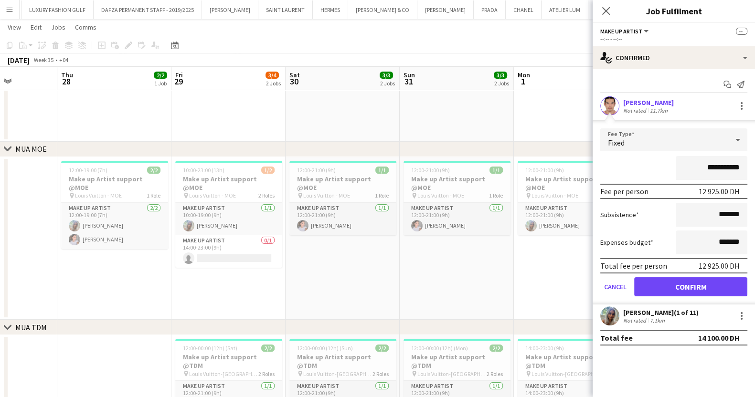
scroll to position [0, 284]
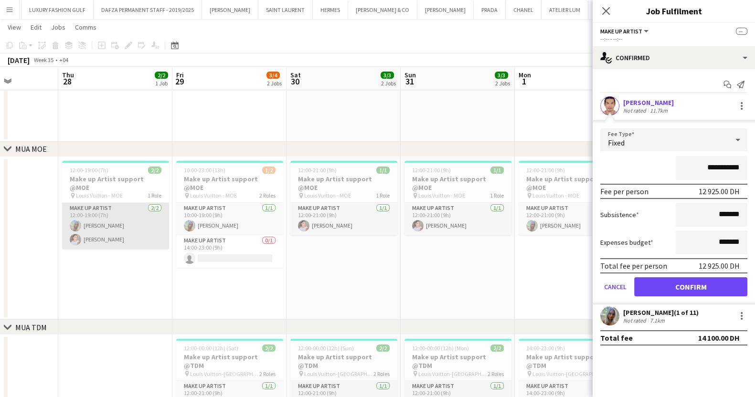
click at [143, 233] on app-card-role "Make up artist [DATE] 12:00-19:00 (7h) [PERSON_NAME] [PERSON_NAME]" at bounding box center [115, 226] width 107 height 46
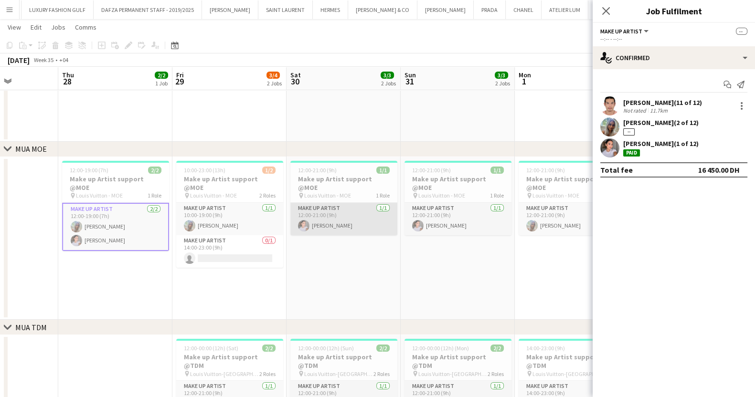
click at [380, 207] on app-card-role "Make up artist [DATE] 12:00-21:00 (9h) [PERSON_NAME]" at bounding box center [343, 219] width 107 height 32
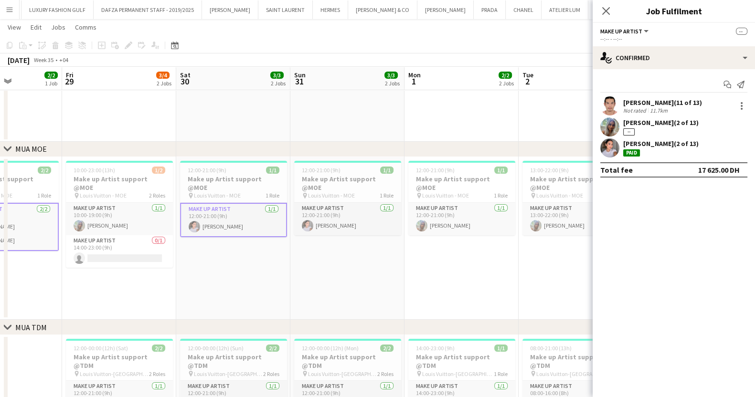
drag, startPoint x: 465, startPoint y: 203, endPoint x: 352, endPoint y: 210, distance: 113.4
click at [352, 210] on app-calendar-viewport "Mon 25 5/5 1 Job Tue 26 5/5 1 Job Wed 27 Thu 28 2/2 1 Job Fri 29 3/4 2 Jobs Sat…" at bounding box center [377, 288] width 755 height 740
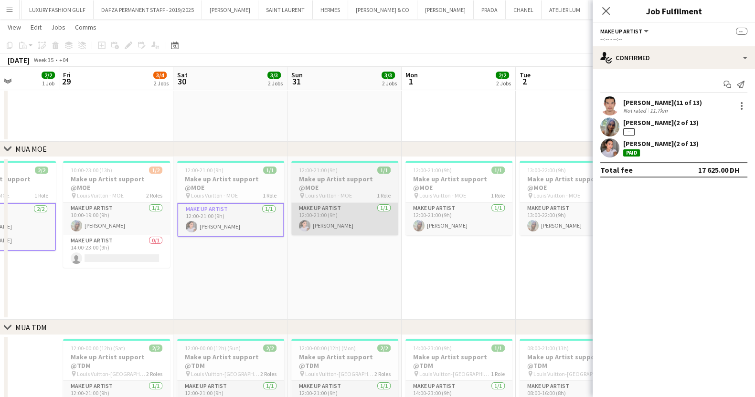
click at [351, 211] on app-card-role "Make up artist [DATE] 12:00-21:00 (9h) [PERSON_NAME]" at bounding box center [344, 219] width 107 height 32
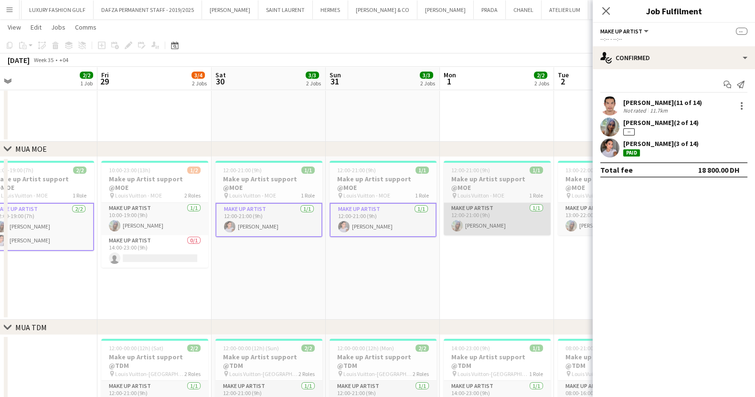
drag, startPoint x: 448, startPoint y: 212, endPoint x: 296, endPoint y: 219, distance: 152.0
click at [291, 216] on app-calendar-viewport "Mon 25 5/5 1 Job Tue 26 5/5 1 Job Wed 27 Thu 28 2/2 1 Job Fri 29 3/4 2 Jobs Sat…" at bounding box center [377, 288] width 755 height 740
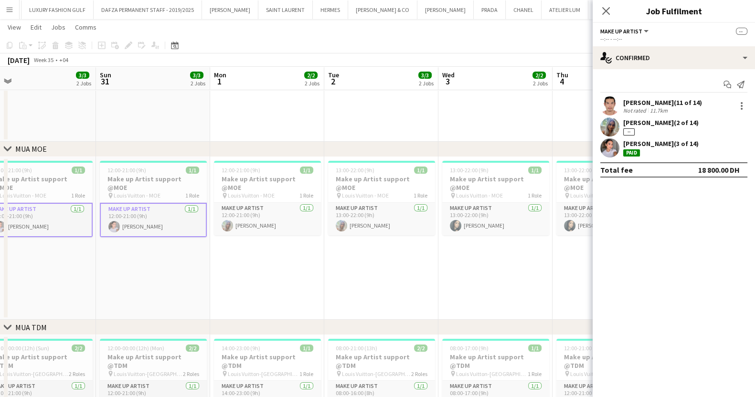
drag, startPoint x: 362, startPoint y: 224, endPoint x: 273, endPoint y: 224, distance: 88.4
click at [273, 224] on app-calendar-viewport "Wed 27 Thu 28 2/2 1 Job Fri 29 3/4 2 Jobs Sat 30 3/3 2 Jobs Sun 31 3/3 2 Jobs M…" at bounding box center [377, 288] width 755 height 740
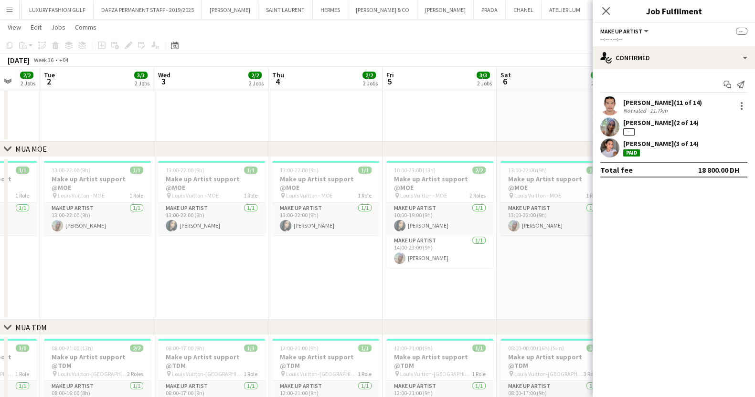
drag, startPoint x: 389, startPoint y: 224, endPoint x: 232, endPoint y: 228, distance: 157.6
click at [232, 228] on app-calendar-viewport "Fri 29 3/4 2 Jobs Sat 30 3/3 2 Jobs Sun 31 3/3 2 Jobs Mon 1 2/2 2 Jobs Tue 2 3/…" at bounding box center [377, 288] width 755 height 740
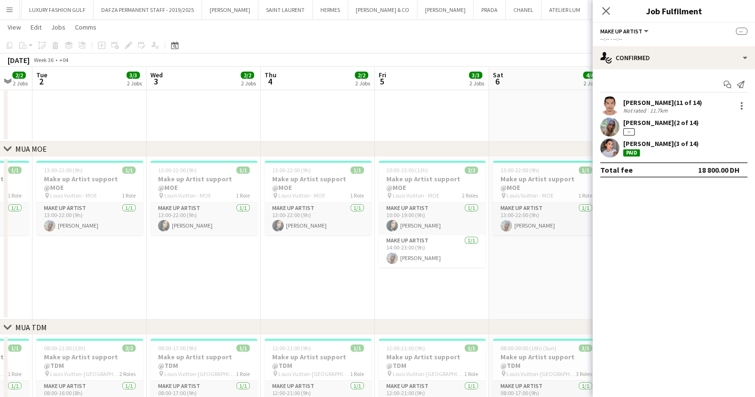
scroll to position [0, 330]
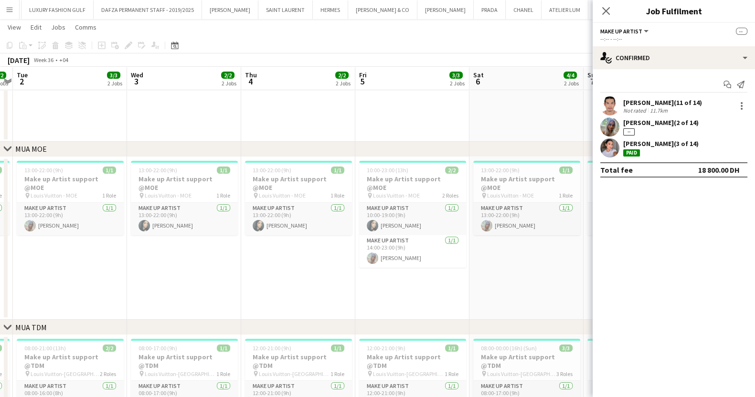
drag, startPoint x: 340, startPoint y: 231, endPoint x: 205, endPoint y: 237, distance: 134.4
click at [205, 237] on app-calendar-viewport "Sat 30 3/3 2 Jobs Sun 31 3/3 2 Jobs Mon 1 2/2 2 Jobs Tue 2 3/3 2 Jobs Wed 3 2/2…" at bounding box center [377, 288] width 755 height 740
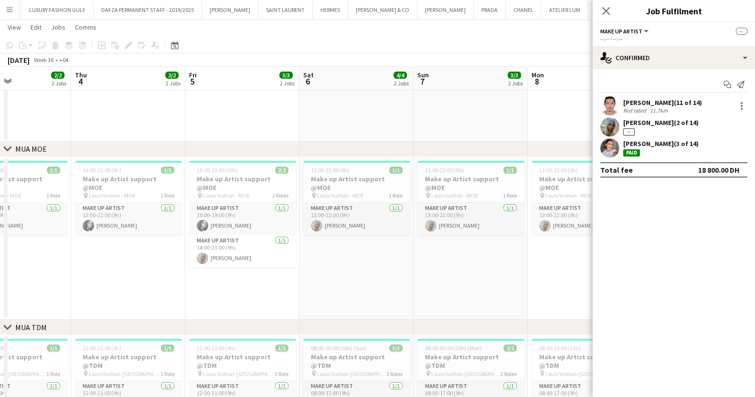
drag, startPoint x: 418, startPoint y: 243, endPoint x: 276, endPoint y: 245, distance: 142.3
click at [276, 245] on app-calendar-viewport "Sun 31 3/3 2 Jobs Mon 1 2/2 2 Jobs Tue 2 3/3 2 Jobs Wed 3 2/2 2 Jobs Thu 4 2/2 …" at bounding box center [377, 288] width 755 height 740
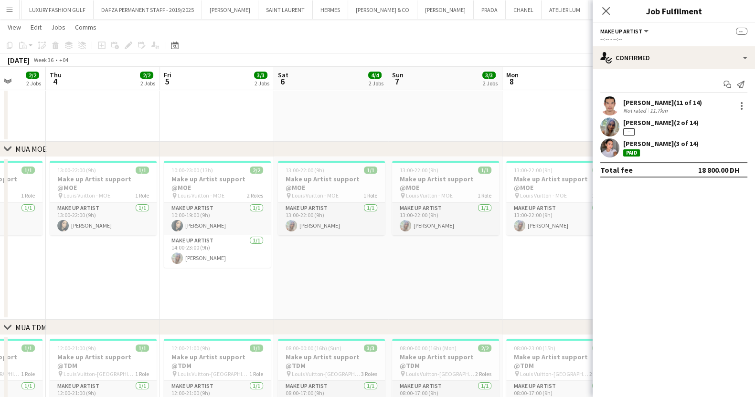
drag, startPoint x: 373, startPoint y: 233, endPoint x: 243, endPoint y: 236, distance: 130.4
click at [239, 234] on app-calendar-viewport "Mon 1 2/2 2 Jobs Tue 2 3/3 2 Jobs Wed 3 2/2 2 Jobs Thu 4 2/2 2 Jobs Fri 5 3/3 2…" at bounding box center [377, 288] width 755 height 740
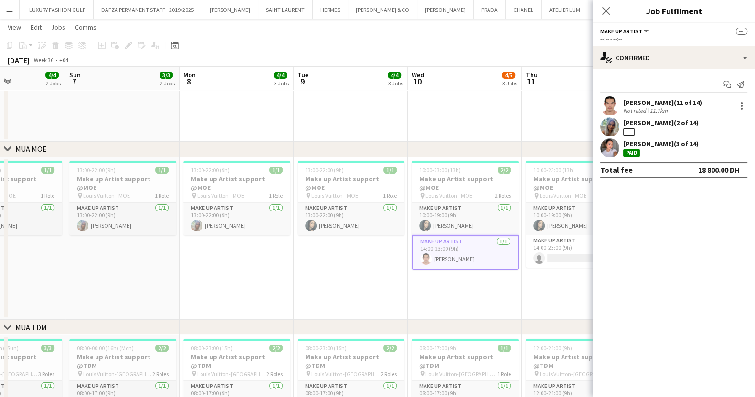
drag, startPoint x: 306, startPoint y: 233, endPoint x: 296, endPoint y: 233, distance: 9.6
click at [296, 233] on app-calendar-viewport "Wed 3 2/2 2 Jobs Thu 4 2/2 2 Jobs Fri 5 3/3 2 Jobs Sat 6 4/4 2 Jobs Sun 7 3/3 2…" at bounding box center [377, 288] width 755 height 740
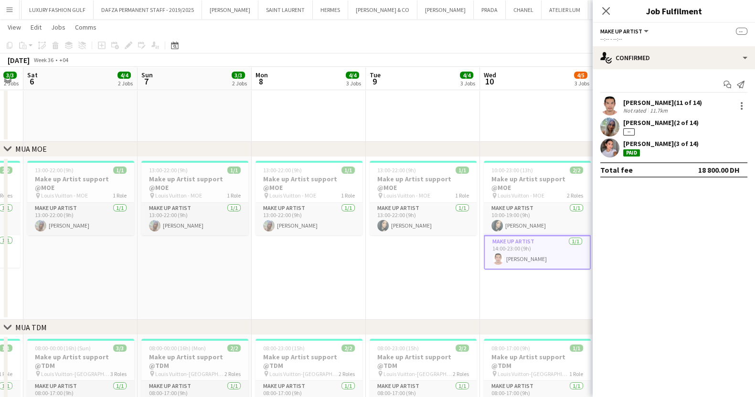
click at [192, 235] on app-calendar-viewport "Wed 3 2/2 2 Jobs Thu 4 2/2 2 Jobs Fri 5 3/3 2 Jobs Sat 6 4/4 2 Jobs Sun 7 3/3 2…" at bounding box center [377, 288] width 755 height 740
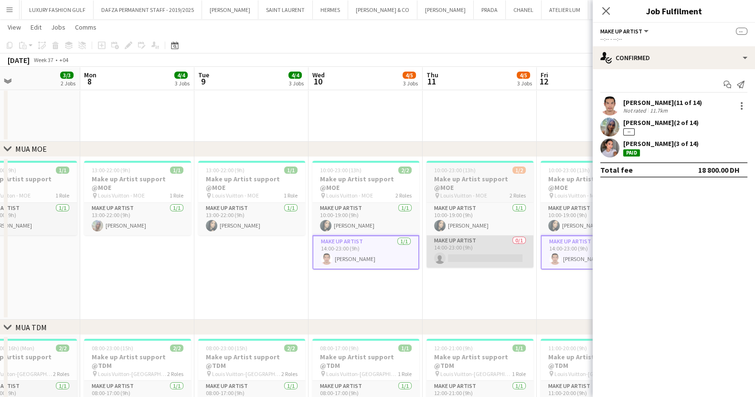
drag, startPoint x: 453, startPoint y: 239, endPoint x: 279, endPoint y: 237, distance: 174.3
click at [279, 237] on app-calendar-viewport "Fri 5 3/3 2 Jobs Sat 6 4/4 2 Jobs Sun 7 3/3 2 Jobs Mon 8 4/4 3 Jobs Tue 9 4/4 3…" at bounding box center [377, 288] width 755 height 740
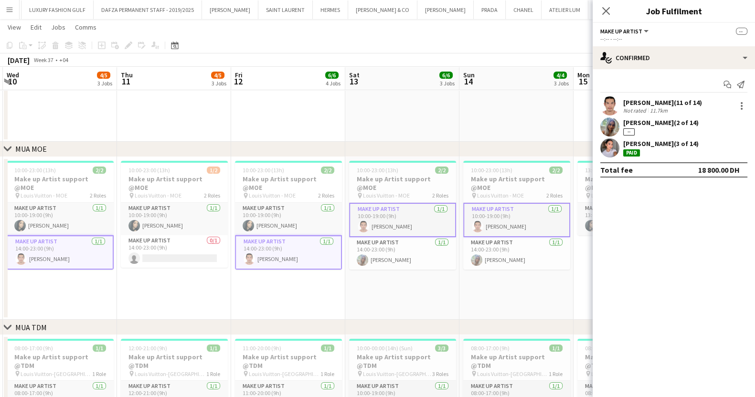
drag, startPoint x: 385, startPoint y: 235, endPoint x: 256, endPoint y: 237, distance: 129.0
click at [256, 237] on app-calendar-viewport "Sun 7 3/3 2 Jobs Mon 8 4/4 3 Jobs Tue 9 4/4 3 Jobs Wed 10 4/5 3 Jobs Thu 11 4/5…" at bounding box center [377, 288] width 755 height 740
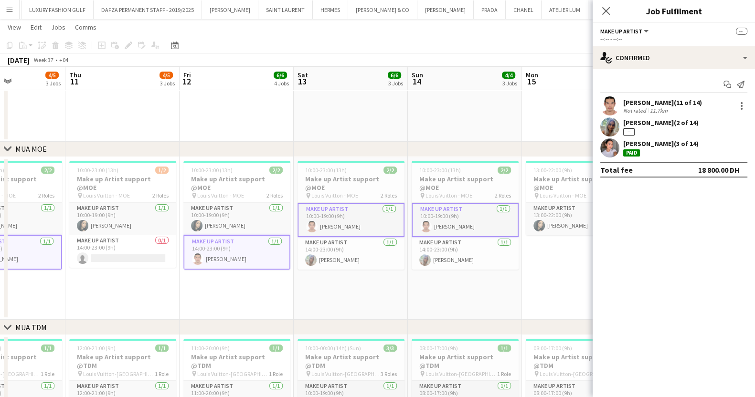
drag, startPoint x: 533, startPoint y: 215, endPoint x: 308, endPoint y: 246, distance: 227.5
click at [308, 246] on app-calendar-viewport "Sun 7 3/3 2 Jobs Mon 8 4/4 3 Jobs Tue 9 4/4 3 Jobs Wed 10 4/5 3 Jobs Thu 11 4/5…" at bounding box center [377, 288] width 755 height 740
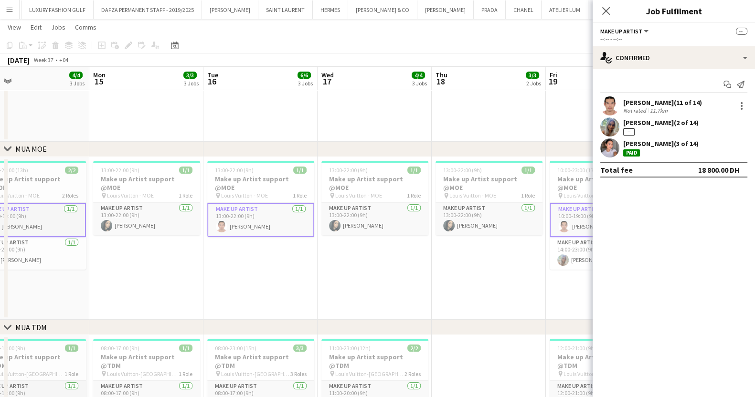
drag, startPoint x: 461, startPoint y: 237, endPoint x: 239, endPoint y: 247, distance: 222.3
click at [239, 247] on app-calendar-viewport "Thu 11 4/5 3 Jobs Fri 12 6/6 4 Jobs Sat 13 6/6 3 Jobs Sun 14 4/4 3 Jobs Mon 15 …" at bounding box center [377, 288] width 755 height 740
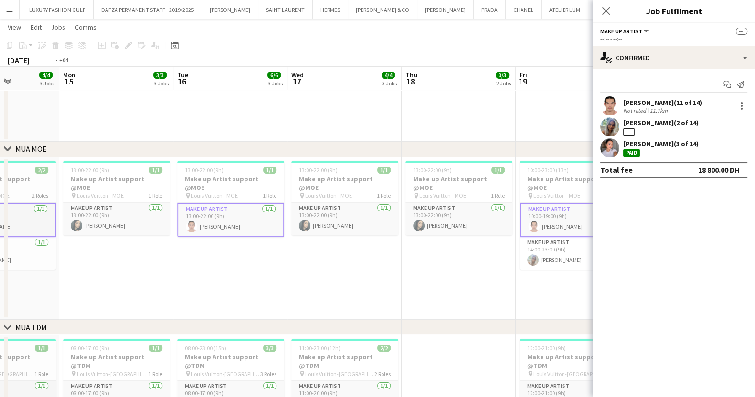
drag, startPoint x: 401, startPoint y: 237, endPoint x: 163, endPoint y: 230, distance: 238.4
click at [163, 230] on app-calendar-viewport "Thu 11 4/5 3 Jobs Fri 12 6/6 4 Jobs Sat 13 6/6 3 Jobs Sun 14 4/4 3 Jobs Mon 15 …" at bounding box center [377, 288] width 755 height 740
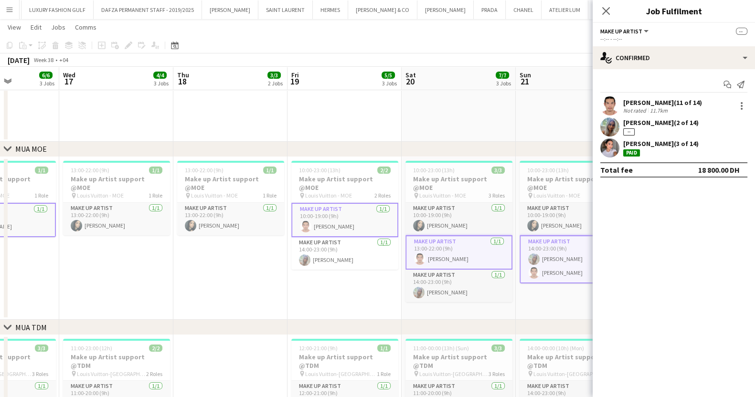
scroll to position [0, 398]
click at [650, 144] on div "[PERSON_NAME] (3 of 14)" at bounding box center [660, 143] width 75 height 9
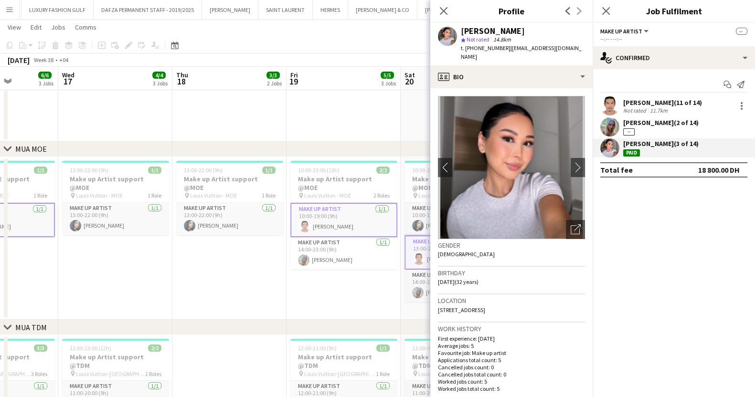
click at [681, 139] on div "[PERSON_NAME] (3 of 14)" at bounding box center [660, 143] width 75 height 9
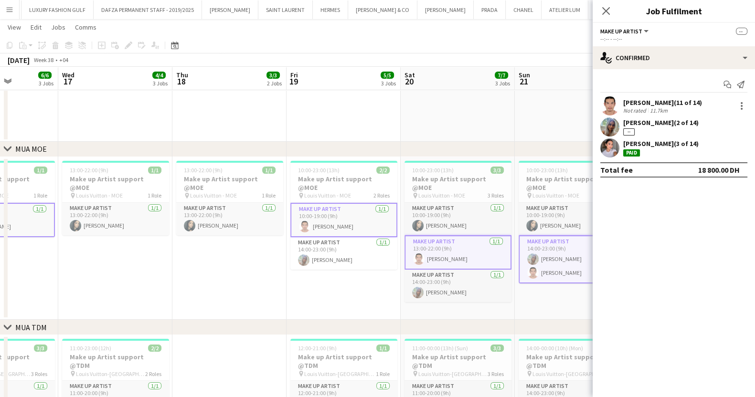
click at [659, 148] on div "[PERSON_NAME] (3 of 14) Paid" at bounding box center [660, 147] width 75 height 17
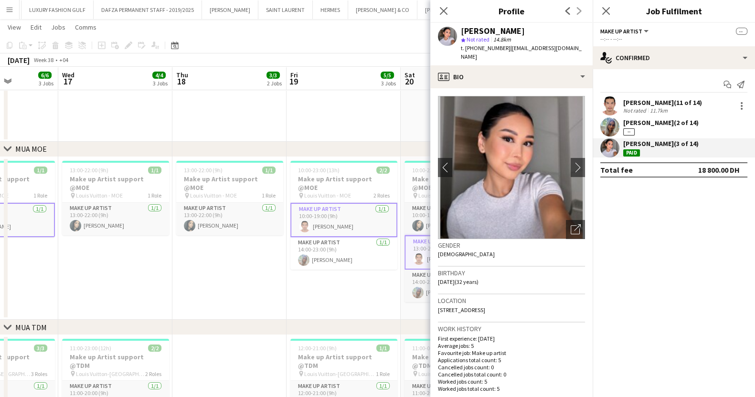
click at [354, 95] on app-date-cell at bounding box center [344, 65] width 114 height 154
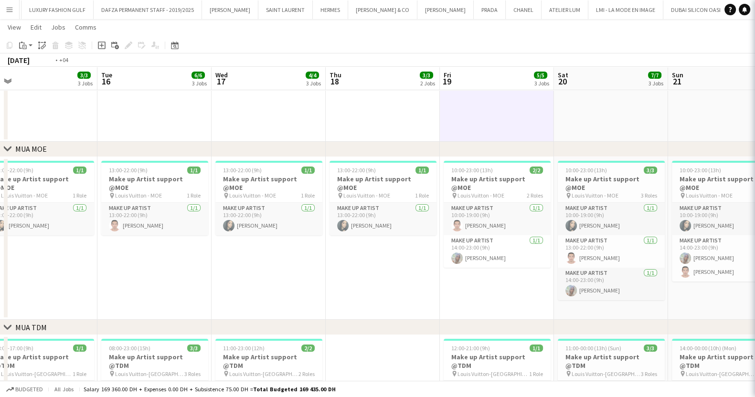
click at [382, 205] on app-calendar-viewport "Sat 13 6/6 3 Jobs Sun 14 4/4 3 Jobs Mon 15 3/3 3 Jobs Tue 16 6/6 3 Jobs Wed 17 …" at bounding box center [377, 288] width 755 height 740
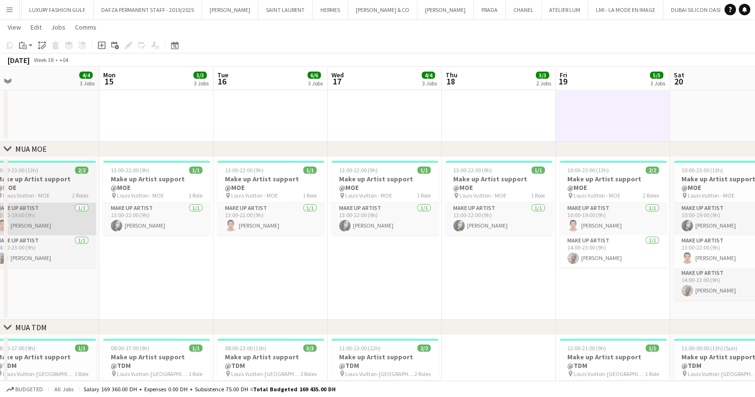
drag, startPoint x: 178, startPoint y: 209, endPoint x: 323, endPoint y: 214, distance: 145.3
click at [356, 213] on app-calendar-viewport "Fri 12 6/6 4 Jobs Sat 13 6/6 3 Jobs Sun 14 4/4 3 Jobs Mon 15 3/3 3 Jobs Tue 16 …" at bounding box center [377, 288] width 755 height 740
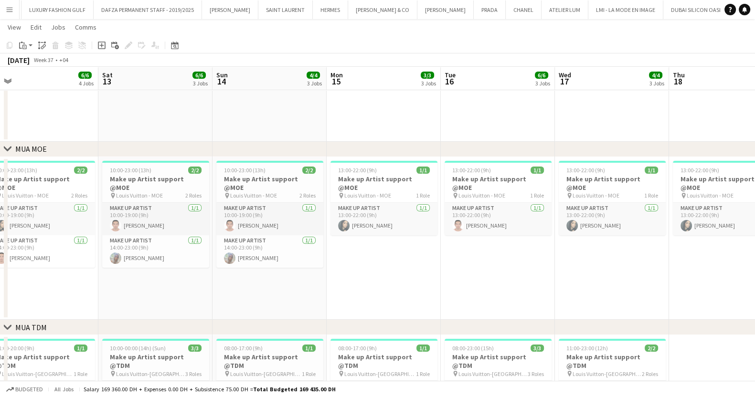
drag, startPoint x: 86, startPoint y: 211, endPoint x: 309, endPoint y: 211, distance: 223.0
click at [307, 211] on app-calendar-viewport "Wed 10 4/5 3 Jobs Thu 11 4/5 3 Jobs Fri 12 6/6 4 Jobs Sat 13 6/6 3 Jobs Sun 14 …" at bounding box center [377, 288] width 755 height 740
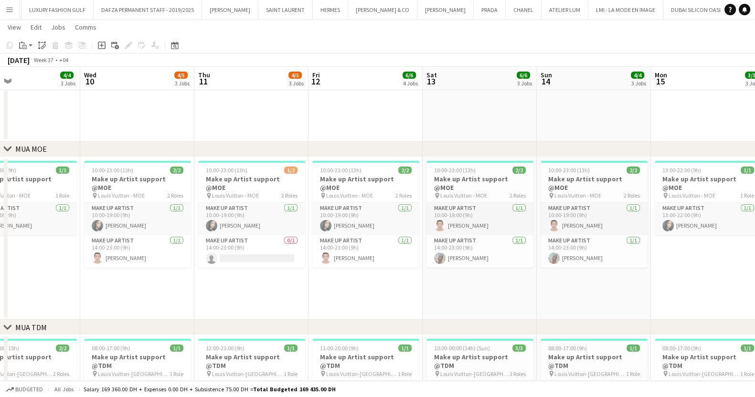
drag, startPoint x: 89, startPoint y: 216, endPoint x: 301, endPoint y: 217, distance: 211.6
click at [301, 217] on app-calendar-viewport "Sun 7 3/3 2 Jobs Mon 8 4/4 3 Jobs Tue 9 4/4 3 Jobs Wed 10 4/5 3 Jobs Thu 11 4/5…" at bounding box center [377, 288] width 755 height 740
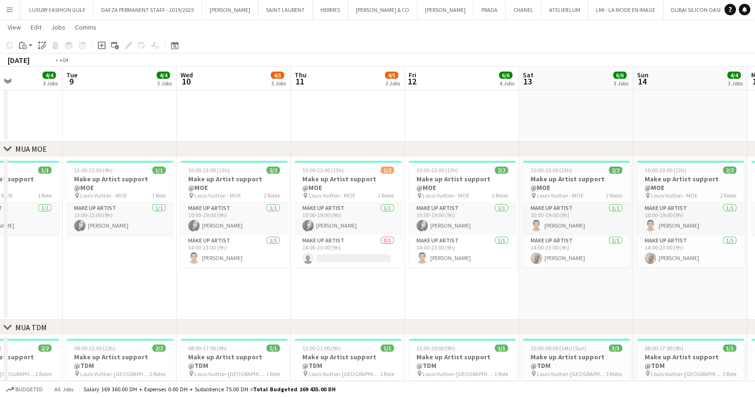
click at [432, 216] on app-calendar-viewport "Sat 6 4/4 2 Jobs Sun 7 3/3 2 Jobs Mon 8 4/4 3 Jobs Tue 9 4/4 3 Jobs Wed 10 4/5 …" at bounding box center [377, 288] width 755 height 740
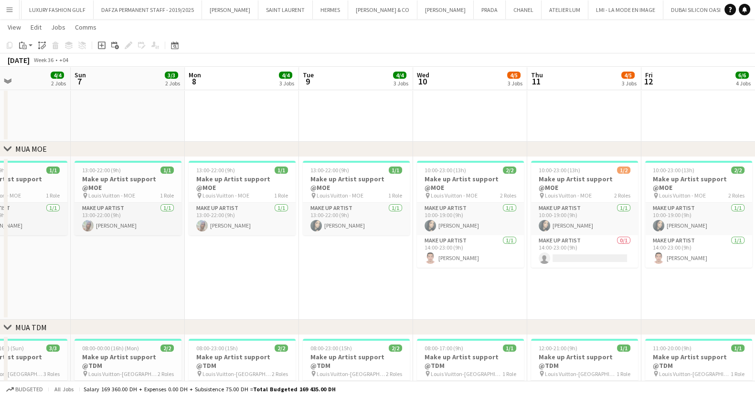
drag, startPoint x: 125, startPoint y: 202, endPoint x: 395, endPoint y: 202, distance: 270.3
click at [395, 202] on app-calendar-viewport "Thu 4 2/2 2 Jobs Fri 5 3/3 2 Jobs Sat 6 4/4 2 Jobs Sun 7 3/3 2 Jobs Mon 8 4/4 3…" at bounding box center [377, 288] width 755 height 740
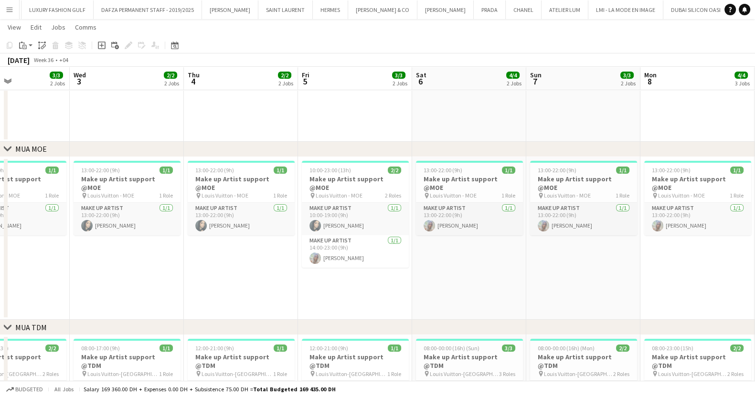
drag, startPoint x: 201, startPoint y: 199, endPoint x: 392, endPoint y: 199, distance: 191.0
click at [392, 199] on app-calendar-viewport "Sun 31 3/3 2 Jobs Mon 1 2/2 2 Jobs Tue 2 3/3 2 Jobs Wed 3 2/2 2 Jobs Thu 4 2/2 …" at bounding box center [377, 288] width 755 height 740
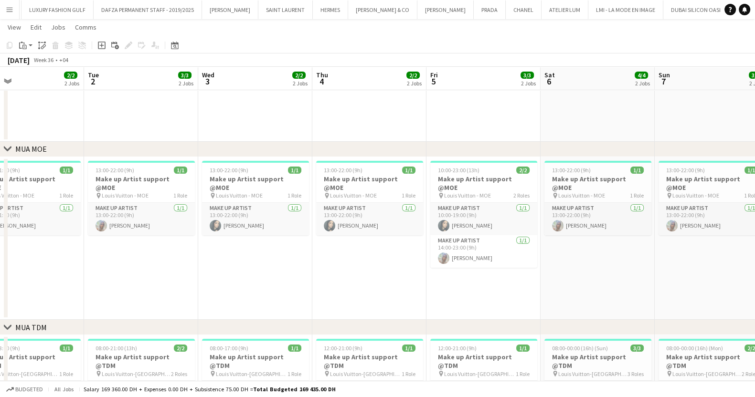
click at [217, 204] on app-calendar-viewport "Sat 30 3/3 2 Jobs Sun 31 3/3 2 Jobs Mon 1 2/2 2 Jobs Tue 2 3/3 2 Jobs Wed 3 2/2…" at bounding box center [377, 288] width 755 height 740
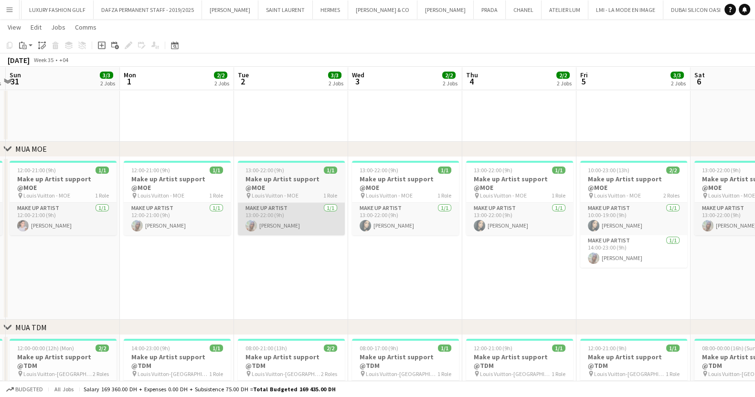
scroll to position [0, 203]
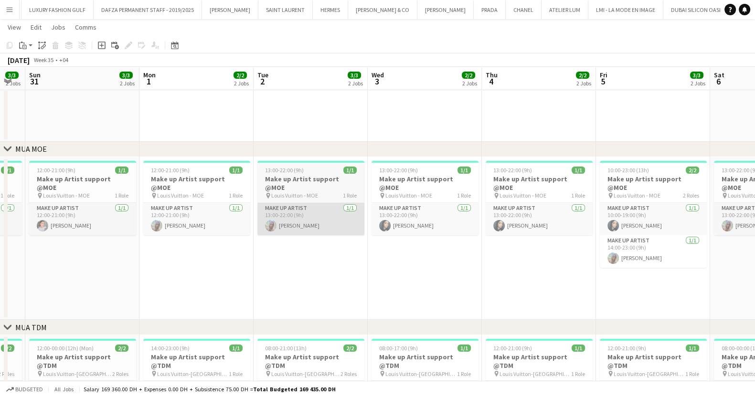
drag, startPoint x: 151, startPoint y: 204, endPoint x: 320, endPoint y: 209, distance: 169.6
click at [320, 209] on app-calendar-viewport "Fri 29 3/4 2 Jobs Sat 30 3/3 2 Jobs Sun 31 3/3 2 Jobs Mon 1 2/2 2 Jobs Tue 2 3/…" at bounding box center [377, 288] width 755 height 740
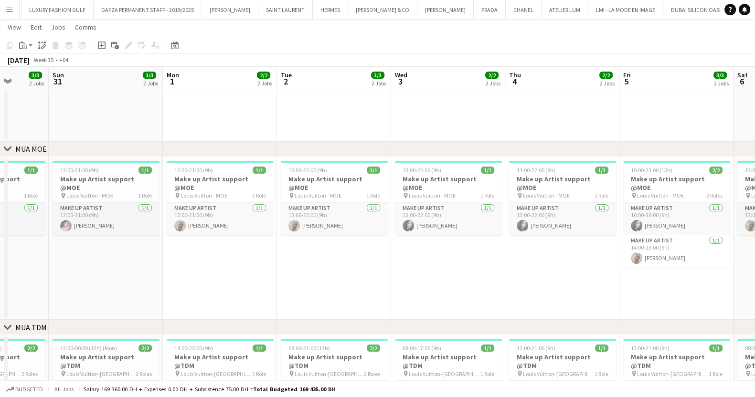
scroll to position [0, 410]
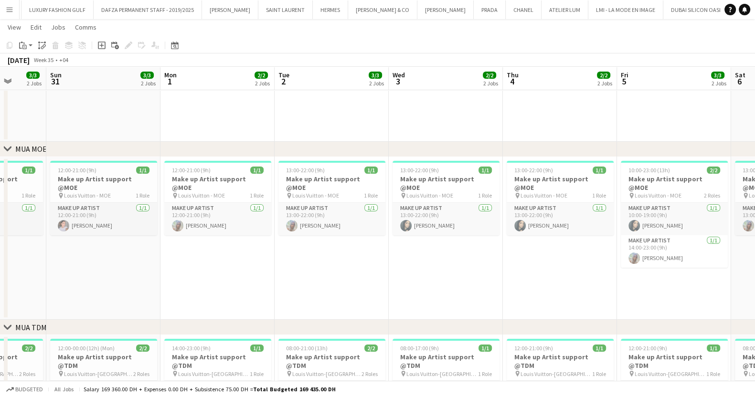
drag, startPoint x: 257, startPoint y: 218, endPoint x: 212, endPoint y: 218, distance: 45.4
click at [212, 218] on app-calendar-viewport "Wed 27 Thu 28 2/2 1 Job Fri 29 3/4 2 Jobs Sat 30 3/3 2 Jobs Sun 31 3/3 2 Jobs M…" at bounding box center [377, 288] width 755 height 740
click at [212, 217] on app-card-role "Make up artist [DATE] 12:00-21:00 (9h) [PERSON_NAME]" at bounding box center [217, 219] width 107 height 32
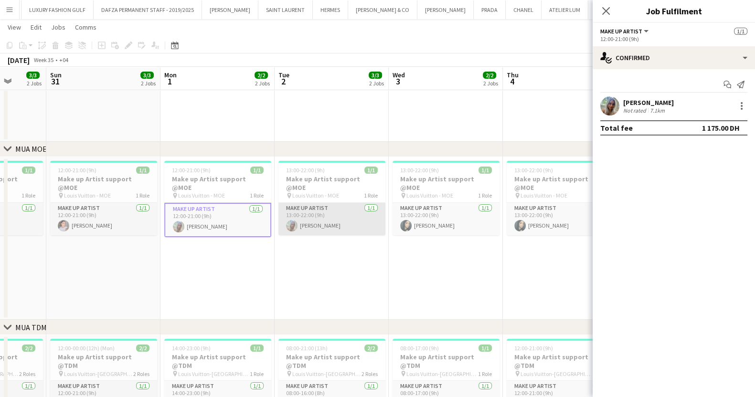
drag, startPoint x: 322, startPoint y: 205, endPoint x: 373, endPoint y: 212, distance: 51.0
click at [323, 205] on app-card-role "Make up artist [DATE] 13:00-22:00 (9h) [PERSON_NAME]" at bounding box center [331, 219] width 107 height 32
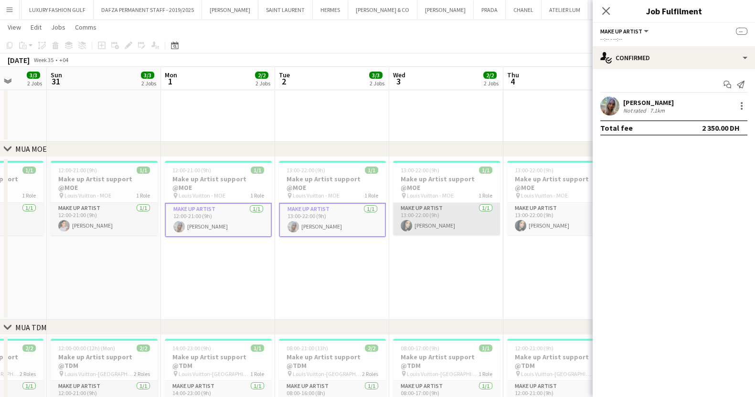
click at [422, 218] on app-card-role "Make up artist [DATE] 13:00-22:00 (9h) [PERSON_NAME]" at bounding box center [446, 219] width 107 height 32
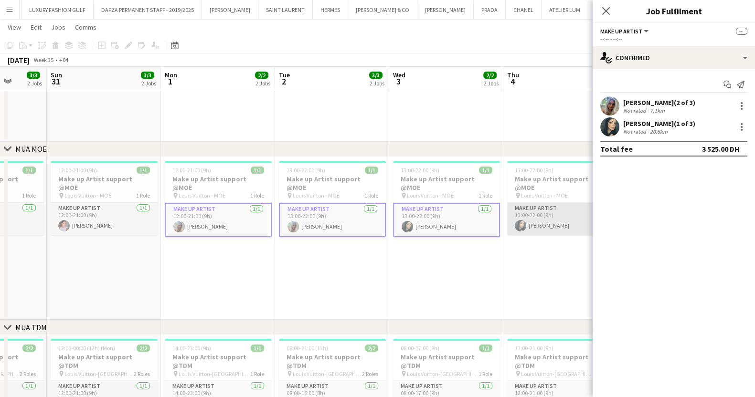
click at [532, 222] on app-card-role "Make up artist [DATE] 13:00-22:00 (9h) [PERSON_NAME]" at bounding box center [560, 219] width 107 height 32
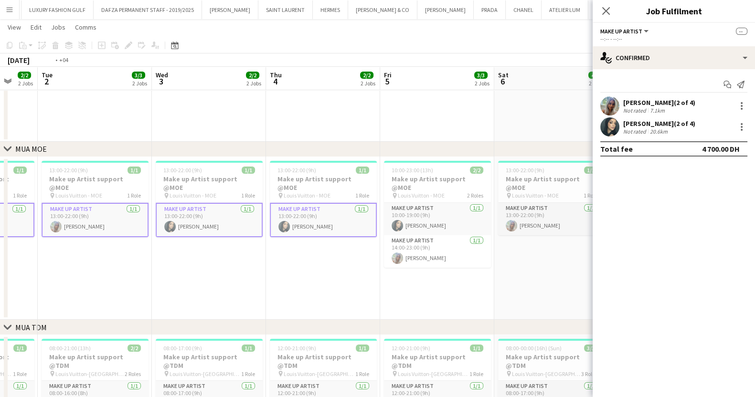
drag, startPoint x: 546, startPoint y: 208, endPoint x: 255, endPoint y: 234, distance: 291.5
click at [255, 234] on app-calendar-viewport "Fri 29 3/4 2 Jobs Sat 30 3/3 2 Jobs Sun 31 3/3 2 Jobs Mon 1 2/2 2 Jobs Tue 2 3/…" at bounding box center [377, 288] width 755 height 740
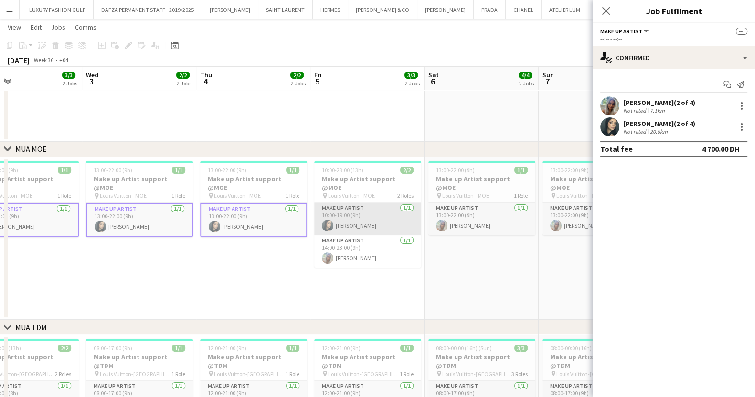
click at [351, 207] on app-card-role "Make up artist [DATE] 10:00-19:00 (9h) [PERSON_NAME]" at bounding box center [367, 219] width 107 height 32
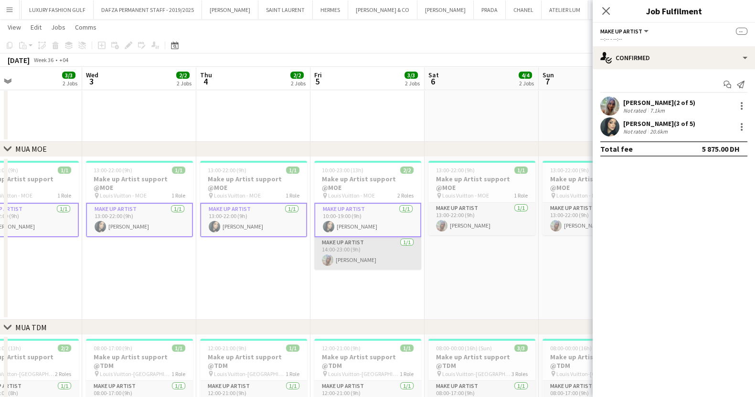
click at [351, 247] on app-card-role "Make up artist [DATE] 14:00-23:00 (9h) [PERSON_NAME]" at bounding box center [367, 253] width 107 height 32
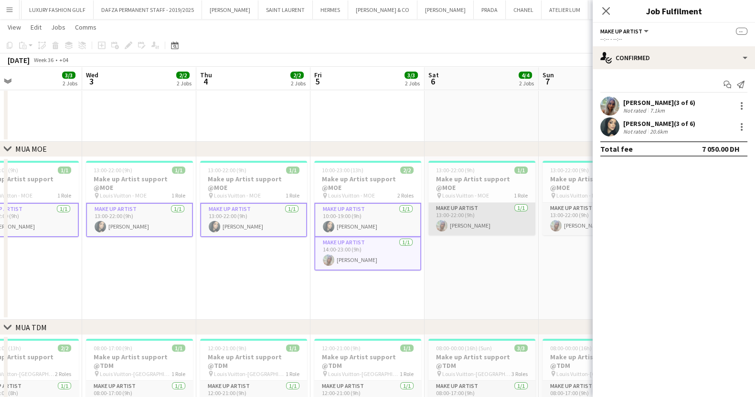
click at [480, 215] on app-card-role "Make up artist [DATE] 13:00-22:00 (9h) [PERSON_NAME]" at bounding box center [481, 219] width 107 height 32
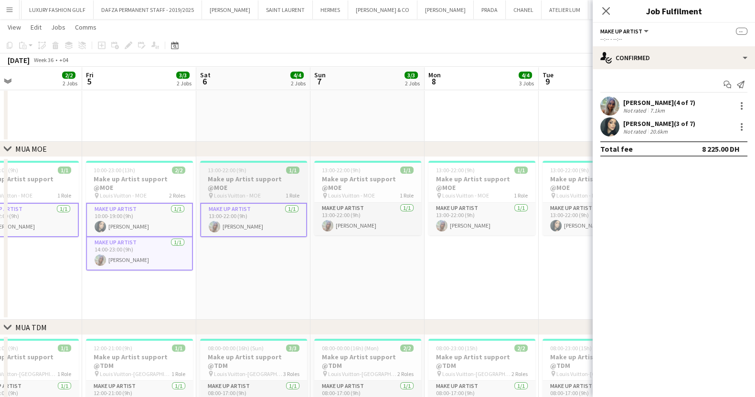
scroll to position [0, 325]
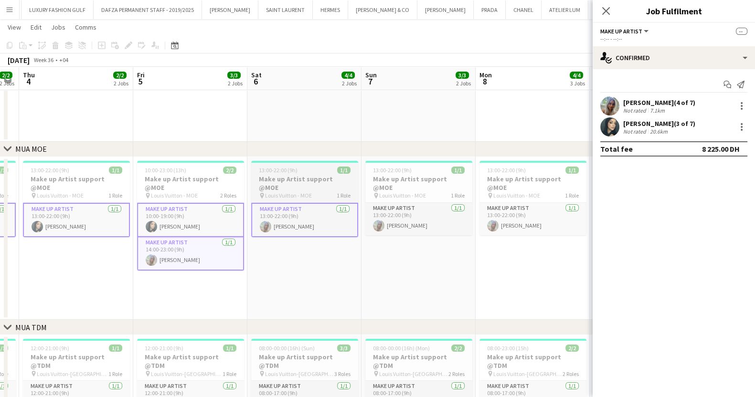
drag, startPoint x: 365, startPoint y: 216, endPoint x: 342, endPoint y: 219, distance: 22.6
click at [342, 219] on app-calendar-viewport "Mon 1 2/2 2 Jobs Tue 2 3/3 2 Jobs Wed 3 2/2 2 Jobs Thu 4 2/2 2 Jobs Fri 5 3/3 2…" at bounding box center [377, 288] width 755 height 740
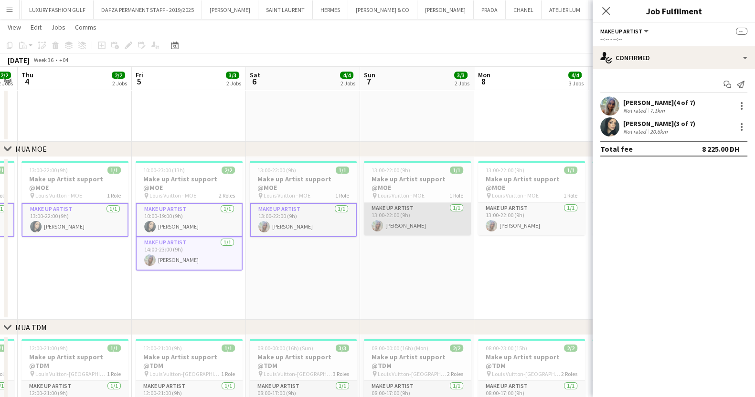
click at [395, 207] on app-card-role "Make up artist [DATE] 13:00-22:00 (9h) [PERSON_NAME]" at bounding box center [417, 219] width 107 height 32
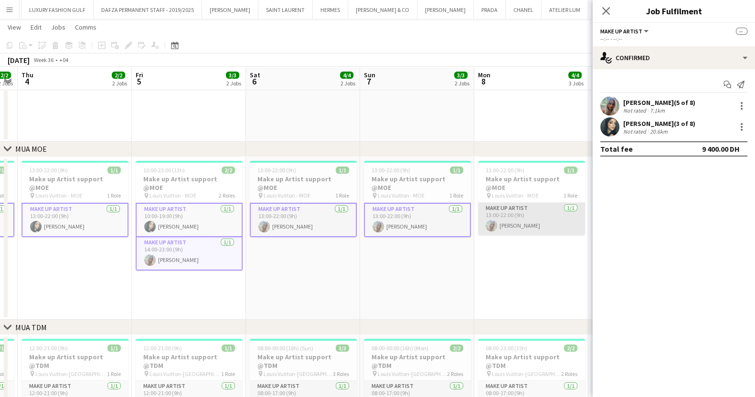
click at [513, 206] on app-card-role "Make up artist [DATE] 13:00-22:00 (9h) [PERSON_NAME]" at bounding box center [531, 219] width 107 height 32
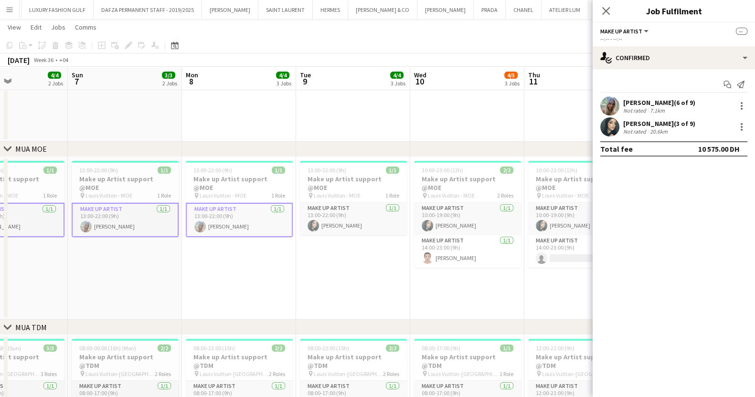
drag, startPoint x: 500, startPoint y: 211, endPoint x: 224, endPoint y: 214, distance: 276.0
click at [224, 214] on app-calendar-viewport "Wed 3 2/2 2 Jobs Thu 4 2/2 2 Jobs Fri 5 3/3 2 Jobs Sat 6 4/4 2 Jobs Sun 7 3/3 2…" at bounding box center [377, 288] width 755 height 740
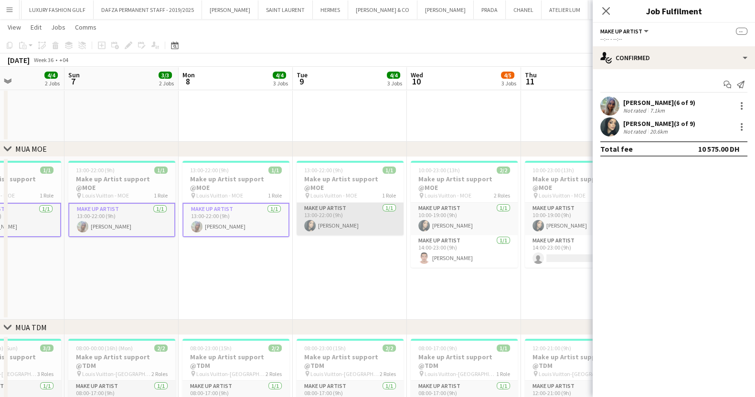
click at [351, 221] on app-card-role "Make up artist [DATE] 13:00-22:00 (9h) [PERSON_NAME]" at bounding box center [350, 219] width 107 height 32
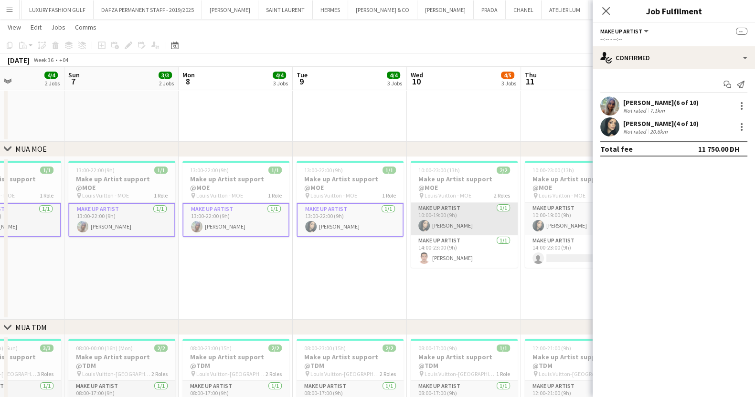
click at [443, 203] on app-card-role "Make up artist [DATE] 10:00-19:00 (9h) [PERSON_NAME]" at bounding box center [464, 219] width 107 height 32
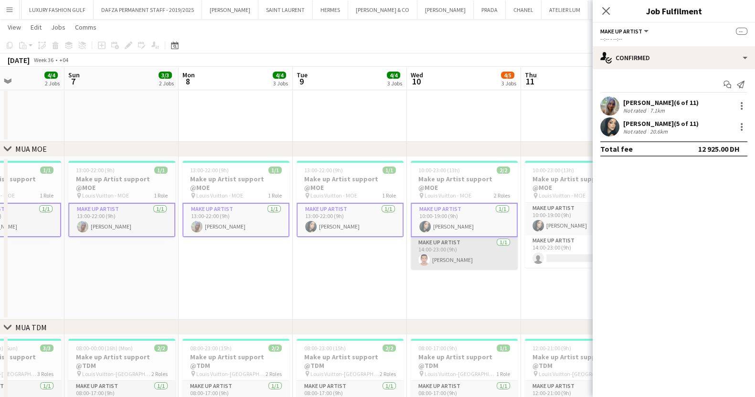
click at [463, 248] on app-card-role "Make up artist [DATE] 14:00-23:00 (9h) [PERSON_NAME]" at bounding box center [464, 253] width 107 height 32
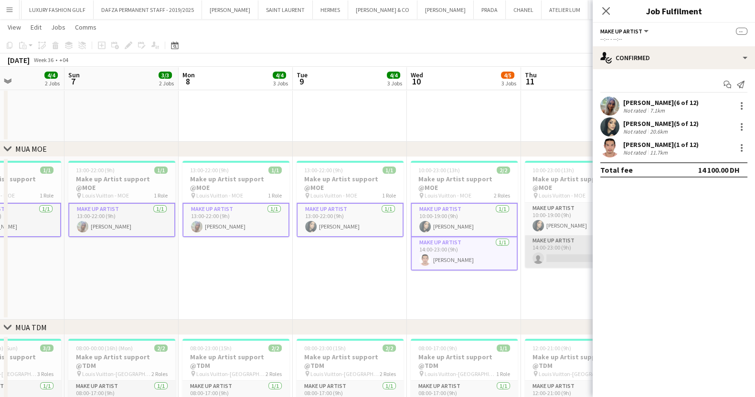
click at [553, 235] on app-card-role "Make up artist 0/1 14:00-23:00 (9h) single-neutral-actions" at bounding box center [578, 251] width 107 height 32
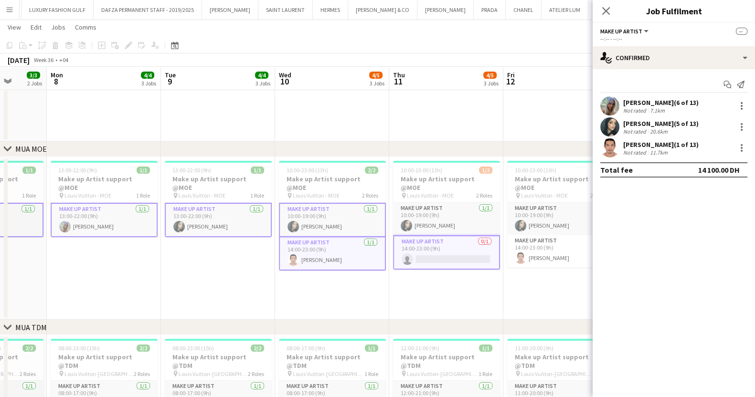
drag, startPoint x: 545, startPoint y: 201, endPoint x: 413, endPoint y: 204, distance: 132.3
click at [413, 204] on app-calendar-viewport "Thu 4 2/2 2 Jobs Fri 5 3/3 2 Jobs Sat 6 4/4 2 Jobs Sun 7 3/3 2 Jobs Mon 8 4/4 3…" at bounding box center [377, 288] width 755 height 740
click at [458, 203] on app-card-role "Make up artist [DATE] 10:00-19:00 (9h) [PERSON_NAME]" at bounding box center [446, 219] width 107 height 32
click at [529, 206] on app-card-role "Make up artist [DATE] 10:00-19:00 (9h) [PERSON_NAME]" at bounding box center [560, 219] width 107 height 32
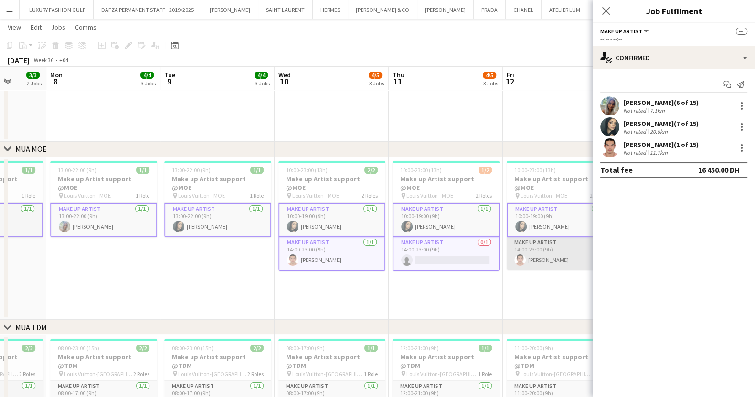
click at [543, 237] on app-card-role "Make up artist [DATE] 14:00-23:00 (9h) [PERSON_NAME]" at bounding box center [560, 253] width 107 height 32
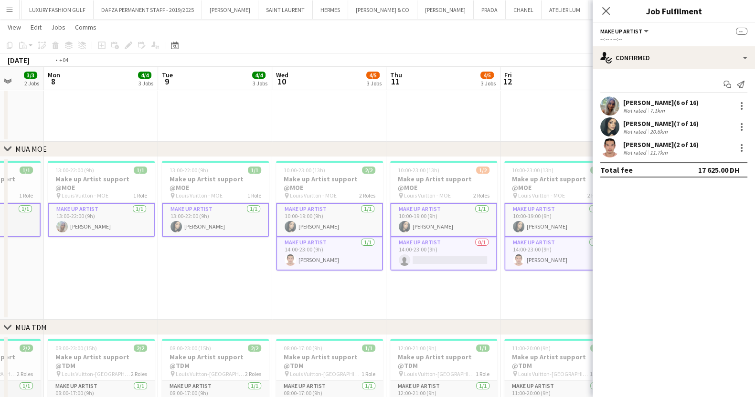
drag, startPoint x: 521, startPoint y: 223, endPoint x: 294, endPoint y: 218, distance: 227.4
click at [295, 218] on app-calendar-viewport "Thu 4 2/2 2 Jobs Fri 5 3/3 2 Jobs Sat 6 4/4 2 Jobs Sun 7 3/3 2 Jobs Mon 8 4/4 3…" at bounding box center [377, 288] width 755 height 740
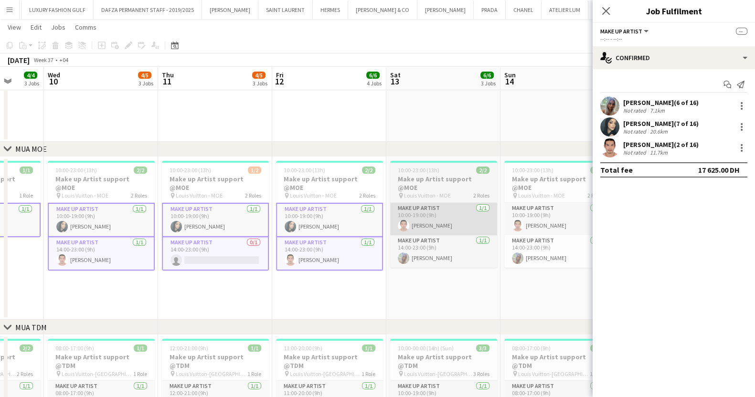
scroll to position [0, 420]
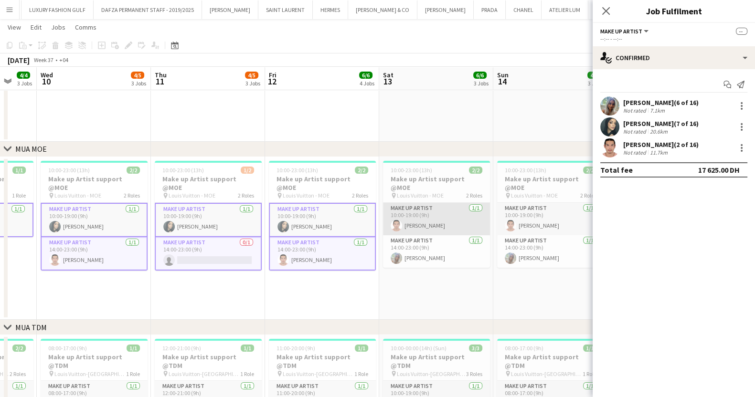
click at [465, 203] on app-card-role "Make up artist [DATE] 10:00-19:00 (9h) [PERSON_NAME]" at bounding box center [436, 219] width 107 height 32
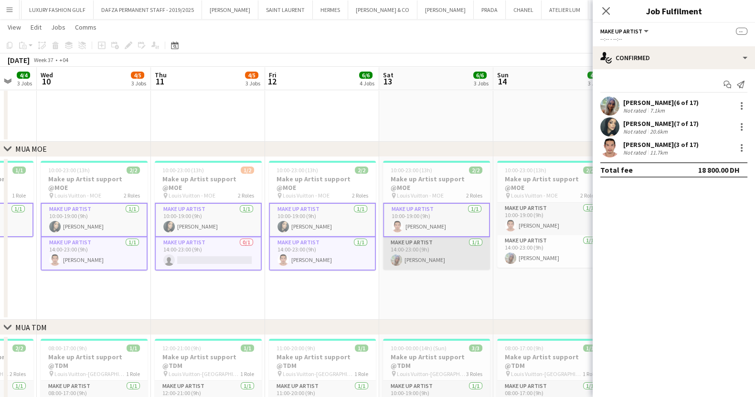
click at [458, 237] on app-card-role "Make up artist [DATE] 14:00-23:00 (9h) [PERSON_NAME]" at bounding box center [436, 253] width 107 height 32
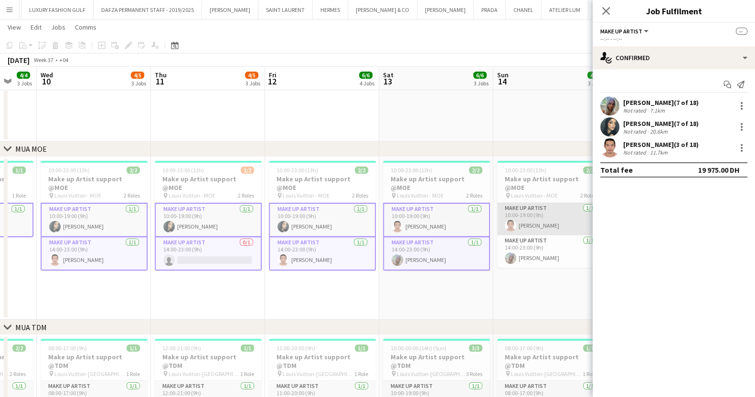
click at [523, 203] on app-card-role "Make up artist [DATE] 10:00-19:00 (9h) [PERSON_NAME]" at bounding box center [550, 219] width 107 height 32
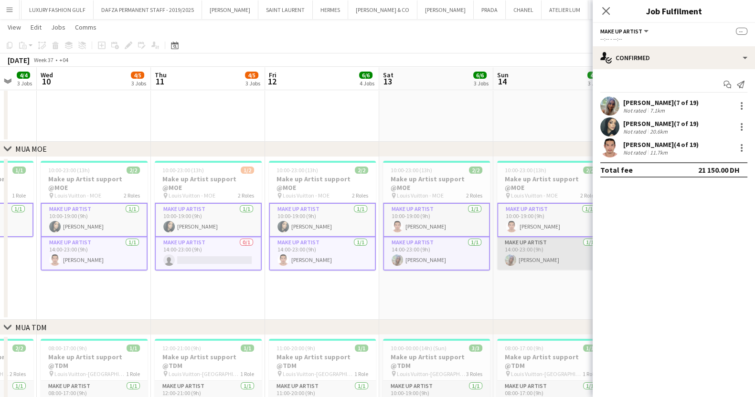
click at [539, 245] on app-card-role "Make up artist [DATE] 14:00-23:00 (9h) [PERSON_NAME]" at bounding box center [550, 253] width 107 height 32
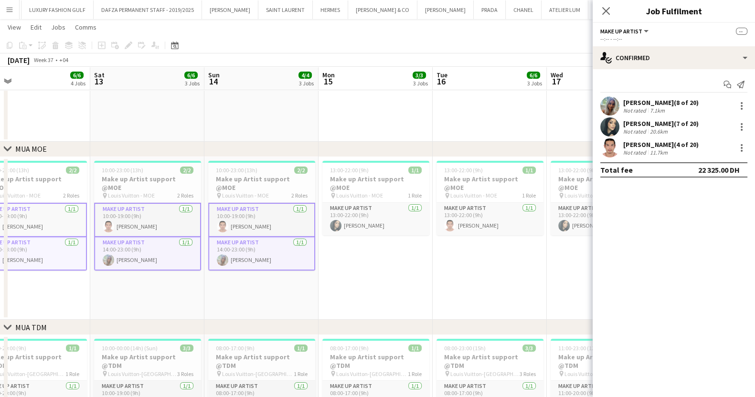
drag, startPoint x: 549, startPoint y: 234, endPoint x: 227, endPoint y: 233, distance: 322.4
click at [227, 233] on app-calendar-viewport "Tue 9 4/4 3 Jobs Wed 10 4/5 3 Jobs Thu 11 4/5 3 Jobs Fri 12 6/6 4 Jobs Sat 13 6…" at bounding box center [377, 288] width 755 height 740
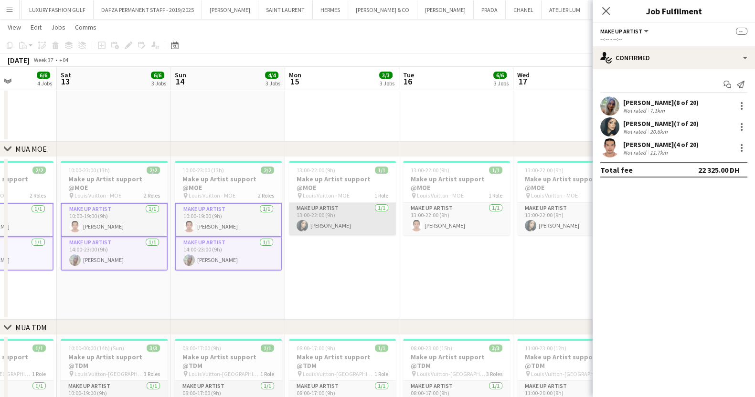
click at [311, 216] on app-card-role "Make up artist [DATE] 13:00-22:00 (9h) [PERSON_NAME]" at bounding box center [342, 219] width 107 height 32
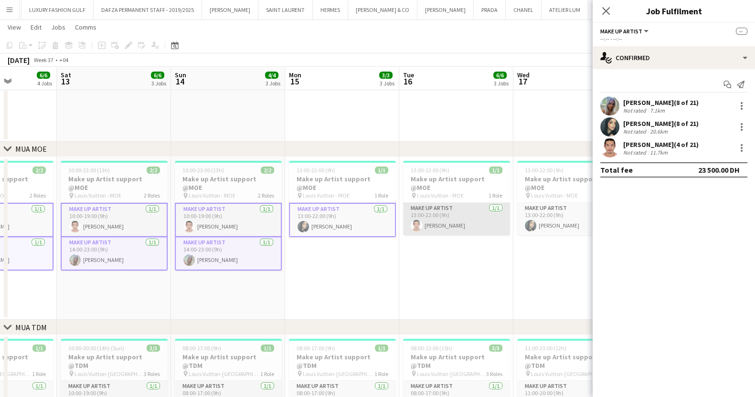
click at [449, 211] on app-card-role "Make up artist [DATE] 13:00-22:00 (9h) [PERSON_NAME]" at bounding box center [456, 219] width 107 height 32
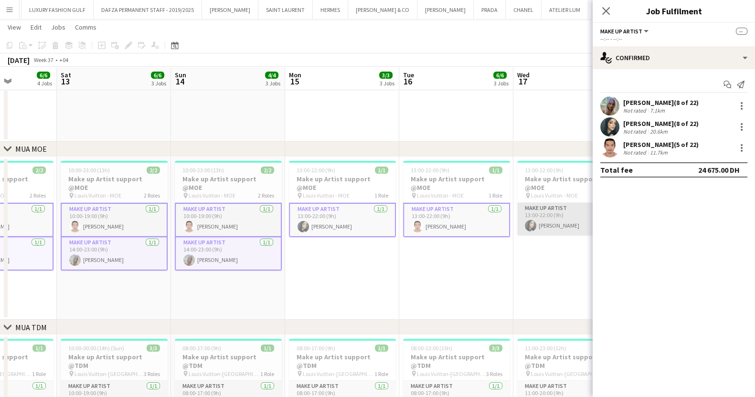
click at [565, 209] on app-card-role "Make up artist [DATE] 13:00-22:00 (9h) [PERSON_NAME]" at bounding box center [570, 219] width 107 height 32
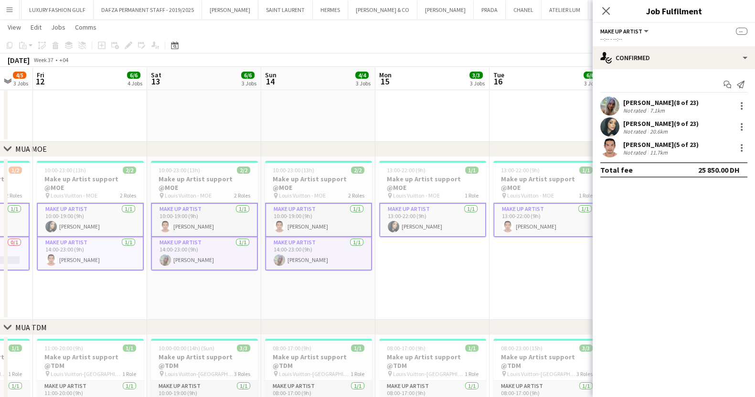
drag, startPoint x: 524, startPoint y: 216, endPoint x: 272, endPoint y: 222, distance: 251.7
click at [272, 222] on app-calendar-viewport "Tue 9 4/4 3 Jobs Wed 10 4/5 3 Jobs Thu 11 4/5 3 Jobs Fri 12 6/6 4 Jobs Sat 13 6…" at bounding box center [377, 288] width 755 height 740
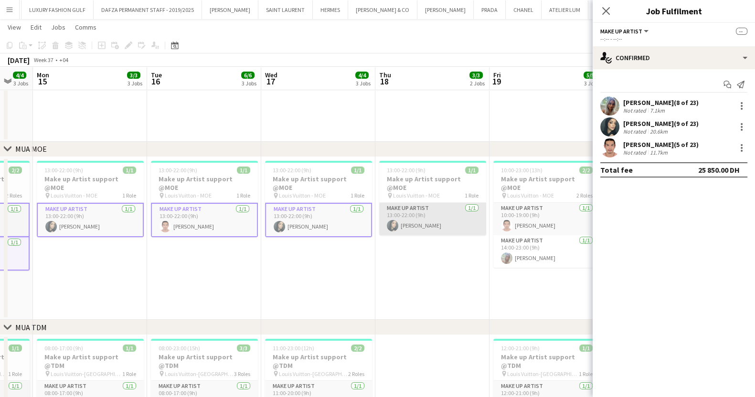
click at [394, 220] on app-user-avatar at bounding box center [392, 225] width 11 height 11
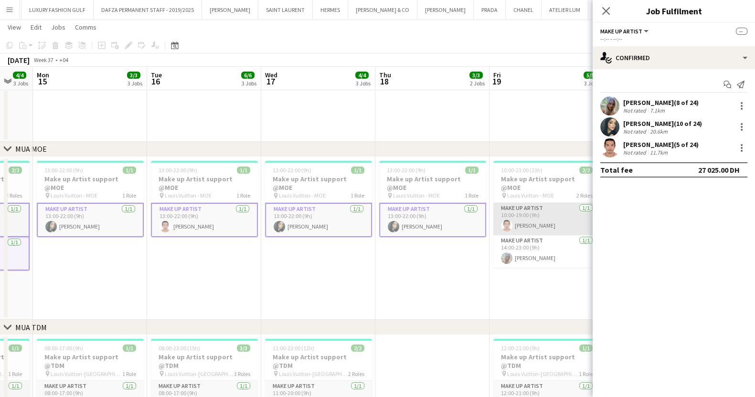
click at [535, 207] on app-card-role "Make up artist [DATE] 10:00-19:00 (9h) [PERSON_NAME]" at bounding box center [546, 219] width 107 height 32
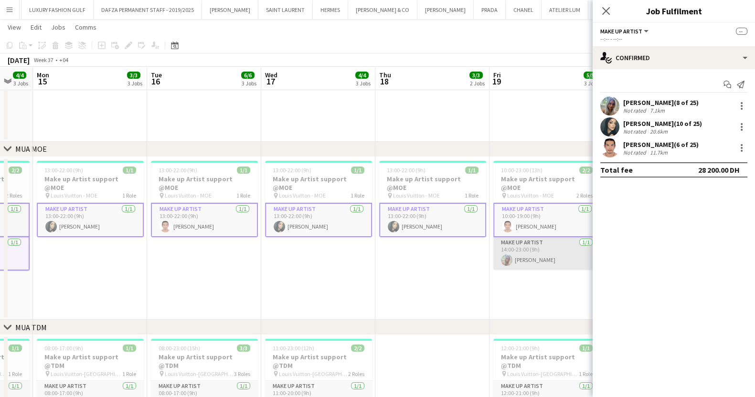
click at [545, 252] on app-card-role "Make up artist [DATE] 14:00-23:00 (9h) [PERSON_NAME]" at bounding box center [546, 253] width 107 height 32
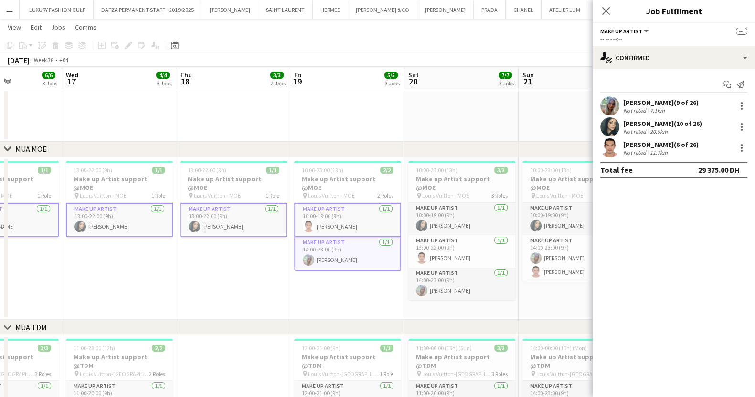
drag, startPoint x: 530, startPoint y: 213, endPoint x: 302, endPoint y: 213, distance: 228.3
click at [305, 213] on app-calendar-viewport "Sun 14 4/4 3 Jobs Mon 15 3/3 3 Jobs Tue 16 6/6 3 Jobs Wed 17 4/4 3 Jobs Thu 18 …" at bounding box center [377, 288] width 755 height 740
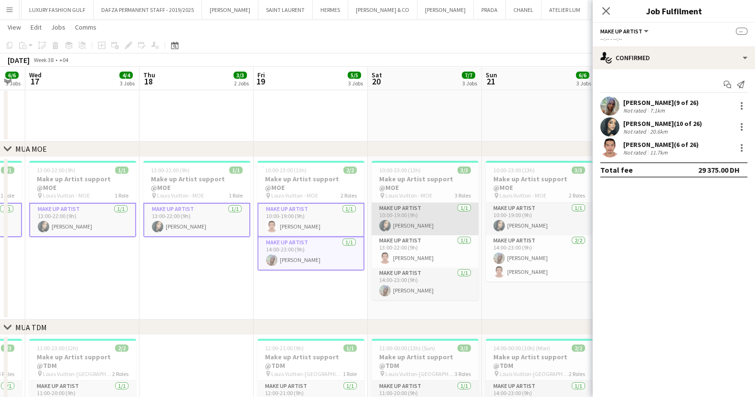
click at [454, 204] on app-card-role "Make up artist [DATE] 10:00-19:00 (9h) [PERSON_NAME]" at bounding box center [425, 219] width 107 height 32
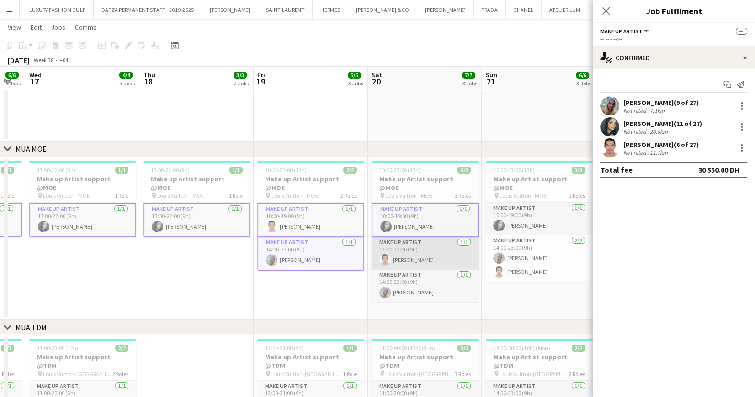
click at [440, 240] on app-card-role "Make up artist [DATE] 13:00-22:00 (9h) [PERSON_NAME]" at bounding box center [425, 253] width 107 height 32
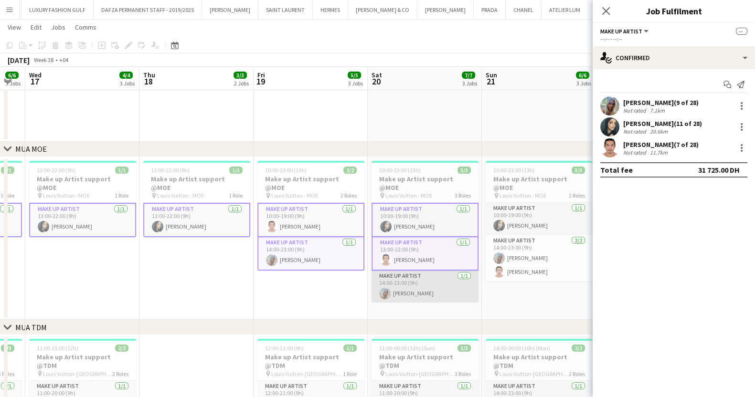
click at [441, 274] on app-card-role "Make up artist [DATE] 14:00-23:00 (9h) [PERSON_NAME]" at bounding box center [425, 287] width 107 height 32
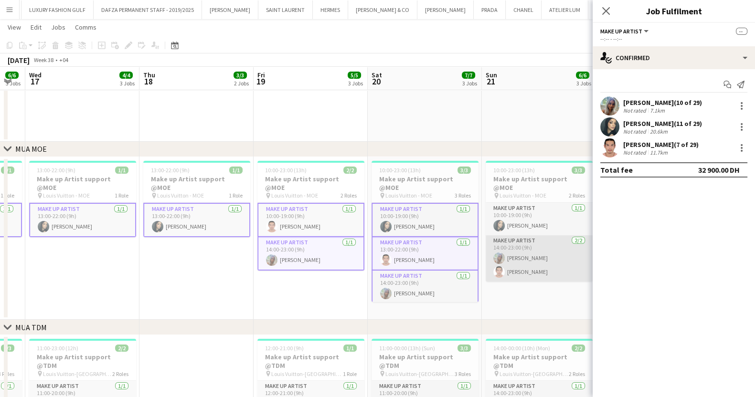
drag, startPoint x: 559, startPoint y: 254, endPoint x: 539, endPoint y: 234, distance: 28.4
click at [559, 254] on app-card-role "Make up artist [DATE] 14:00-23:00 (9h) [PERSON_NAME] [PERSON_NAME] Trinidad" at bounding box center [539, 258] width 107 height 46
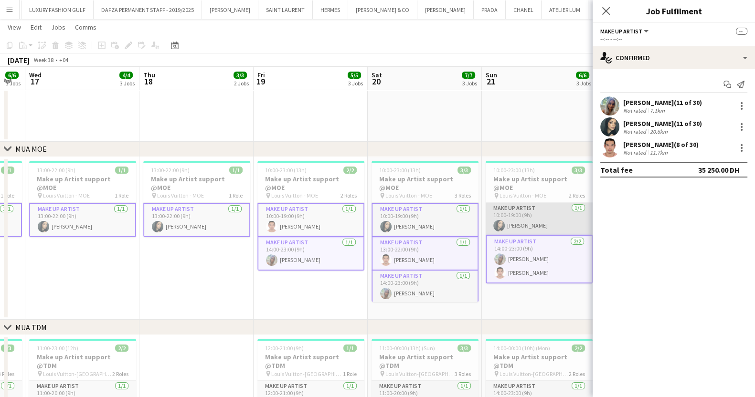
click at [520, 203] on app-card-role "Make up artist [DATE] 10:00-19:00 (9h) [PERSON_NAME]" at bounding box center [539, 219] width 107 height 32
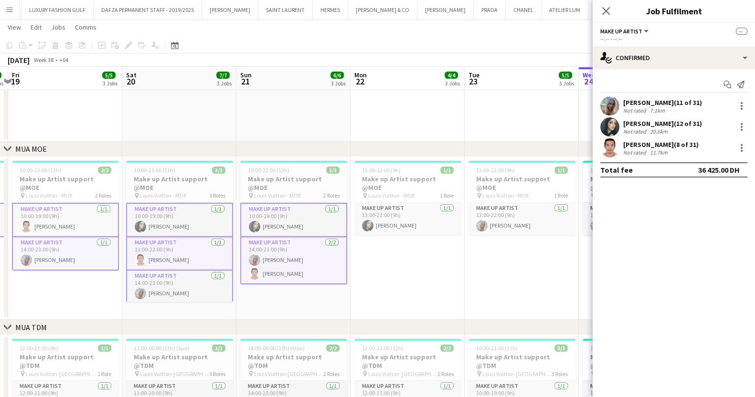
drag, startPoint x: 380, startPoint y: 241, endPoint x: 298, endPoint y: 242, distance: 82.2
click at [298, 242] on app-calendar-viewport "Tue 16 6/6 3 Jobs Wed 17 4/4 3 Jobs Thu 18 3/3 2 Jobs Fri 19 5/5 3 Jobs Sat 20 …" at bounding box center [377, 288] width 755 height 740
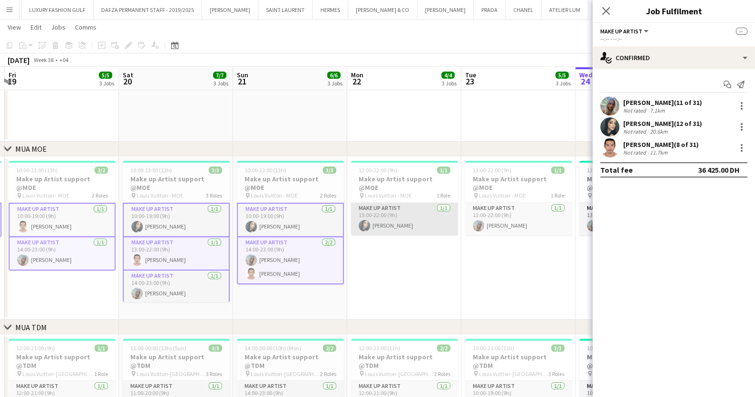
click at [425, 213] on app-card-role "Make up artist [DATE] 13:00-22:00 (9h) [PERSON_NAME]" at bounding box center [404, 219] width 107 height 32
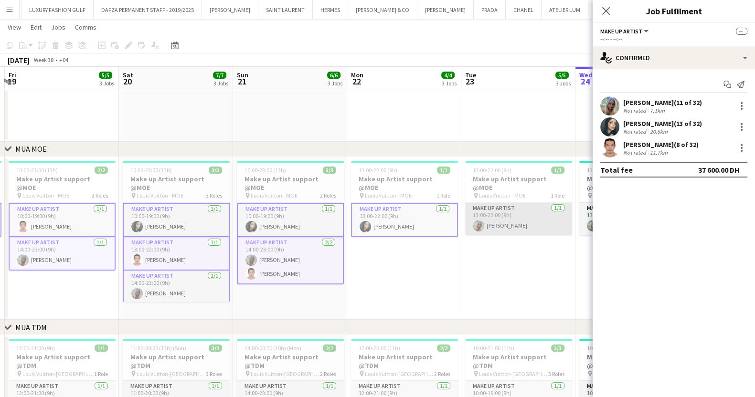
click at [523, 209] on app-card-role "Make up artist [DATE] 13:00-22:00 (9h) [PERSON_NAME]" at bounding box center [518, 219] width 107 height 32
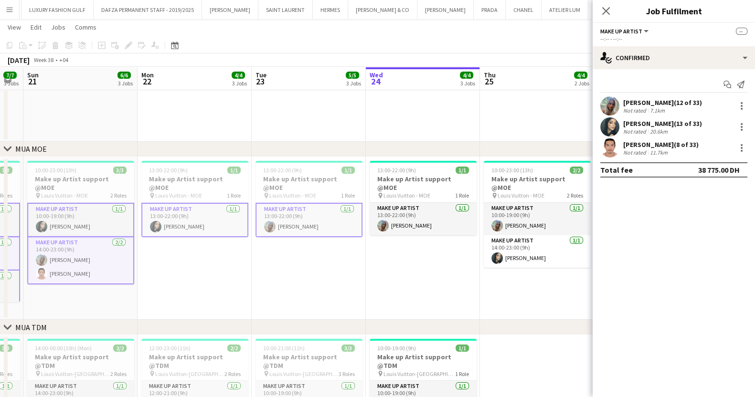
drag, startPoint x: 553, startPoint y: 213, endPoint x: 337, endPoint y: 230, distance: 216.5
click at [328, 230] on app-calendar-viewport "Thu 18 3/3 2 Jobs Fri 19 5/5 3 Jobs Sat 20 7/7 3 Jobs Sun 21 6/6 3 Jobs Mon 22 …" at bounding box center [377, 288] width 755 height 740
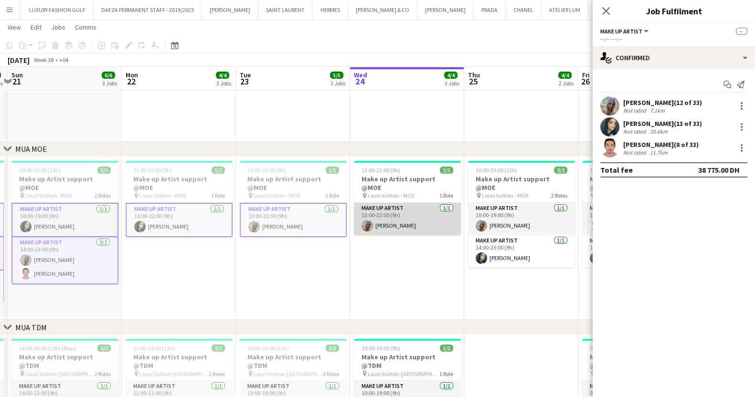
click at [419, 211] on app-card-role "Make up artist [DATE] 13:00-22:00 (9h) [PERSON_NAME]" at bounding box center [407, 219] width 107 height 32
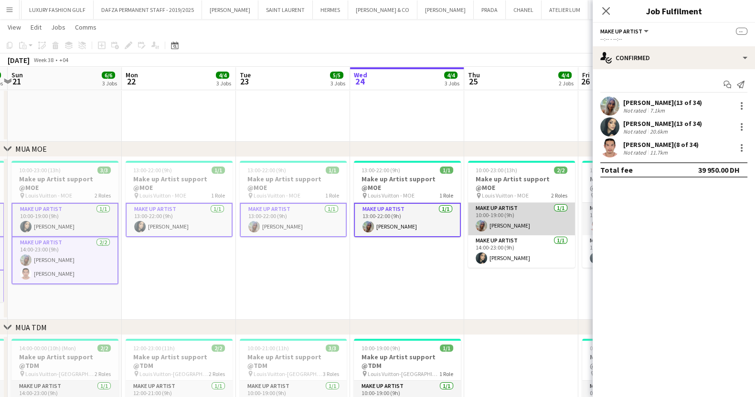
click at [493, 213] on app-card-role "Make up artist [DATE] 10:00-19:00 (9h) [PERSON_NAME]" at bounding box center [521, 219] width 107 height 32
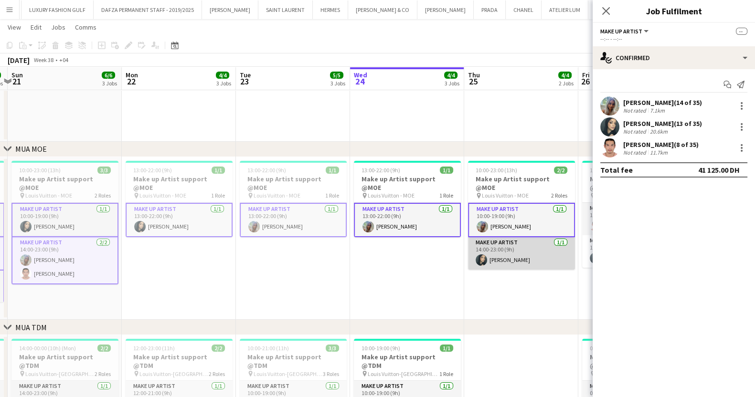
click at [501, 237] on app-card-role "Make up artist [DATE] 14:00-23:00 (9h) [PERSON_NAME]" at bounding box center [521, 253] width 107 height 32
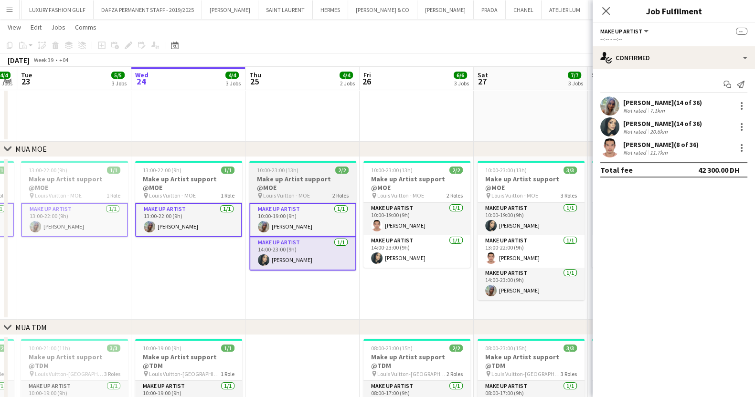
drag, startPoint x: 550, startPoint y: 213, endPoint x: 340, endPoint y: 214, distance: 210.1
click at [323, 214] on app-calendar-viewport "Sat 20 7/7 3 Jobs Sun 21 6/6 3 Jobs Mon 22 4/4 3 Jobs Tue 23 5/5 3 Jobs Wed 24 …" at bounding box center [377, 288] width 755 height 740
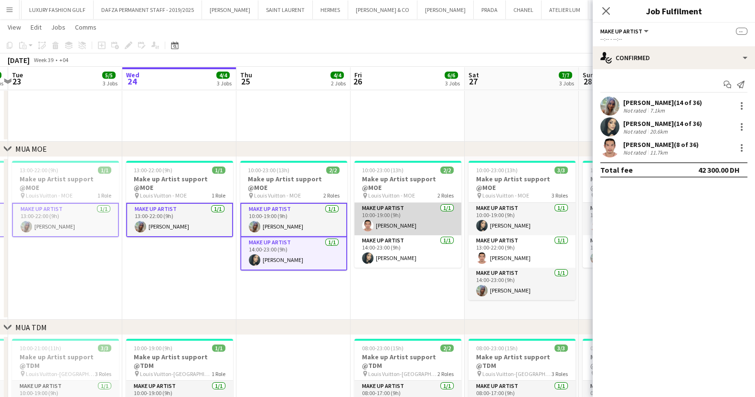
click at [425, 203] on app-card-role "Make up artist [DATE] 10:00-19:00 (9h) [PERSON_NAME]" at bounding box center [407, 219] width 107 height 32
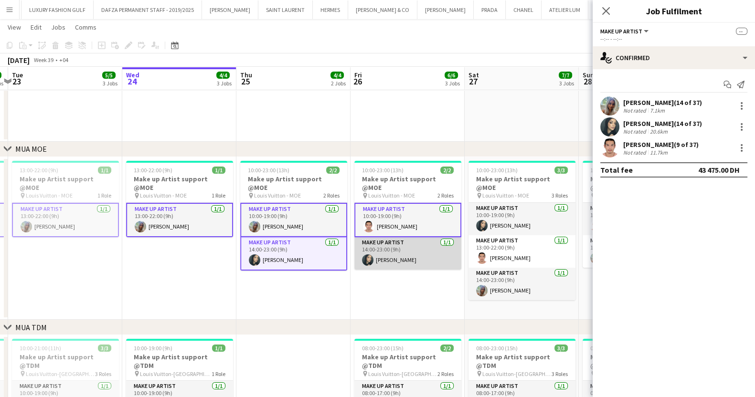
click at [420, 237] on app-card-role "Make up artist [DATE] 14:00-23:00 (9h) [PERSON_NAME]" at bounding box center [407, 253] width 107 height 32
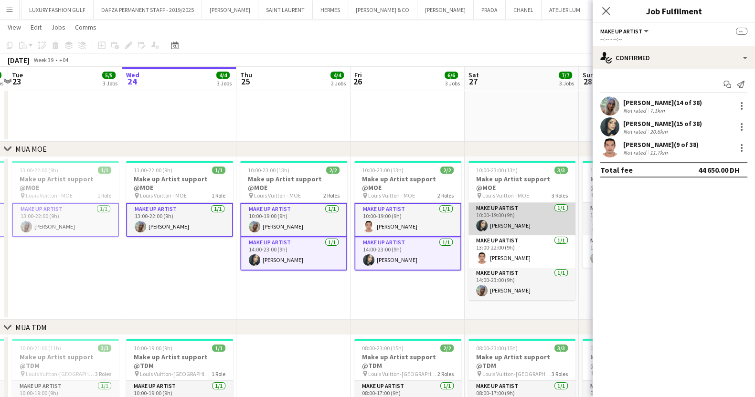
click at [482, 206] on app-card-role "Make up artist [DATE] 10:00-19:00 (9h) [PERSON_NAME]" at bounding box center [521, 219] width 107 height 32
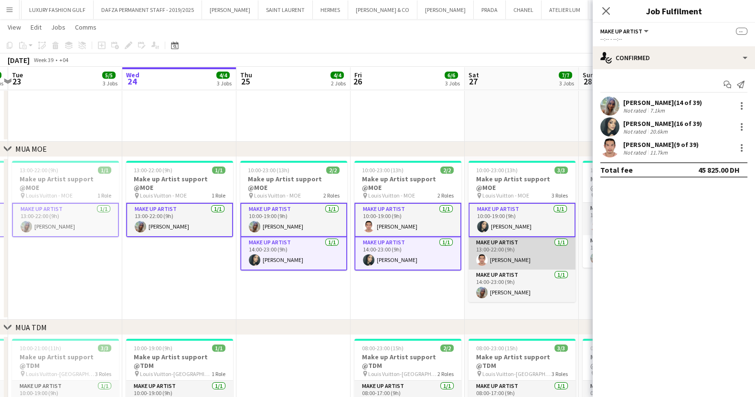
click at [493, 245] on app-card-role "Make up artist [DATE] 13:00-22:00 (9h) [PERSON_NAME]" at bounding box center [521, 253] width 107 height 32
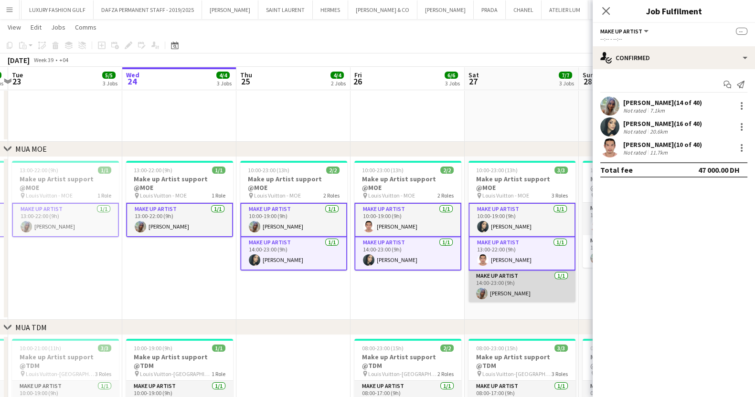
click at [504, 277] on app-card-role "Make up artist [DATE] 14:00-23:00 (9h) [PERSON_NAME]" at bounding box center [521, 287] width 107 height 32
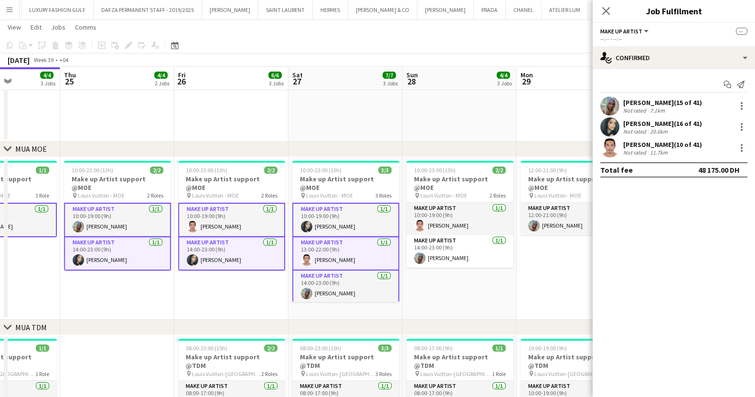
scroll to position [0, 413]
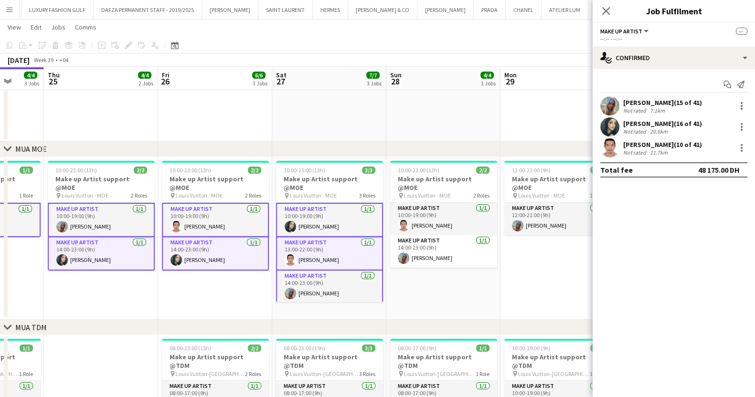
drag, startPoint x: 530, startPoint y: 243, endPoint x: 337, endPoint y: 246, distance: 193.0
click at [337, 246] on app-calendar-viewport "Sun 21 6/6 3 Jobs Mon 22 4/4 3 Jobs Tue 23 5/5 3 Jobs Wed 24 4/4 3 Jobs Thu 25 …" at bounding box center [377, 288] width 755 height 740
click at [425, 220] on app-card-role "Make up artist [DATE] 10:00-19:00 (9h) [PERSON_NAME]" at bounding box center [443, 219] width 107 height 32
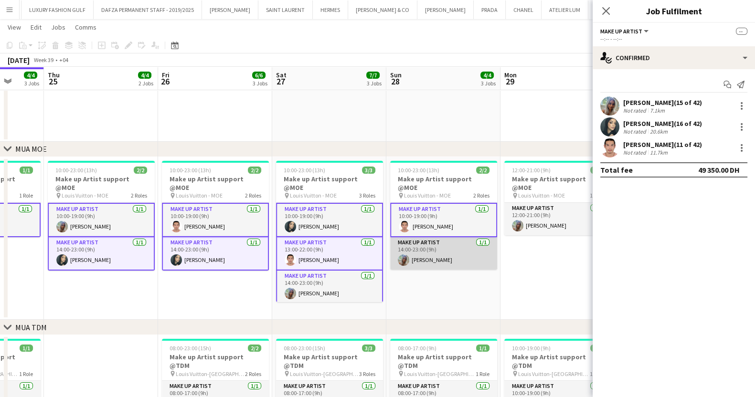
click at [427, 241] on app-card-role "Make up artist [DATE] 14:00-23:00 (9h) [PERSON_NAME]" at bounding box center [443, 253] width 107 height 32
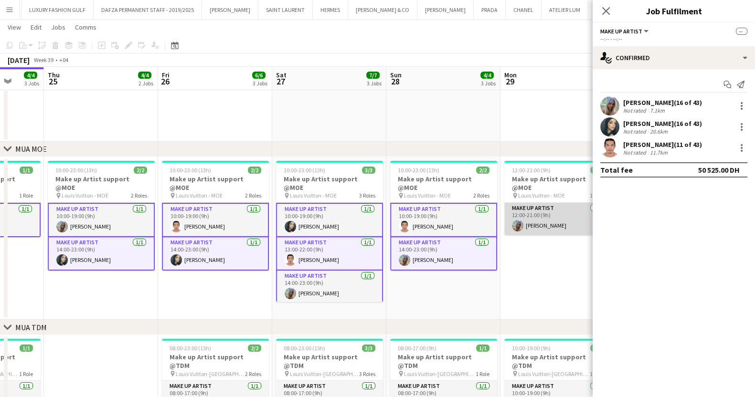
click at [528, 203] on app-card-role "Make up artist [DATE] 12:00-21:00 (9h) [PERSON_NAME]" at bounding box center [557, 219] width 107 height 32
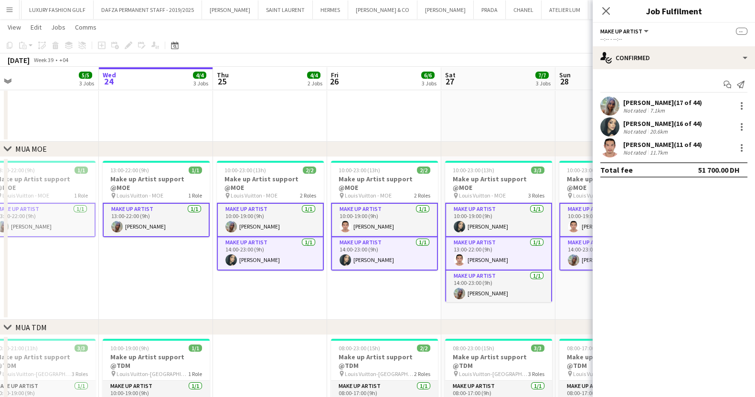
drag, startPoint x: 526, startPoint y: 205, endPoint x: 335, endPoint y: 233, distance: 193.0
click at [335, 233] on app-calendar-viewport "Sun 21 6/6 3 Jobs Mon 22 4/4 3 Jobs Tue 23 5/5 3 Jobs Wed 24 4/4 3 Jobs Thu 25 …" at bounding box center [377, 288] width 755 height 740
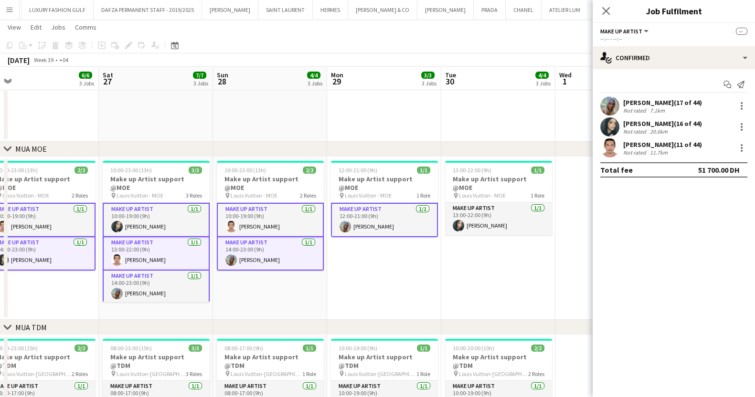
scroll to position [0, 262]
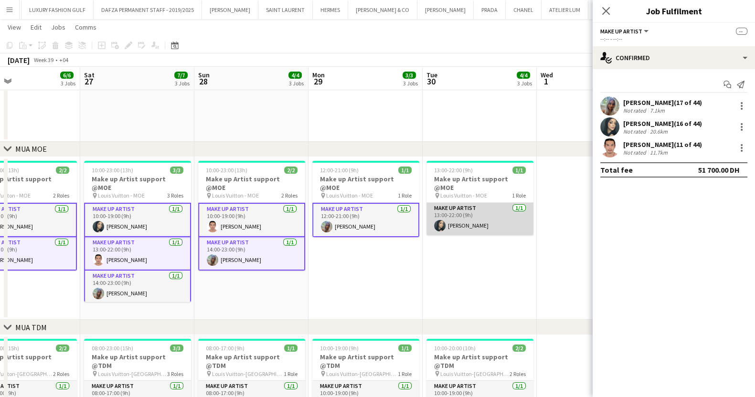
click at [460, 216] on app-card-role "Make up artist [DATE] 13:00-22:00 (9h) [PERSON_NAME]" at bounding box center [479, 219] width 107 height 32
click at [632, 145] on div "[PERSON_NAME] (11 of 45)" at bounding box center [662, 144] width 79 height 9
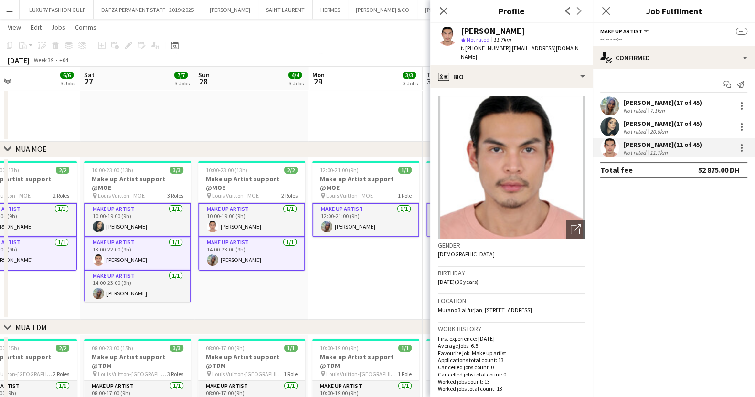
click at [738, 154] on div "[PERSON_NAME] (11 of 45) Not rated 11.7km" at bounding box center [674, 147] width 162 height 19
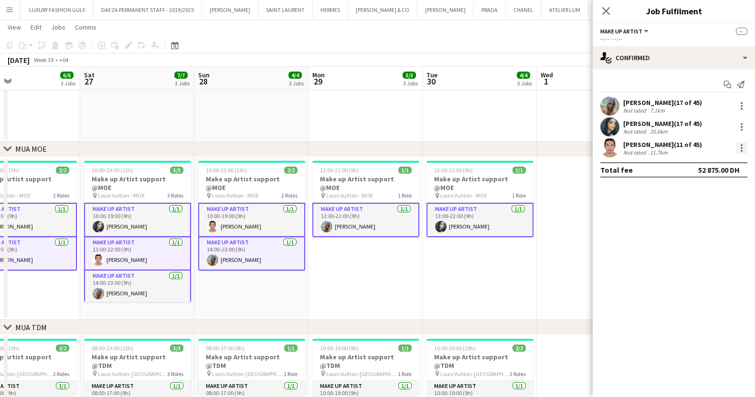
click at [743, 149] on div at bounding box center [741, 147] width 11 height 11
click at [712, 161] on span "Edit fee" at bounding box center [710, 165] width 59 height 9
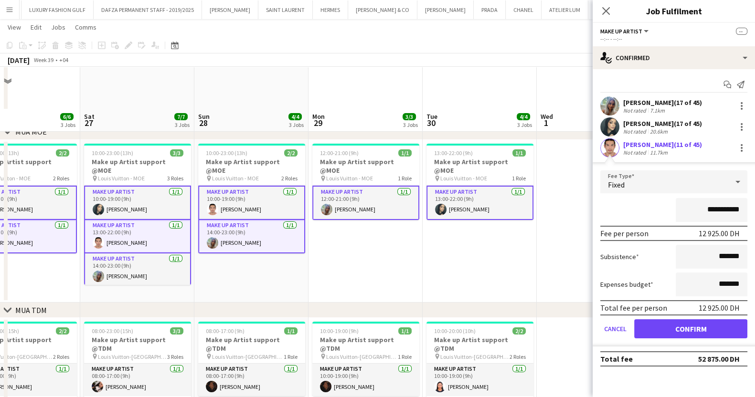
scroll to position [119, 0]
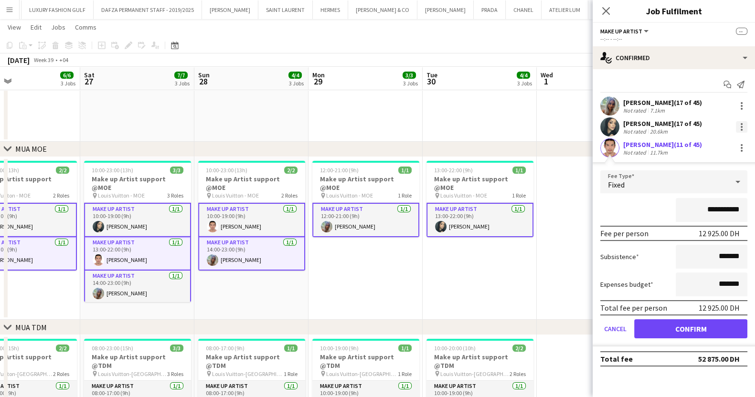
click at [740, 124] on div at bounding box center [741, 126] width 11 height 11
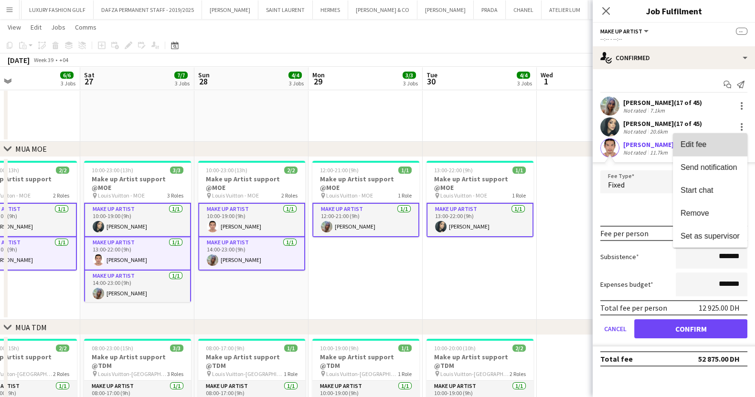
click at [699, 147] on span "Edit fee" at bounding box center [694, 144] width 26 height 8
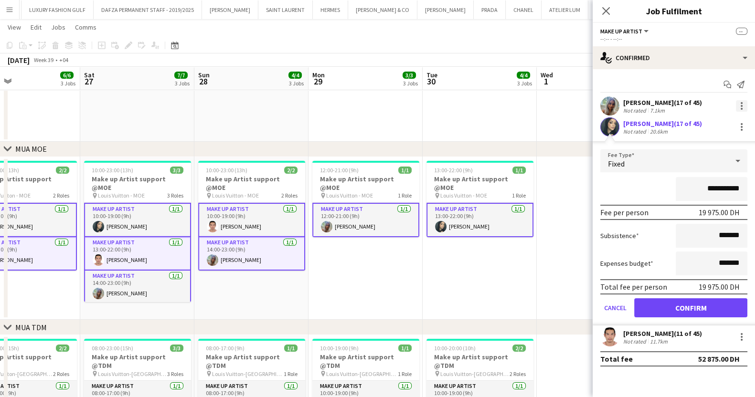
click at [746, 105] on div at bounding box center [741, 105] width 11 height 11
click at [713, 125] on span "Edit fee" at bounding box center [710, 123] width 59 height 9
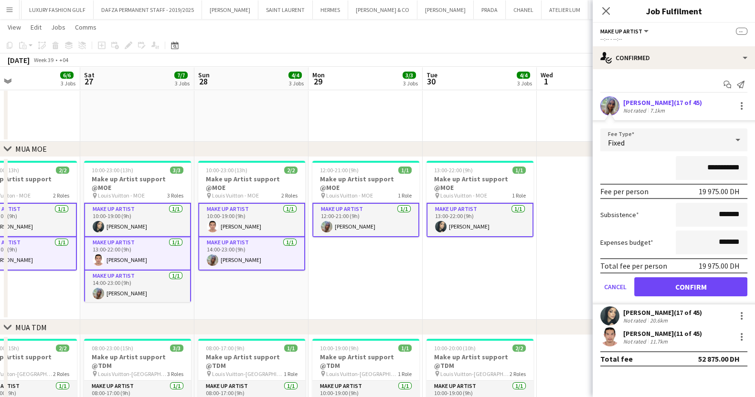
click at [660, 317] on div "20.6km" at bounding box center [658, 320] width 21 height 7
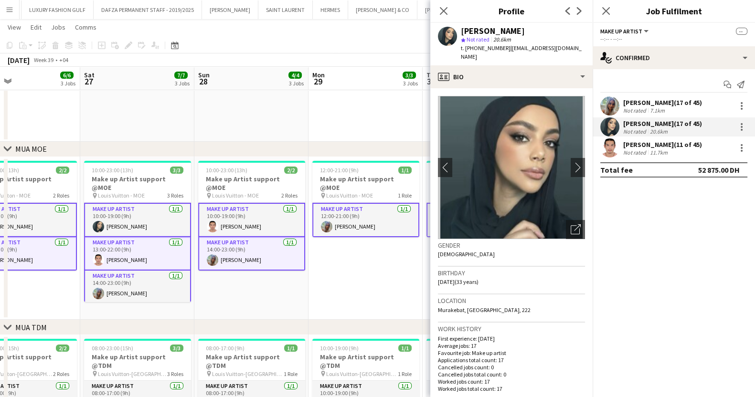
click at [677, 151] on div "Not rated 11.7km" at bounding box center [662, 152] width 79 height 7
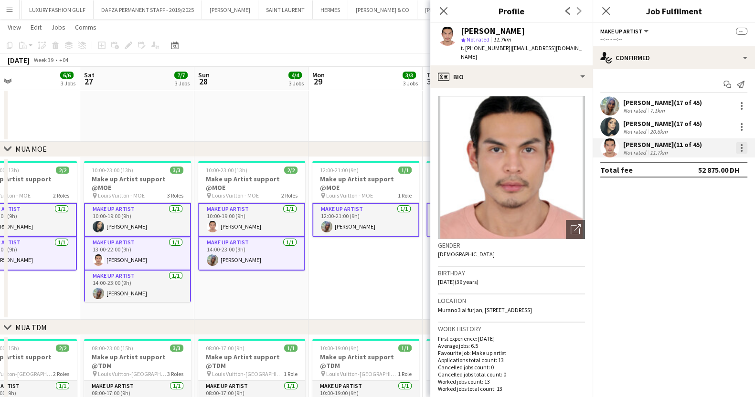
click at [744, 146] on div at bounding box center [741, 147] width 11 height 11
click at [709, 166] on span "Edit fee" at bounding box center [710, 165] width 59 height 9
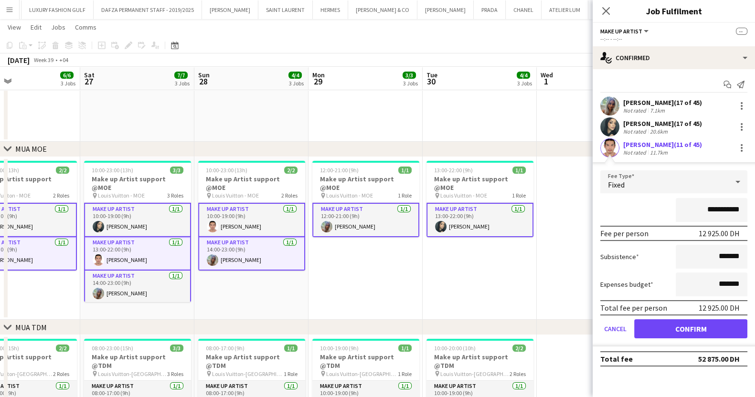
click at [737, 118] on div "[PERSON_NAME] (17 of 45) Not rated 20.6km" at bounding box center [674, 126] width 162 height 19
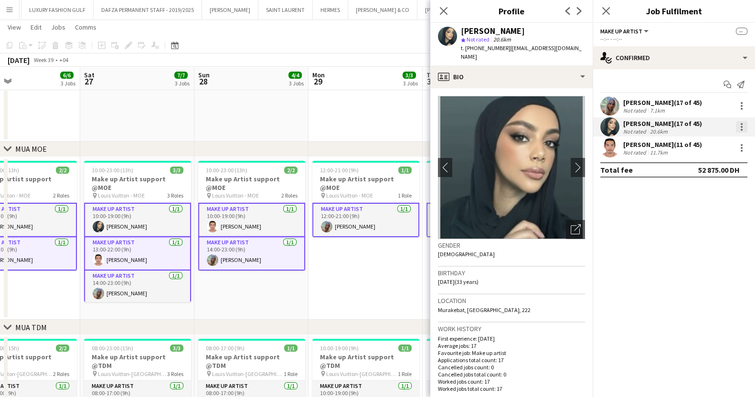
click at [743, 128] on div at bounding box center [741, 126] width 11 height 11
click at [698, 146] on span "Edit fee" at bounding box center [694, 144] width 26 height 8
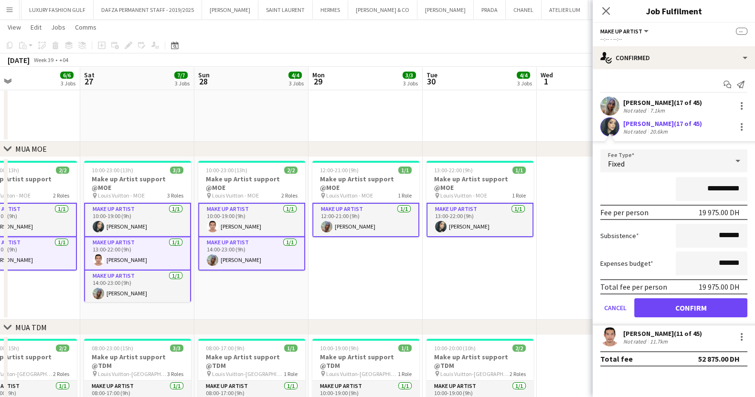
click at [493, 120] on app-date-cell at bounding box center [480, 65] width 114 height 154
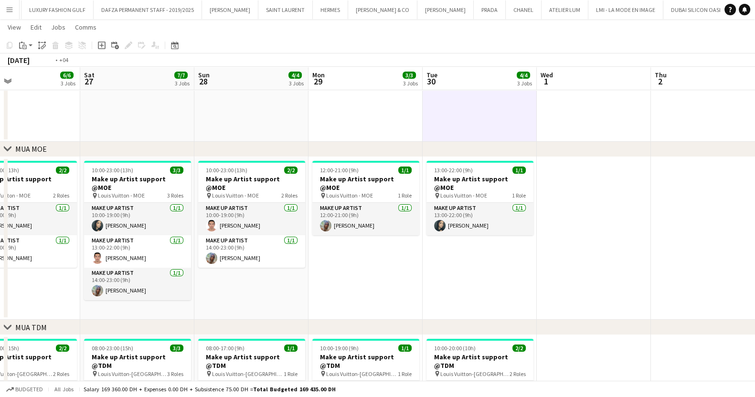
drag, startPoint x: 213, startPoint y: 231, endPoint x: 722, endPoint y: 246, distance: 508.8
click at [710, 246] on app-calendar-viewport "Wed 24 4/4 3 Jobs Thu 25 4/4 2 Jobs Fri 26 6/6 3 Jobs Sat 27 7/7 3 Jobs Sun 28 …" at bounding box center [377, 288] width 755 height 740
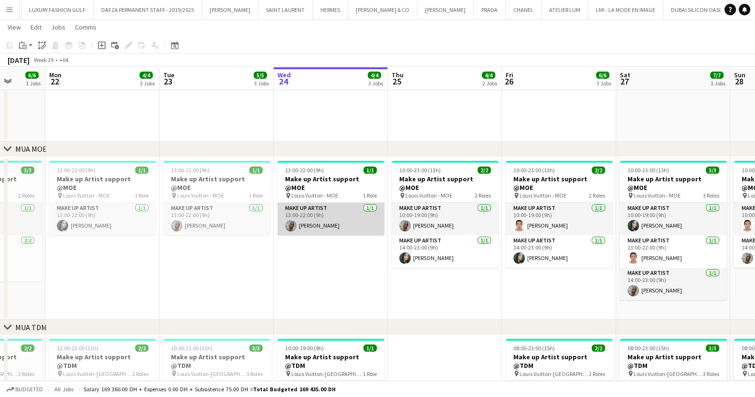
drag, startPoint x: 286, startPoint y: 225, endPoint x: 699, endPoint y: 219, distance: 413.1
click at [702, 219] on app-calendar-viewport "Fri 19 5/5 3 Jobs Sat 20 7/7 3 Jobs Sun 21 6/6 3 Jobs Mon 22 4/4 3 Jobs Tue 23 …" at bounding box center [377, 288] width 755 height 740
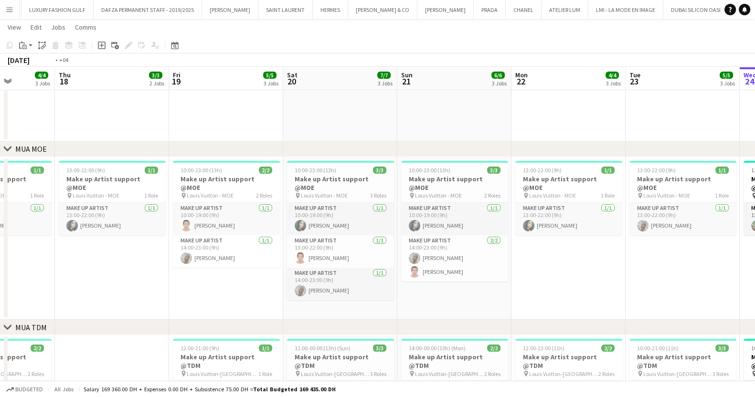
drag, startPoint x: 208, startPoint y: 208, endPoint x: 591, endPoint y: 210, distance: 382.5
click at [591, 210] on app-calendar-viewport "Tue 16 6/6 3 Jobs Wed 17 4/4 3 Jobs Thu 18 3/3 2 Jobs Fri 19 5/5 3 Jobs Sat 20 …" at bounding box center [377, 288] width 755 height 740
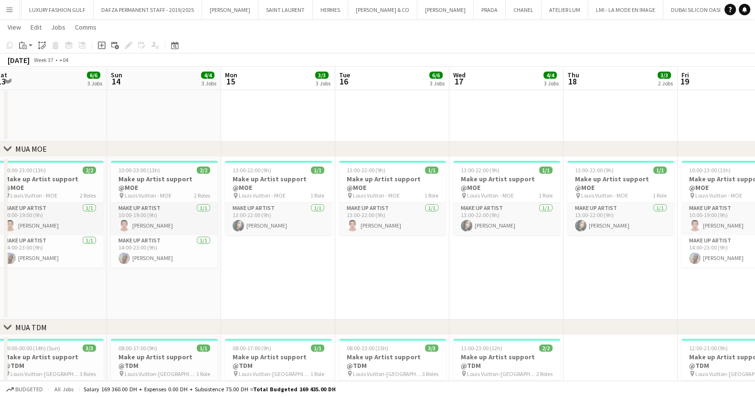
drag, startPoint x: 356, startPoint y: 225, endPoint x: 412, endPoint y: 229, distance: 56.0
click at [453, 229] on app-calendar-viewport "Thu 11 4/5 3 Jobs Fri 12 6/6 4 Jobs Sat 13 6/6 3 Jobs Sun 14 4/4 3 Jobs Mon 15 …" at bounding box center [377, 288] width 755 height 740
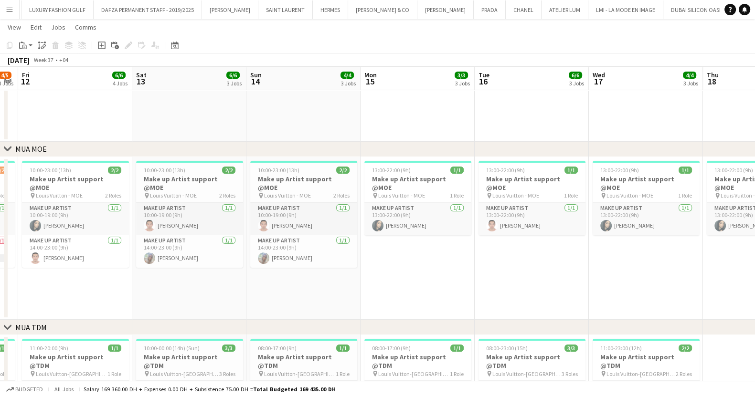
drag, startPoint x: 69, startPoint y: 221, endPoint x: 370, endPoint y: 230, distance: 300.5
click at [370, 230] on app-calendar-viewport "Wed 10 4/5 3 Jobs Thu 11 4/5 3 Jobs Fri 12 6/6 4 Jobs Sat 13 6/6 3 Jobs Sun 14 …" at bounding box center [377, 288] width 755 height 740
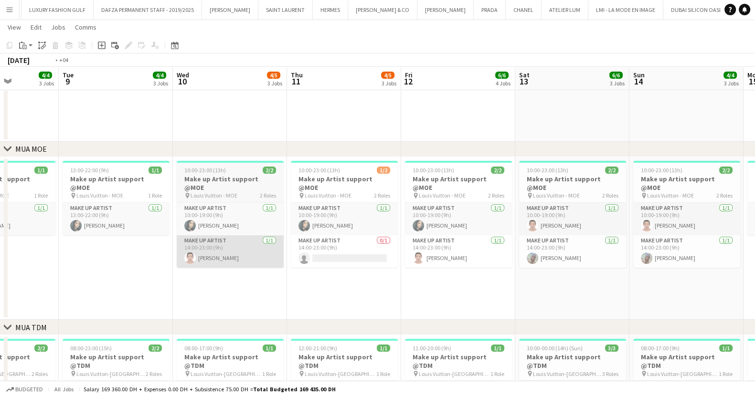
drag, startPoint x: 180, startPoint y: 223, endPoint x: 547, endPoint y: 249, distance: 367.7
click at [548, 249] on app-calendar-viewport "Sun 7 3/3 2 Jobs Mon 8 4/4 3 Jobs Tue 9 4/4 3 Jobs Wed 10 4/5 3 Jobs Thu 11 4/5…" at bounding box center [377, 288] width 755 height 740
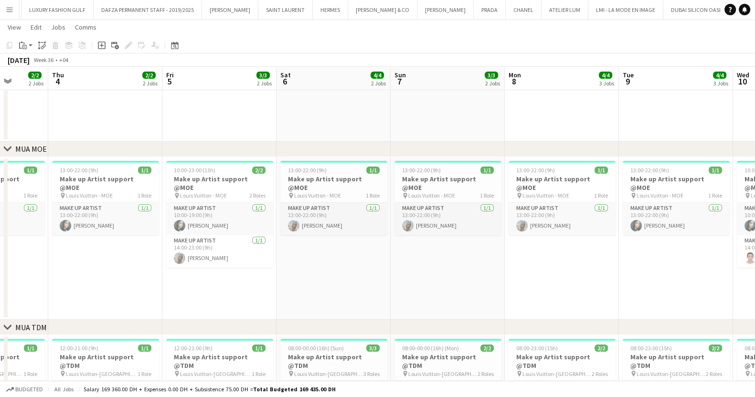
drag, startPoint x: 401, startPoint y: 247, endPoint x: 424, endPoint y: 244, distance: 23.2
click at [461, 247] on app-calendar-viewport "Tue 2 3/3 2 Jobs Wed 3 2/2 2 Jobs Thu 4 2/2 2 Jobs Fri 5 3/3 2 Jobs Sat 6 4/4 2…" at bounding box center [377, 288] width 755 height 740
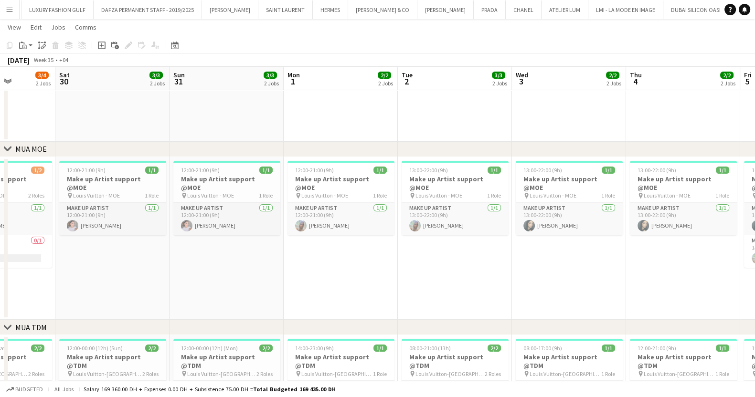
drag, startPoint x: 575, startPoint y: 242, endPoint x: 597, endPoint y: 242, distance: 22.0
click at [599, 242] on app-calendar-viewport "Thu 28 2/2 1 Job Fri 29 3/4 2 Jobs Sat 30 3/3 2 Jobs Sun 31 3/3 2 Jobs Mon 1 2/…" at bounding box center [377, 288] width 755 height 740
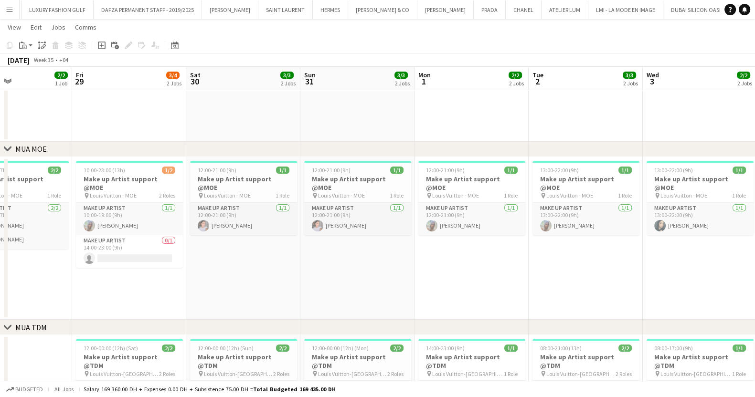
drag, startPoint x: 282, startPoint y: 236, endPoint x: 503, endPoint y: 254, distance: 221.9
click at [503, 254] on app-calendar-viewport "Tue 26 5/5 1 Job Wed 27 Thu 28 2/2 1 Job Fri 29 3/4 2 Jobs Sat 30 3/3 2 Jobs Su…" at bounding box center [377, 288] width 755 height 740
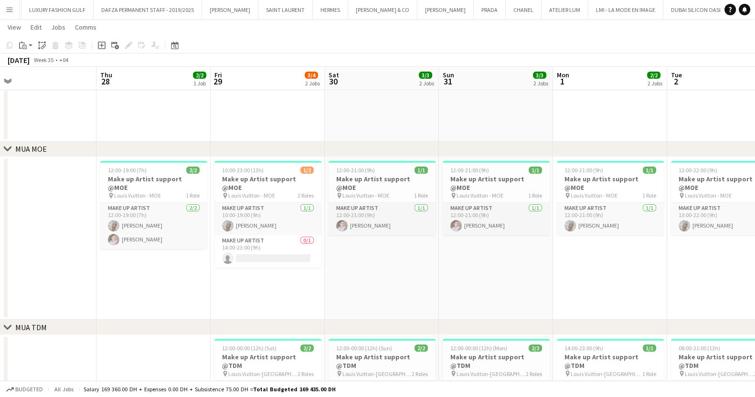
scroll to position [0, 244]
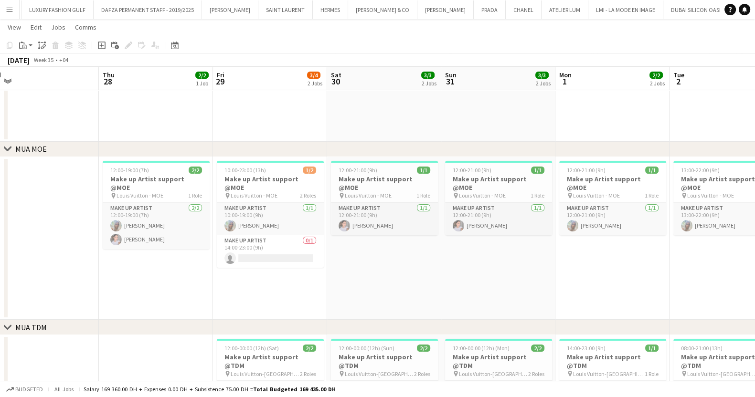
drag, startPoint x: 321, startPoint y: 237, endPoint x: 447, endPoint y: 263, distance: 128.1
click at [447, 263] on app-calendar-viewport "Mon 25 5/5 1 Job Tue 26 5/5 1 Job Wed 27 Thu 28 2/2 1 Job Fri 29 3/4 2 Jobs Sat…" at bounding box center [377, 288] width 755 height 740
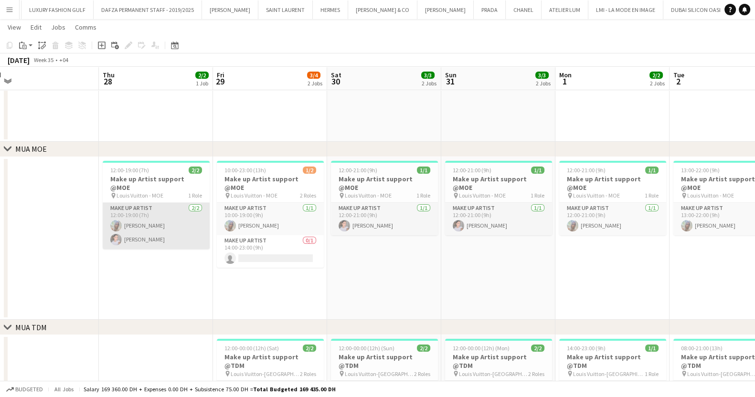
click at [149, 237] on app-card-role "Make up artist [DATE] 12:00-19:00 (7h) [PERSON_NAME] [PERSON_NAME]" at bounding box center [156, 226] width 107 height 46
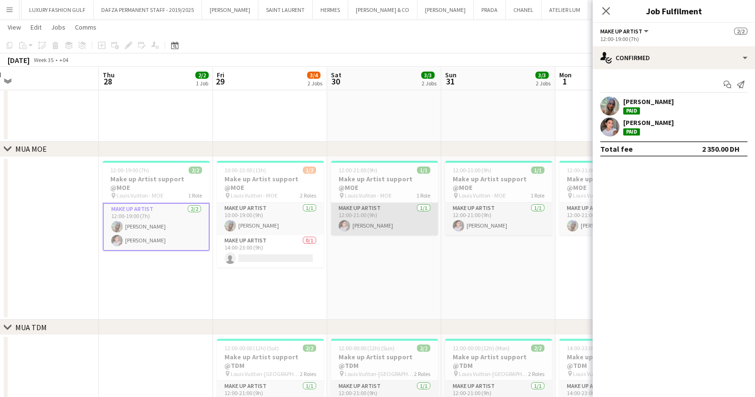
click at [382, 206] on app-card-role "Make up artist [DATE] 12:00-21:00 (9h) [PERSON_NAME]" at bounding box center [384, 219] width 107 height 32
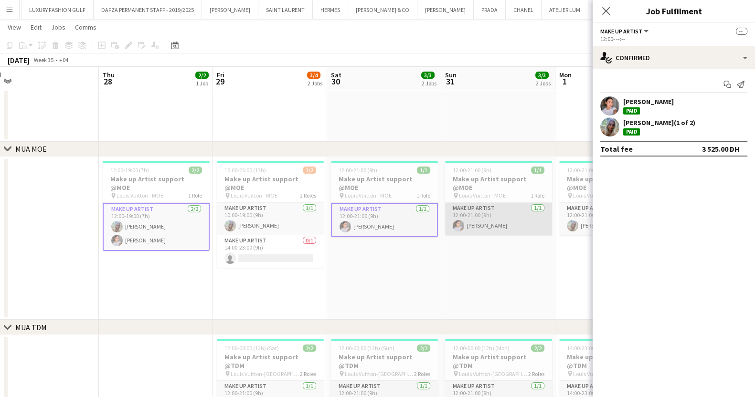
click at [498, 218] on app-card-role "Make up artist [DATE] 12:00-21:00 (9h) [PERSON_NAME]" at bounding box center [498, 219] width 107 height 32
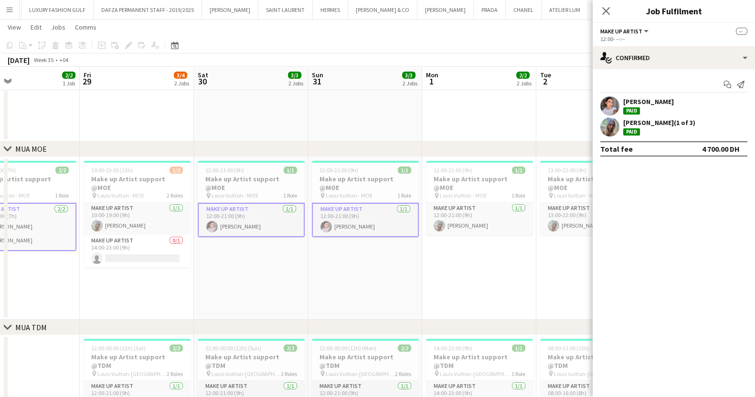
drag, startPoint x: 501, startPoint y: 216, endPoint x: 305, endPoint y: 231, distance: 196.9
click at [305, 231] on app-calendar-viewport "Mon 25 5/5 1 Job Tue 26 5/5 1 Job Wed 27 Thu 28 2/2 1 Job Fri 29 3/4 2 Jobs Sat…" at bounding box center [377, 288] width 755 height 740
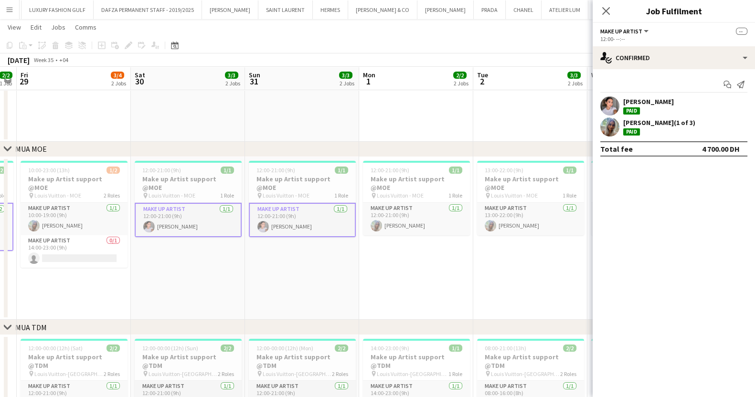
click at [633, 104] on div "[PERSON_NAME]" at bounding box center [648, 101] width 51 height 9
